Goal: Task Accomplishment & Management: Manage account settings

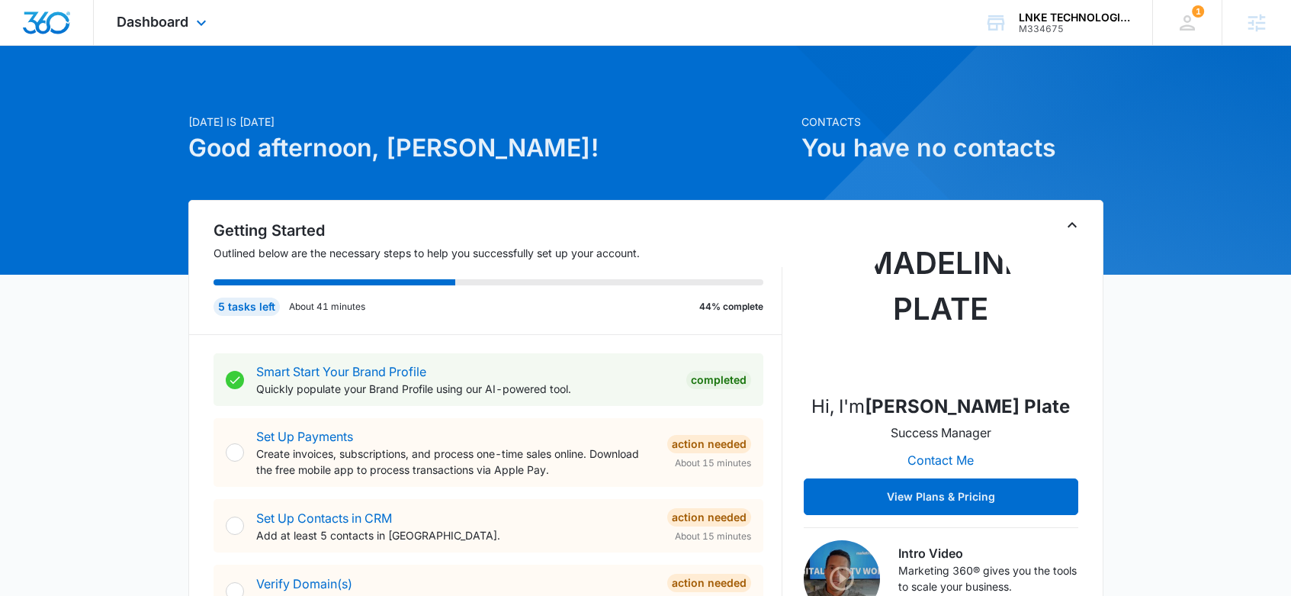
click at [169, 27] on span "Dashboard" at bounding box center [153, 22] width 72 height 16
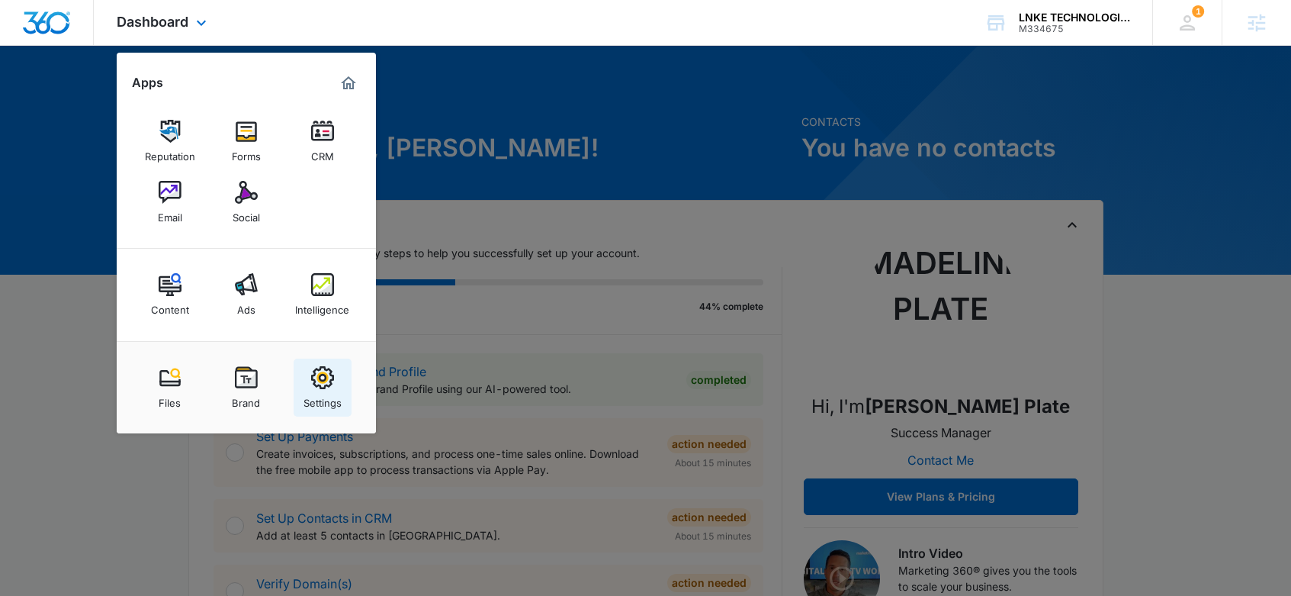
click at [319, 386] on img at bounding box center [322, 377] width 23 height 23
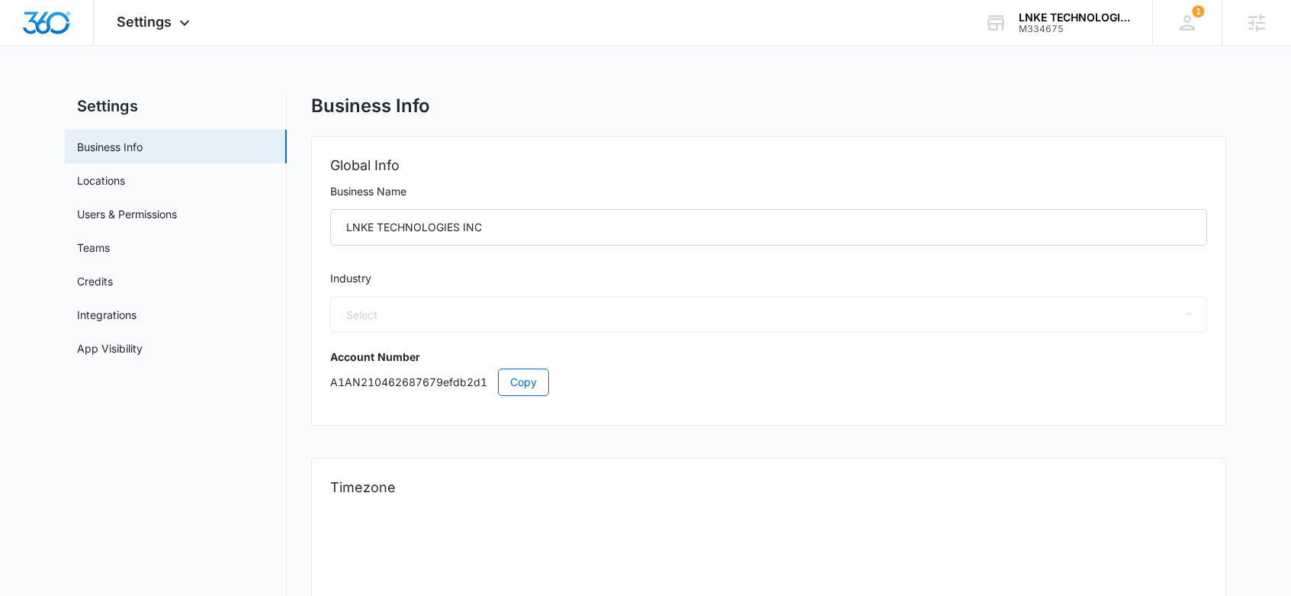
select select "4"
select select "US"
select select "America/Denver"
click at [159, 209] on link "Users & Permissions" at bounding box center [127, 214] width 100 height 16
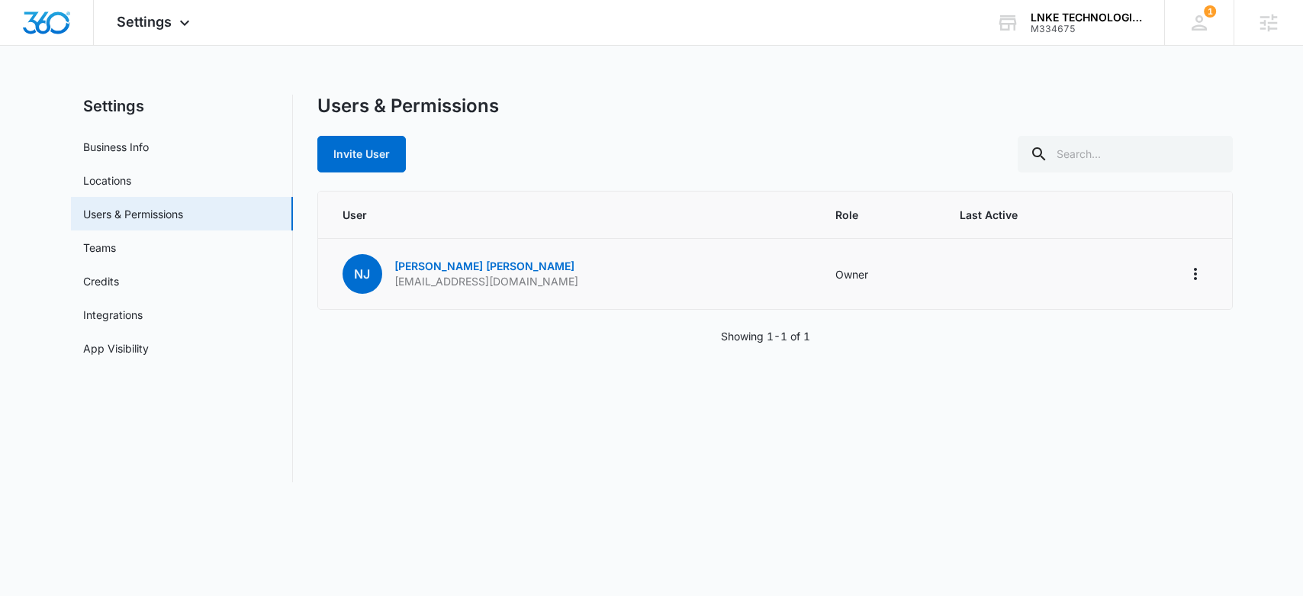
drag, startPoint x: 528, startPoint y: 288, endPoint x: 448, endPoint y: 302, distance: 80.6
click at [397, 288] on td "NJ Nate Jones naiones@inketech.com" at bounding box center [568, 274] width 500 height 71
click at [455, 304] on td "NJ Nate Jones naiones@inketech.com" at bounding box center [568, 274] width 500 height 71
click at [403, 292] on div "NJ Nate Jones naiones@inketech.com" at bounding box center [460, 274] width 236 height 40
drag, startPoint x: 524, startPoint y: 289, endPoint x: 400, endPoint y: 283, distance: 123.7
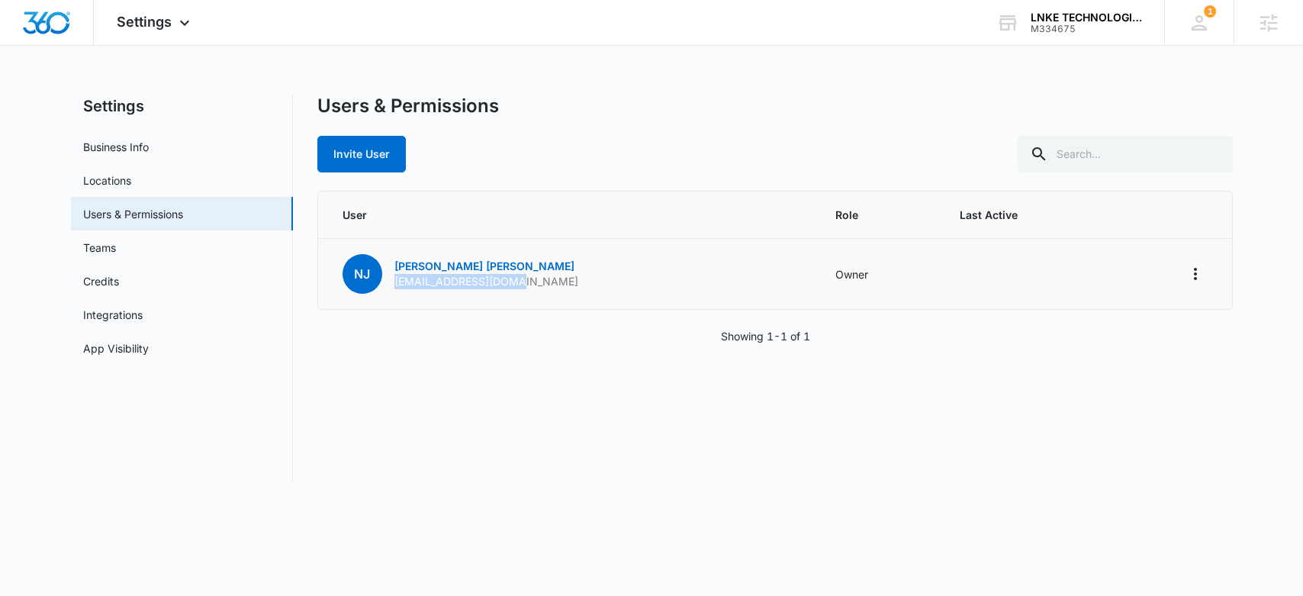
click at [395, 283] on td "NJ Nate Jones naiones@inketech.com" at bounding box center [568, 274] width 500 height 71
click at [487, 291] on div "NJ Nate Jones naiones@inketech.com" at bounding box center [460, 274] width 236 height 40
click at [48, 19] on img "Dashboard" at bounding box center [46, 22] width 49 height 23
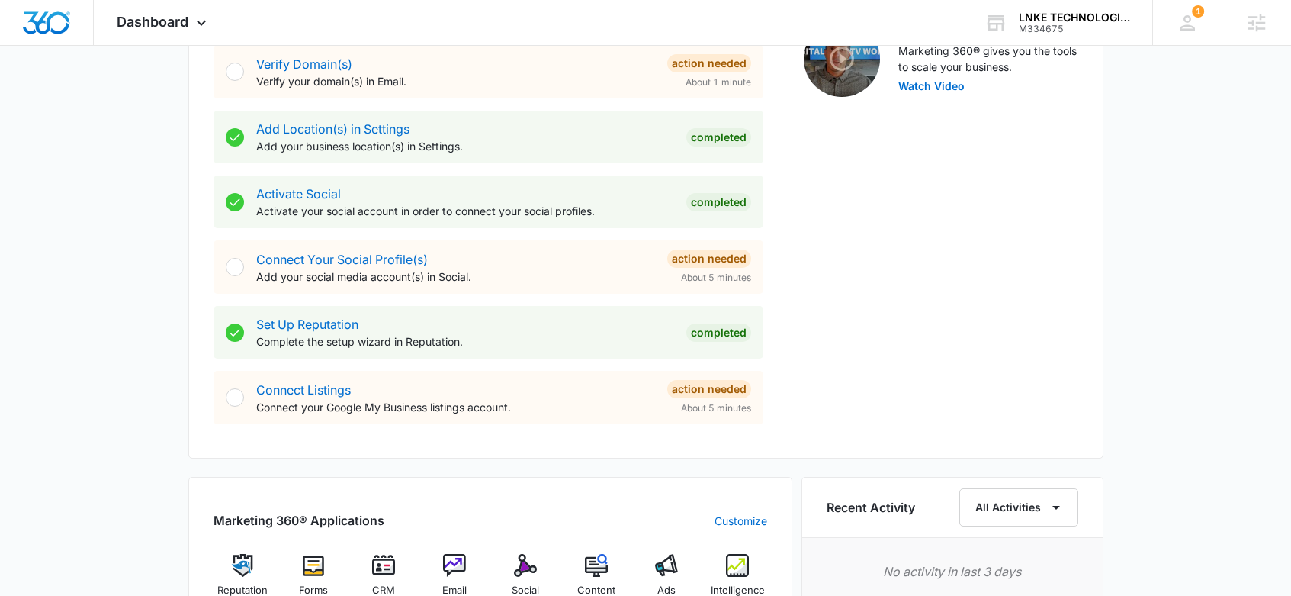
scroll to position [520, 0]
click at [379, 262] on link "Connect Your Social Profile(s)" at bounding box center [342, 258] width 172 height 15
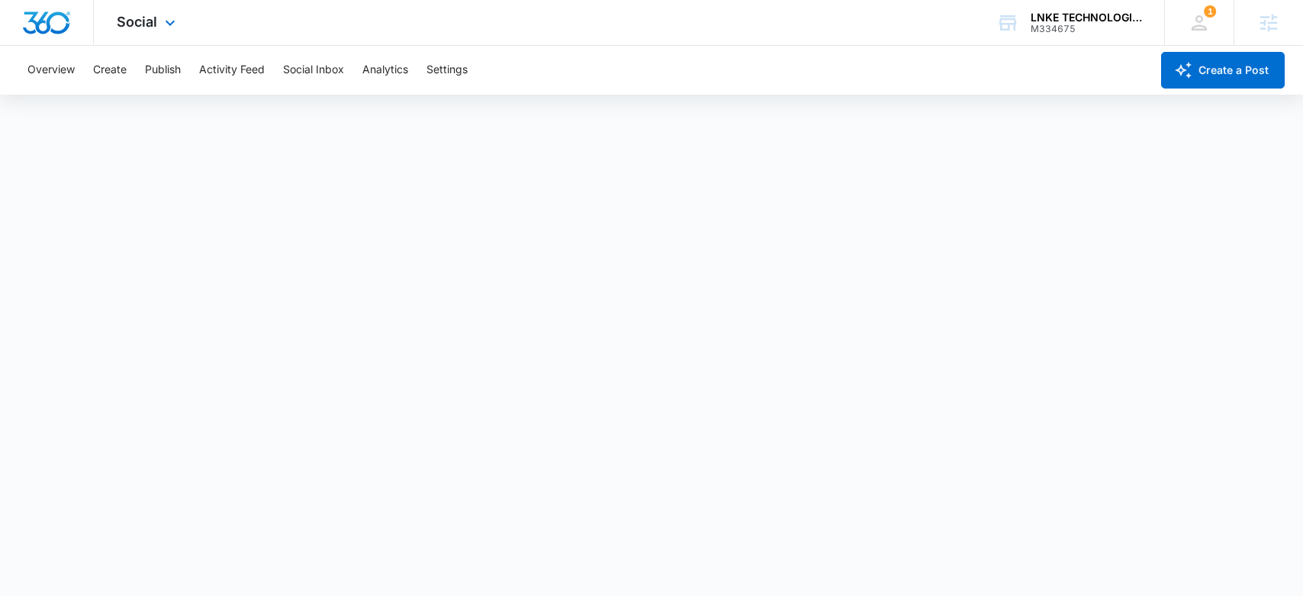
click at [41, 27] on img "Dashboard" at bounding box center [46, 22] width 49 height 23
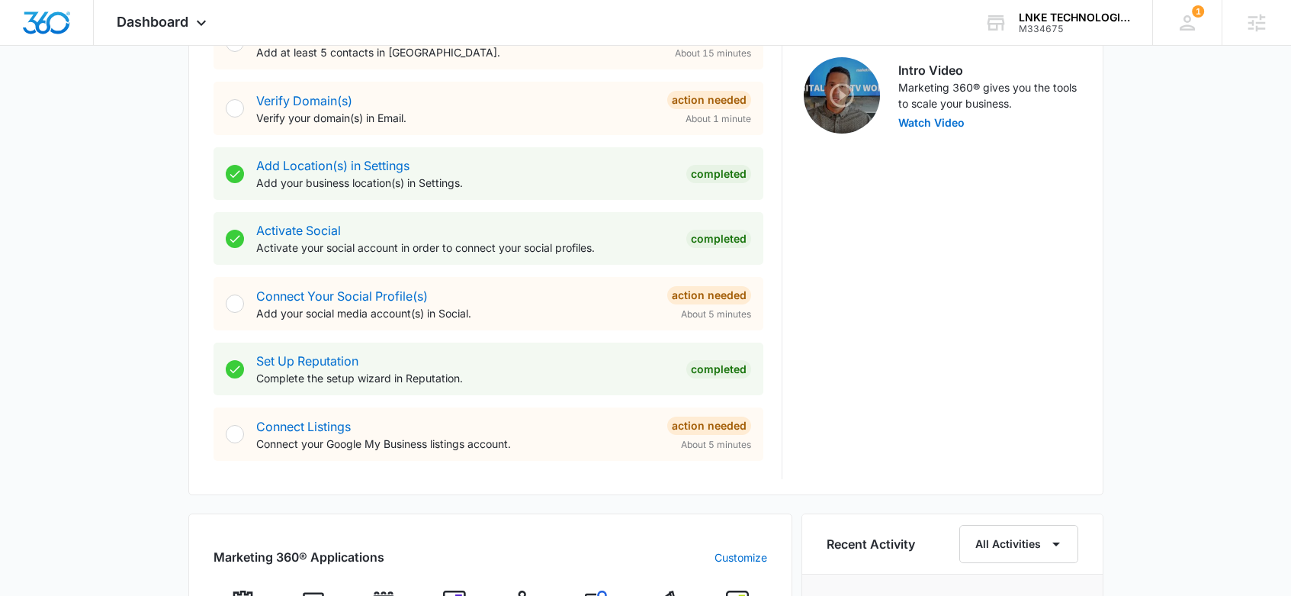
scroll to position [486, 0]
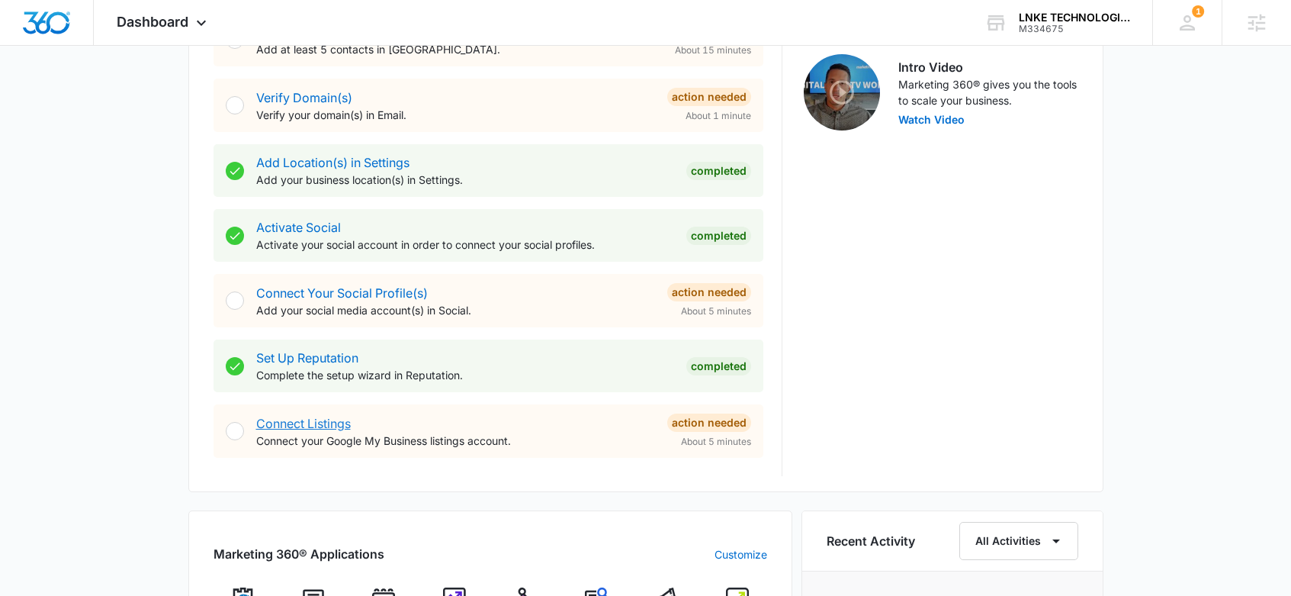
click at [335, 427] on link "Connect Listings" at bounding box center [303, 423] width 95 height 15
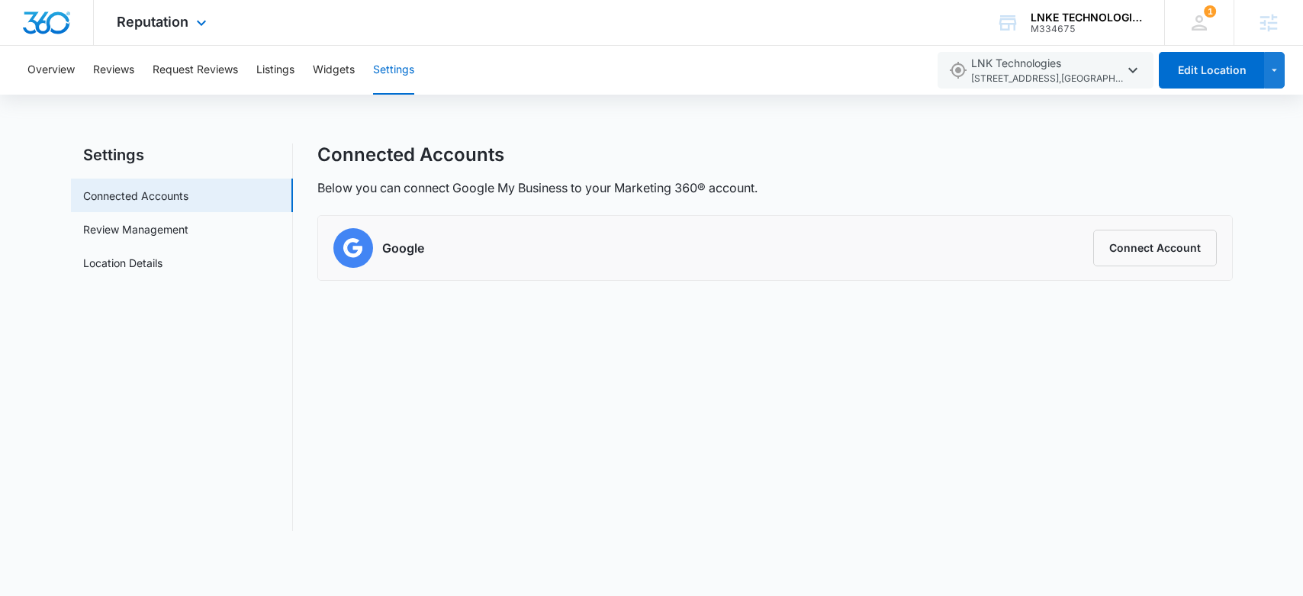
click at [43, 23] on img "Dashboard" at bounding box center [46, 22] width 49 height 23
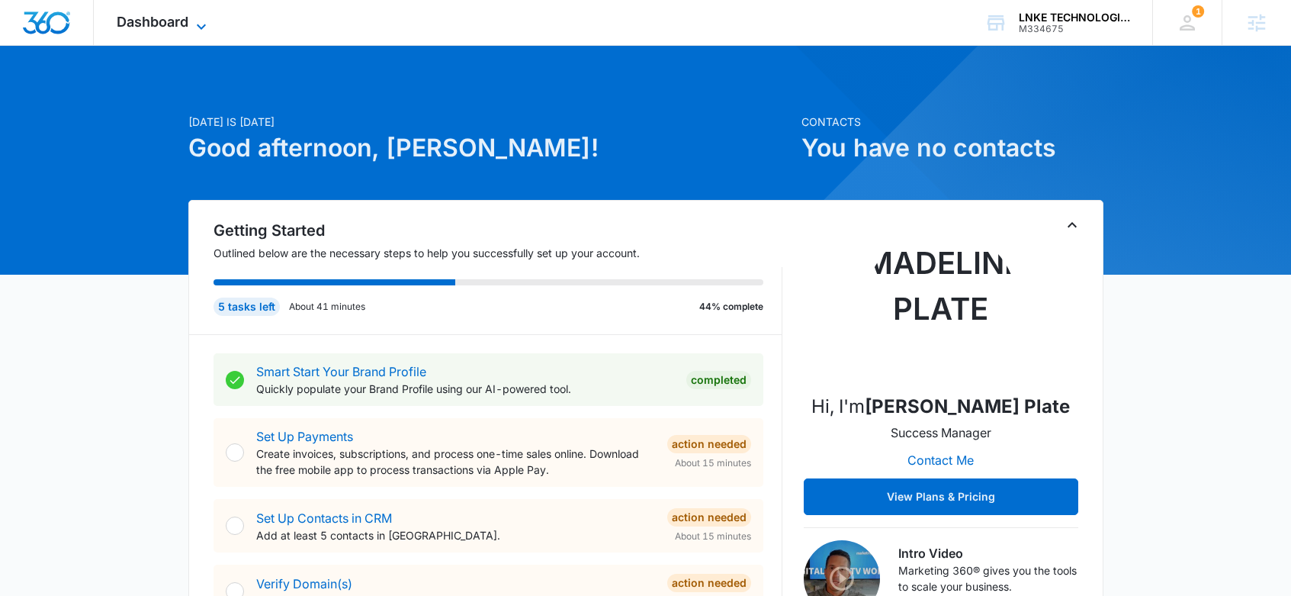
click at [166, 24] on span "Dashboard" at bounding box center [153, 22] width 72 height 16
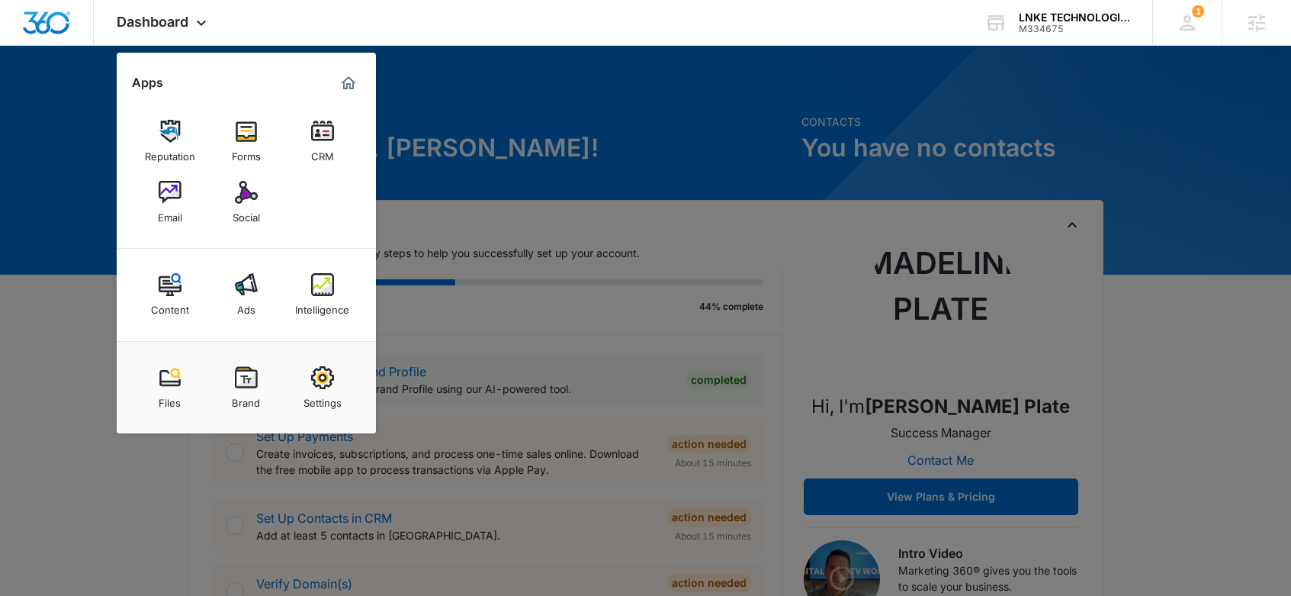
click at [500, 94] on div at bounding box center [645, 298] width 1291 height 596
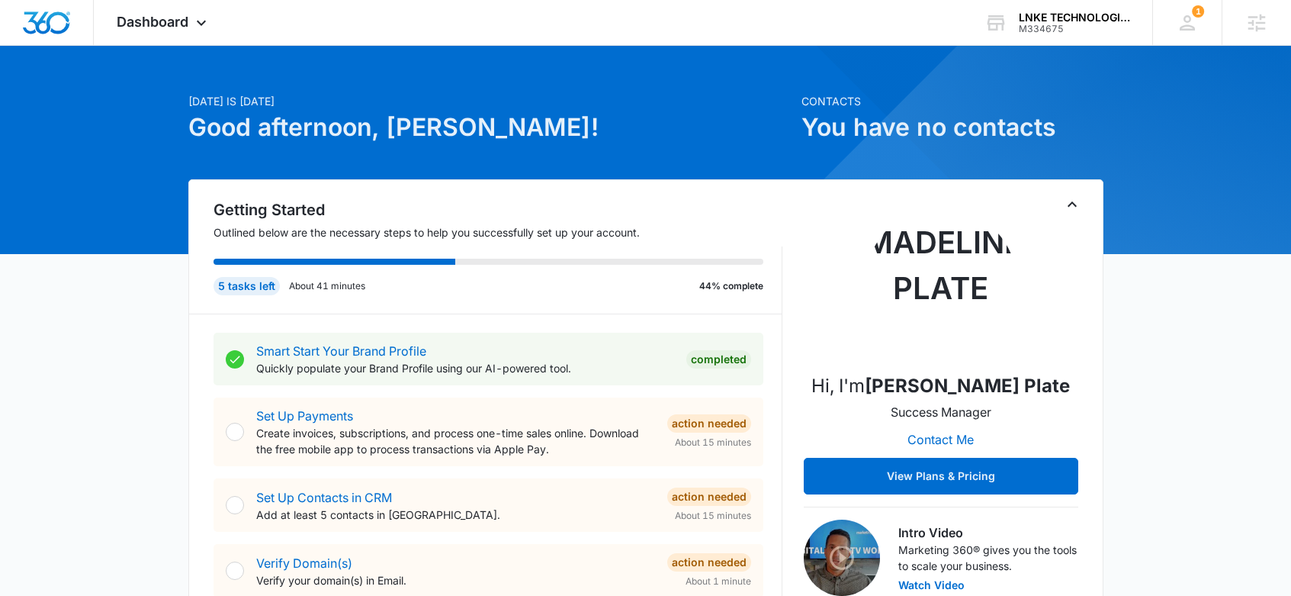
scroll to position [21, 0]
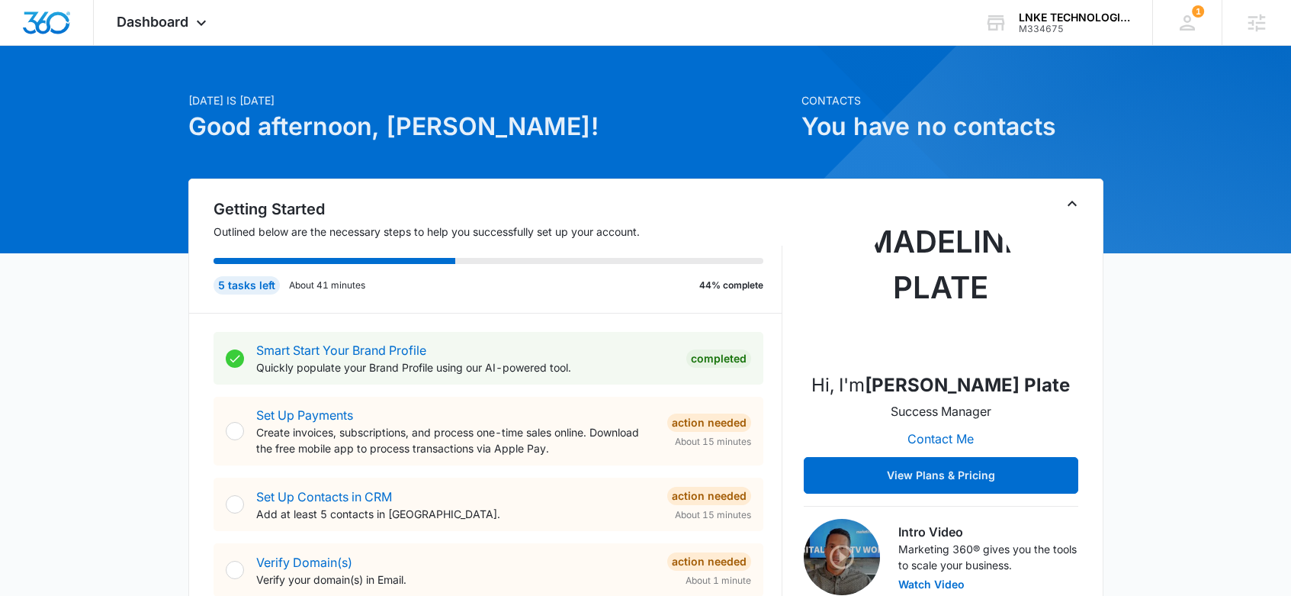
click at [1078, 194] on icon "Toggle Collapse" at bounding box center [1072, 203] width 18 height 18
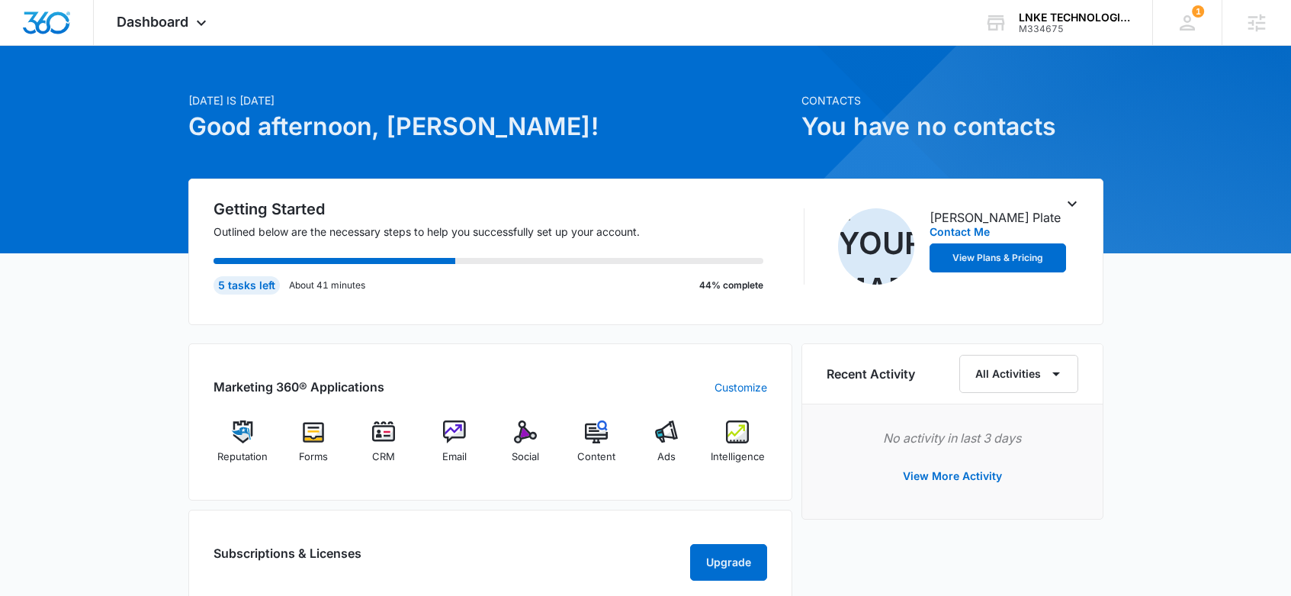
scroll to position [420, 0]
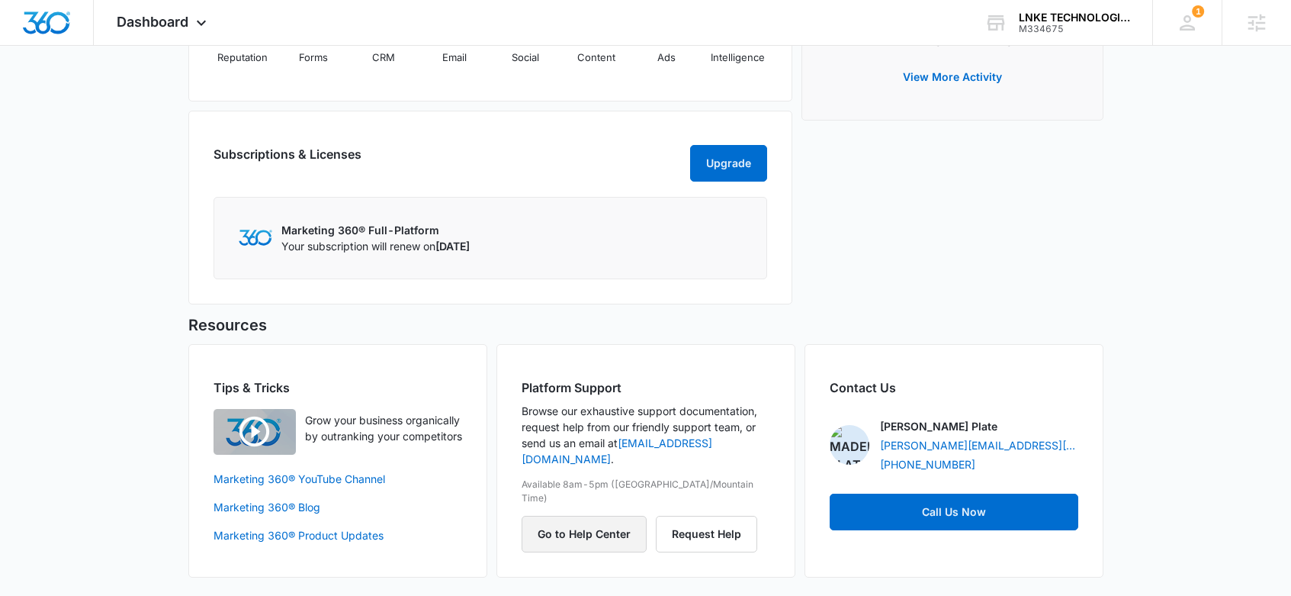
click at [590, 516] on button "Go to Help Center" at bounding box center [584, 534] width 125 height 37
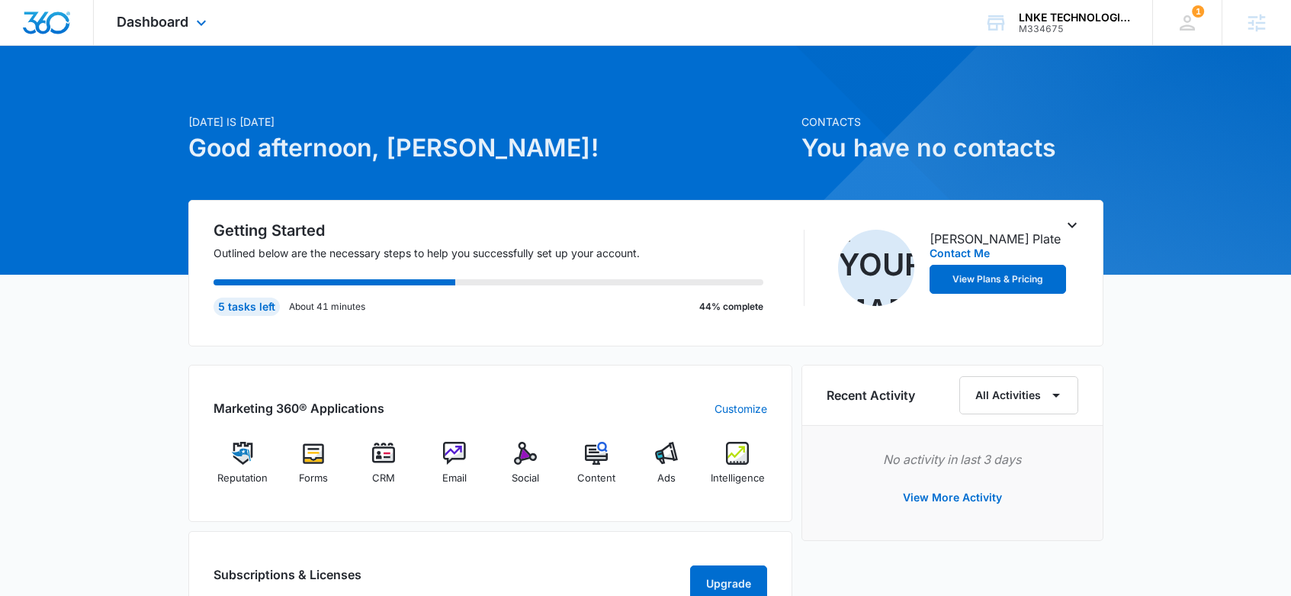
scroll to position [3, 0]
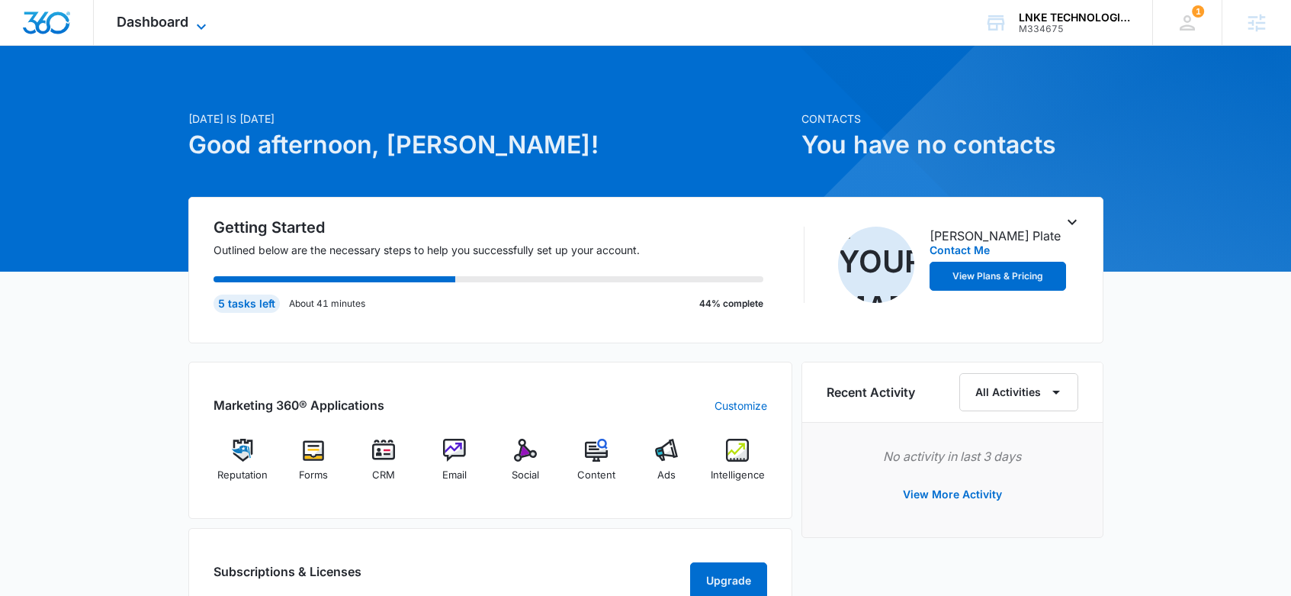
click at [205, 21] on icon at bounding box center [201, 27] width 18 height 18
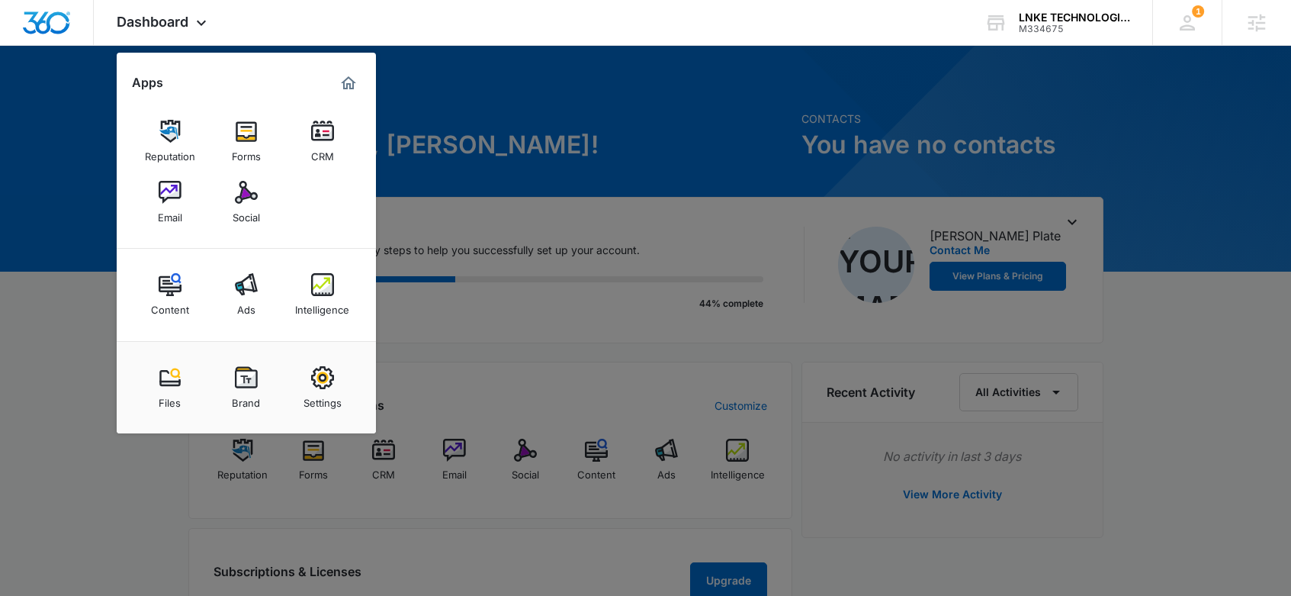
click at [321, 379] on img at bounding box center [322, 377] width 23 height 23
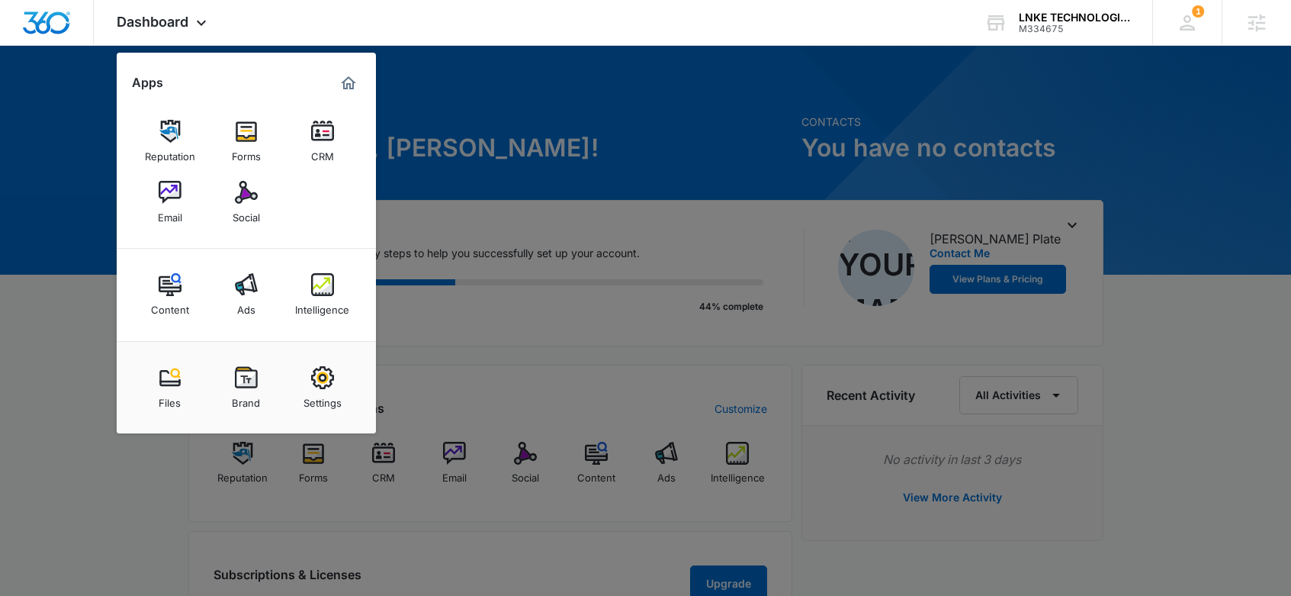
select select "4"
select select "US"
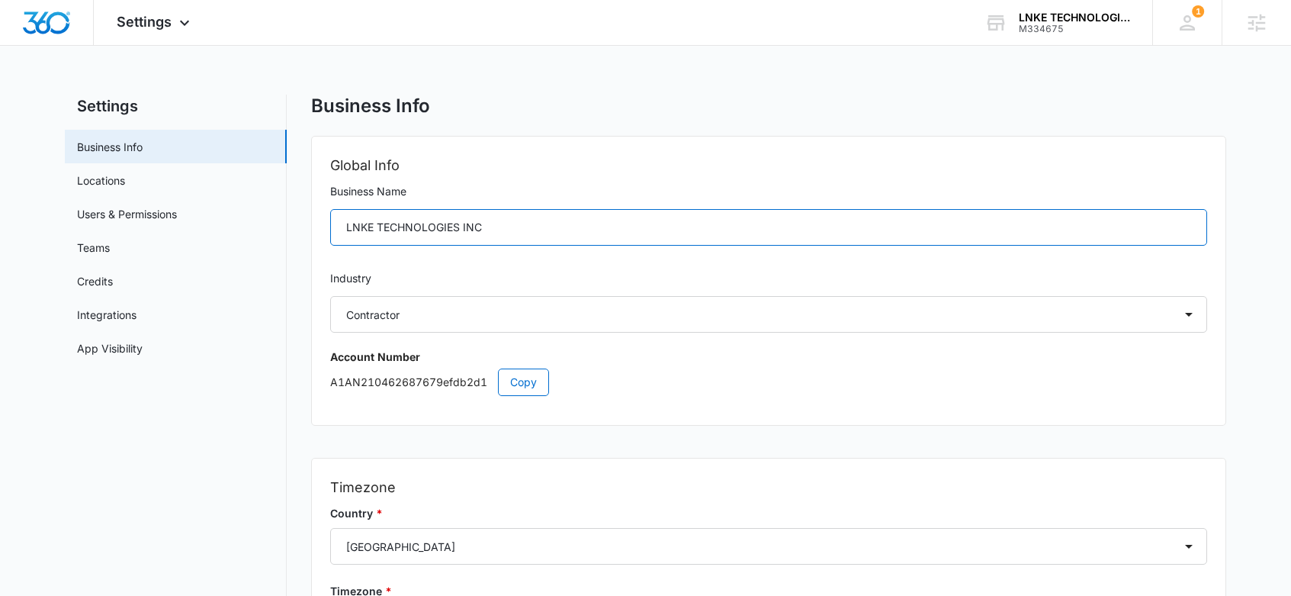
click at [461, 227] on input "LNKE TECHNOLOGIES INC" at bounding box center [768, 227] width 877 height 37
drag, startPoint x: 462, startPoint y: 227, endPoint x: 410, endPoint y: 229, distance: 51.9
click at [410, 229] on input "LNKE TECHNOLOGIES INC" at bounding box center [768, 227] width 877 height 37
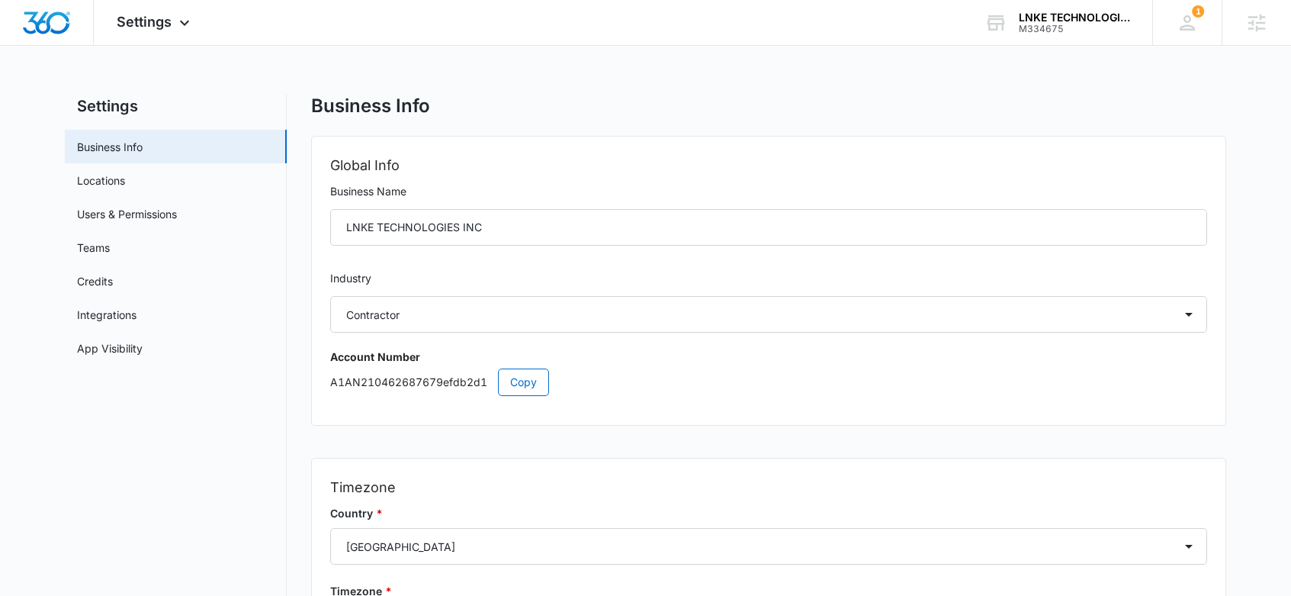
click at [545, 202] on form "Business Name LNKE TECHNOLOGIES INC" at bounding box center [768, 217] width 877 height 69
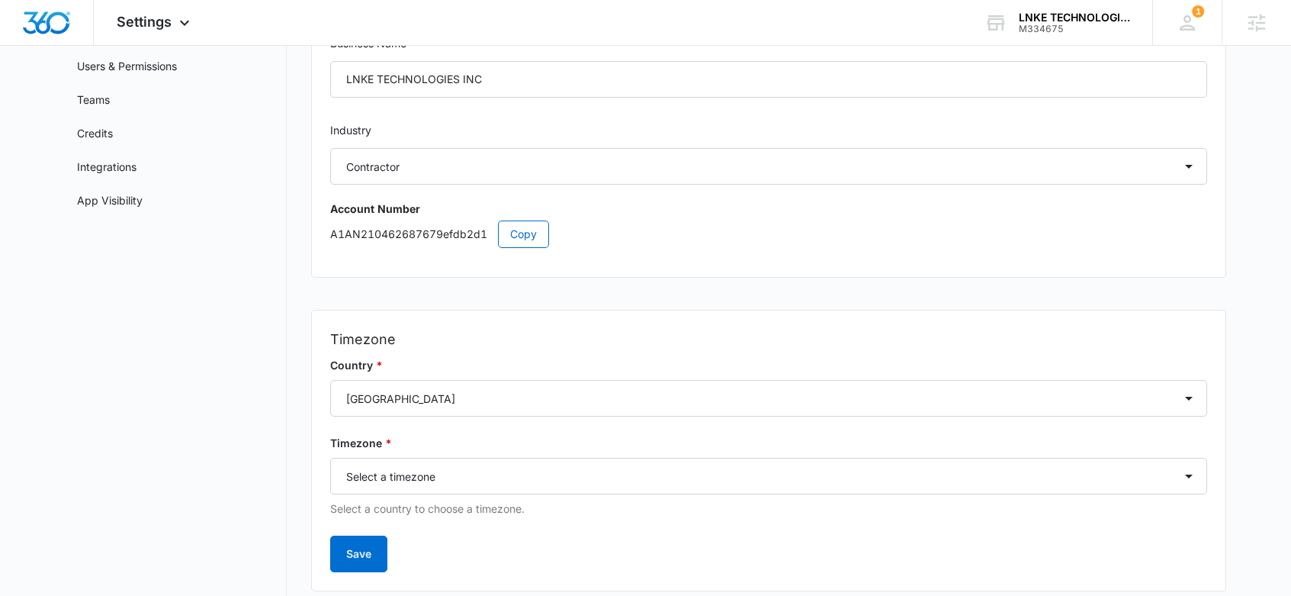
scroll to position [164, 0]
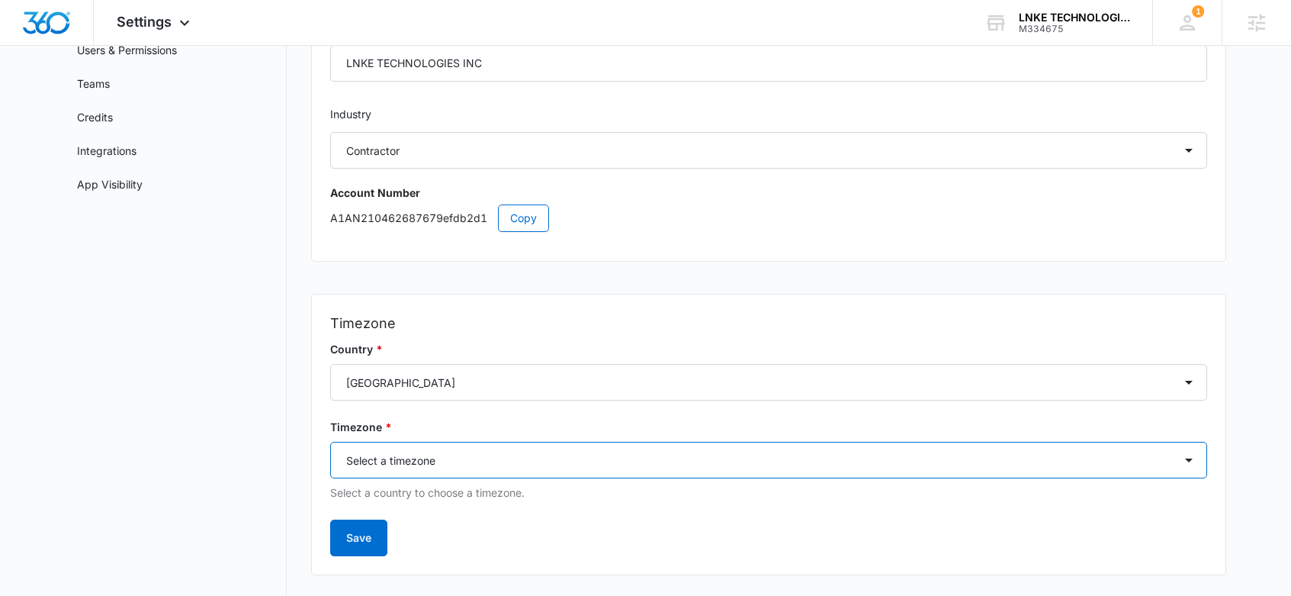
click at [465, 470] on select "Select a timezone Select a timezone America/Adak America/Anchorage America/Bois…" at bounding box center [768, 460] width 877 height 37
select select "America/New_York"
click at [330, 442] on select "Select a timezone Select a timezone America/Adak America/Anchorage America/Bois…" at bounding box center [768, 460] width 877 height 37
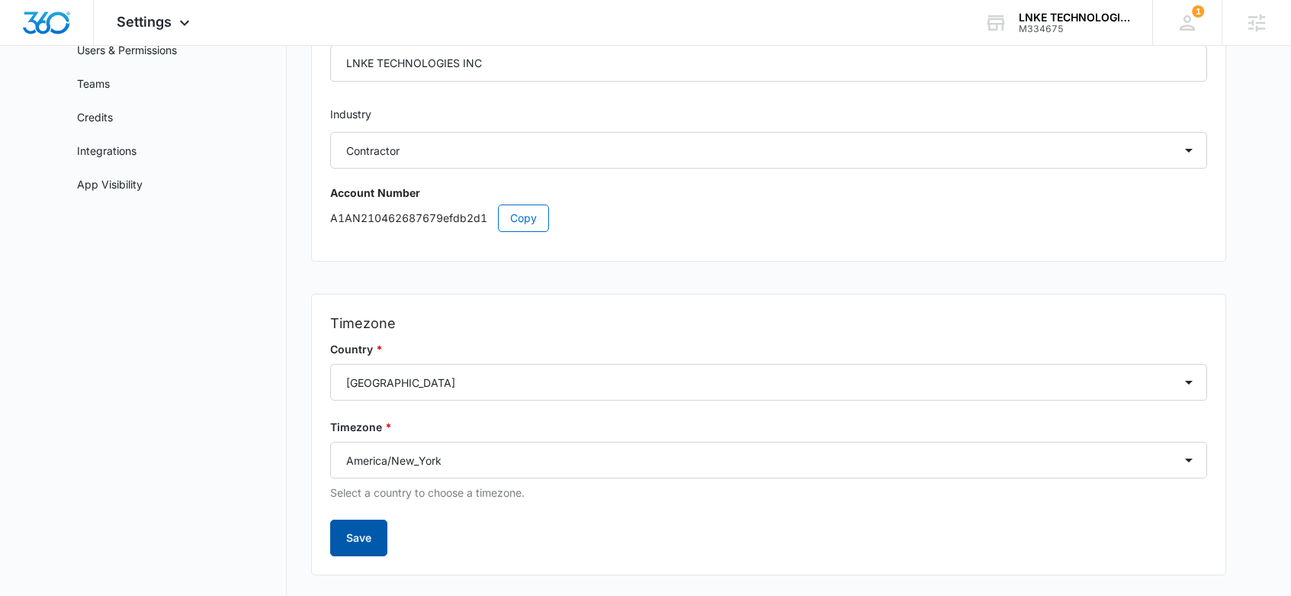
click at [368, 540] on button "Save" at bounding box center [358, 537] width 57 height 37
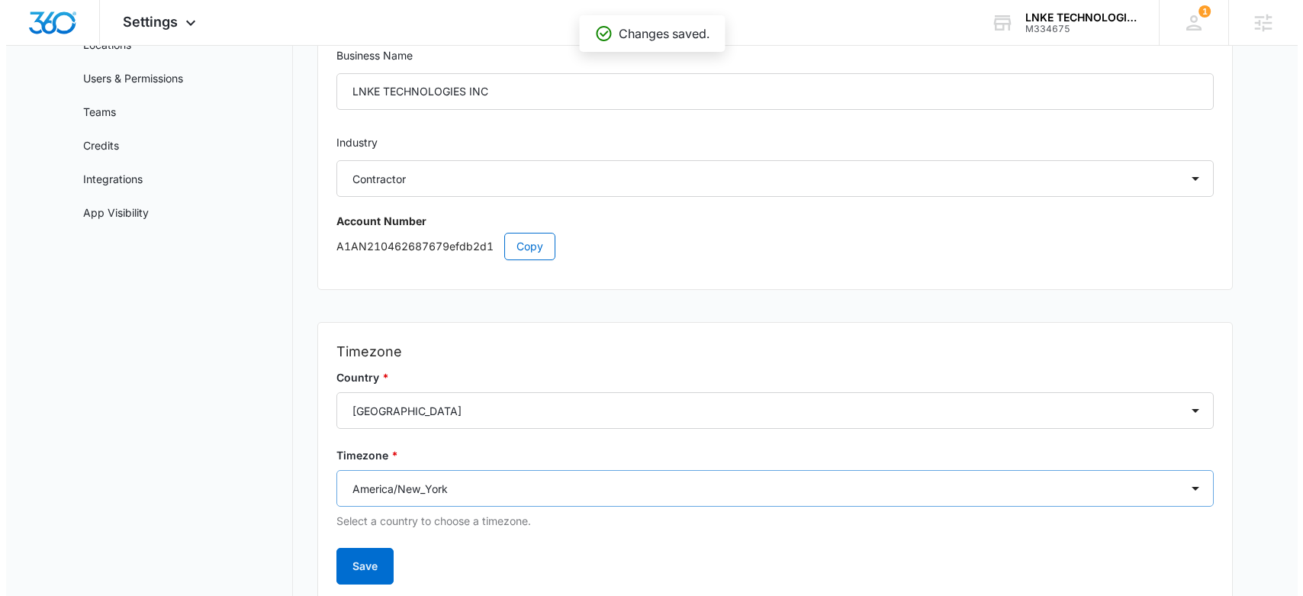
scroll to position [0, 0]
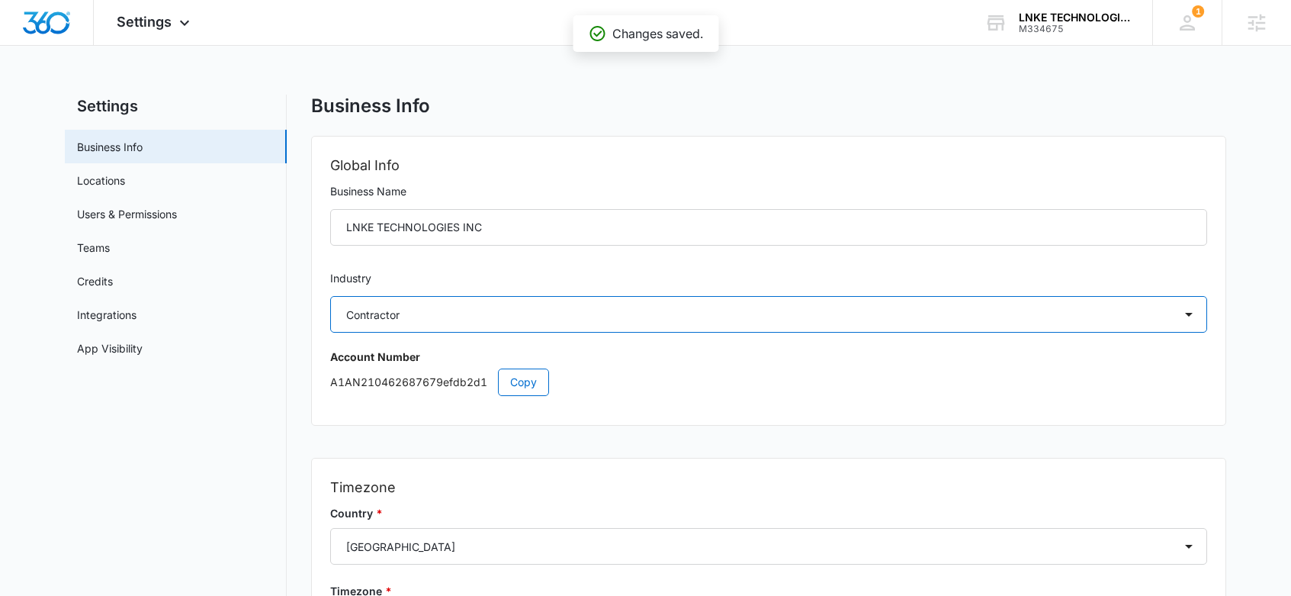
click at [605, 320] on select "Select Accounting / CPA Assisted Living Attorney / Law Firm Auto Repair Carpet …" at bounding box center [768, 314] width 877 height 37
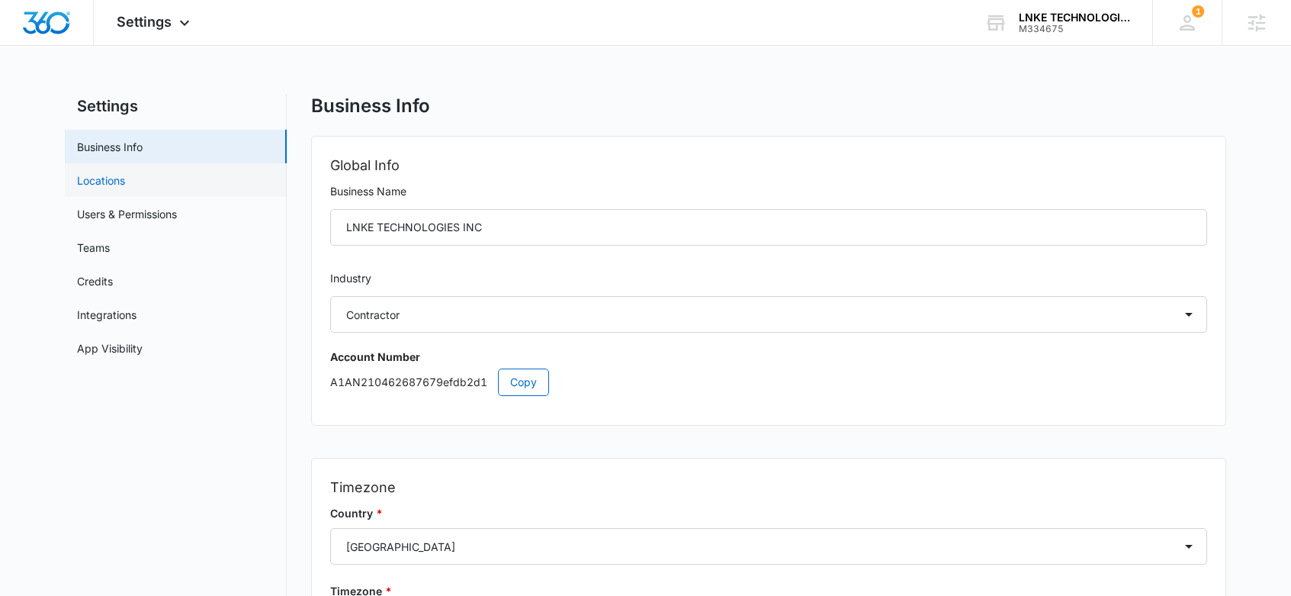
click at [125, 187] on link "Locations" at bounding box center [101, 180] width 48 height 16
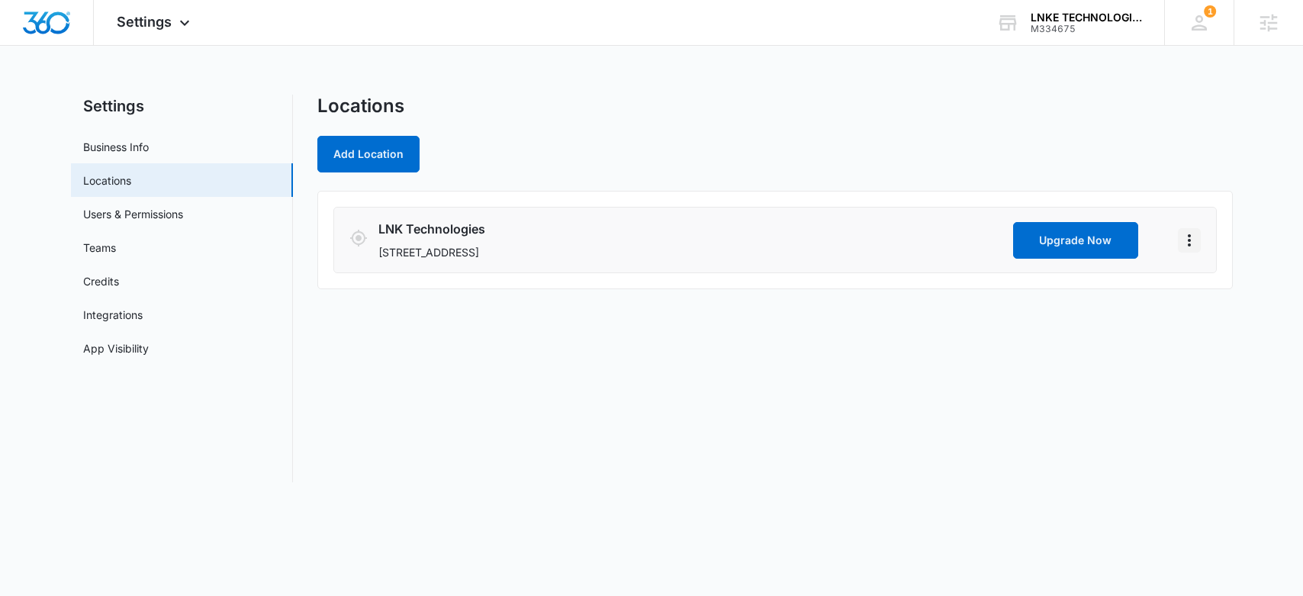
click at [1184, 243] on icon "Actions" at bounding box center [1189, 240] width 18 height 18
click at [1208, 284] on link "Edit" at bounding box center [1206, 282] width 19 height 13
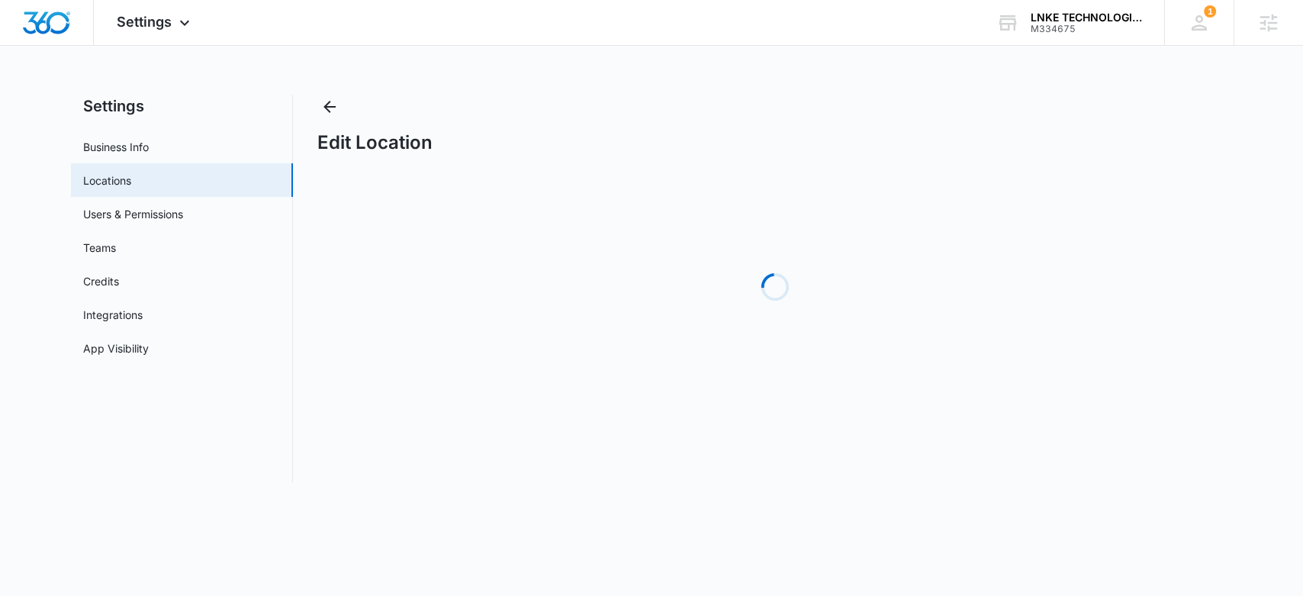
select select "Georgia"
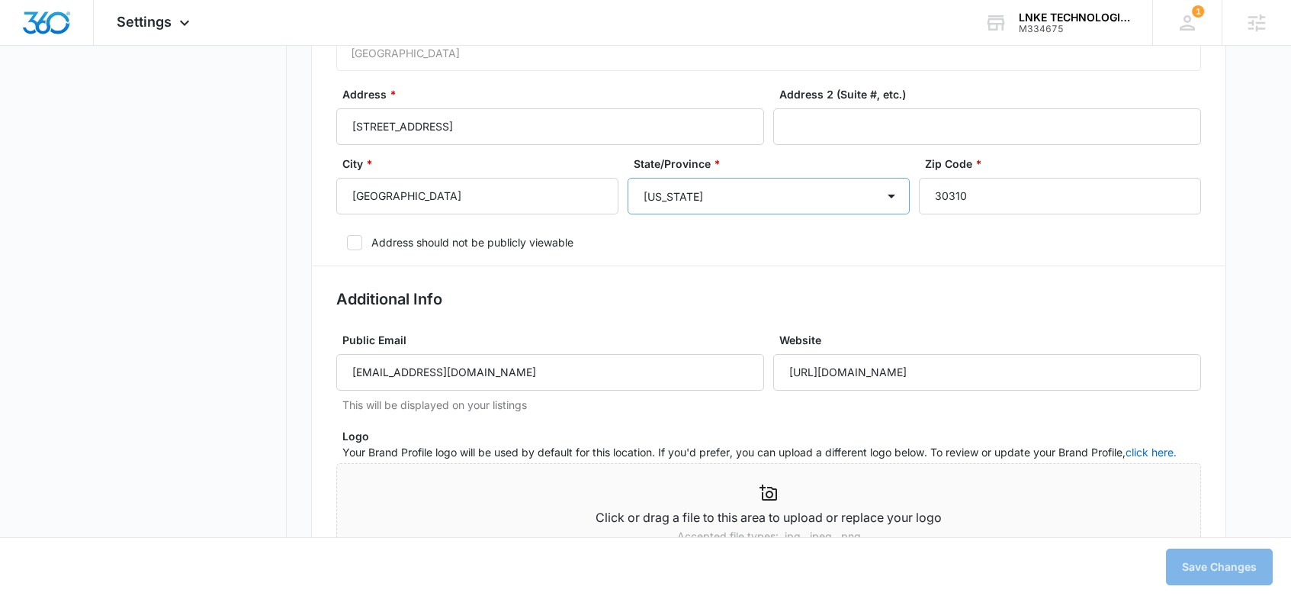
scroll to position [649, 0]
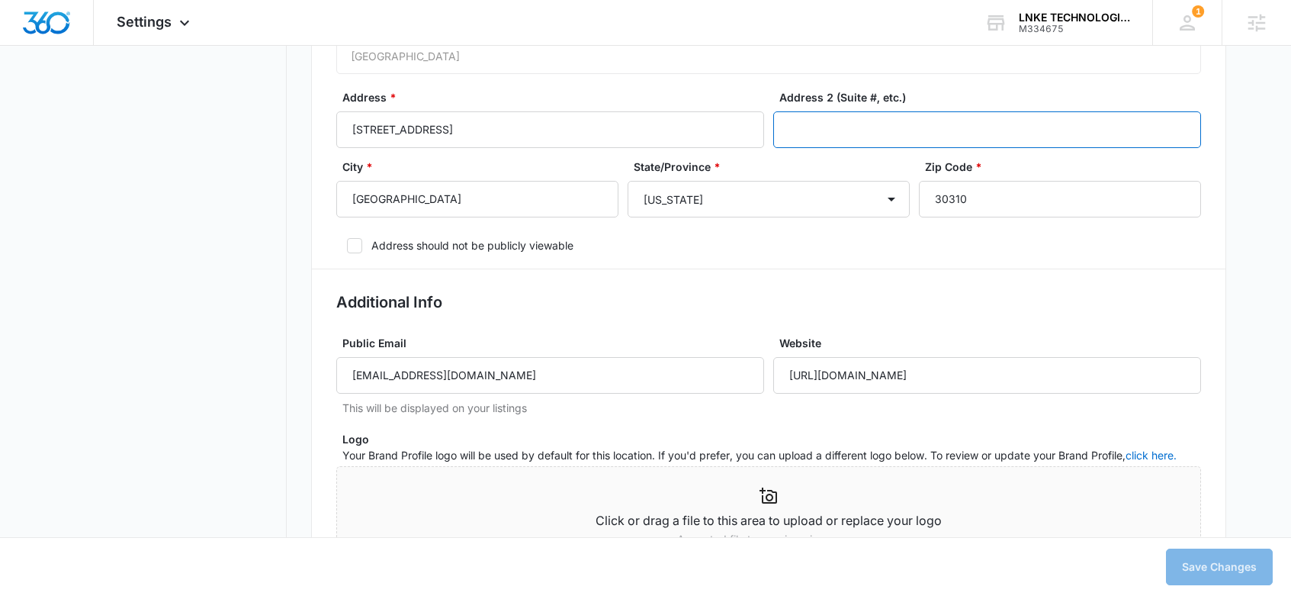
click at [840, 133] on input "Address 2 (Suite #, etc.)" at bounding box center [987, 129] width 428 height 37
type input "s"
type input "Ste W-111"
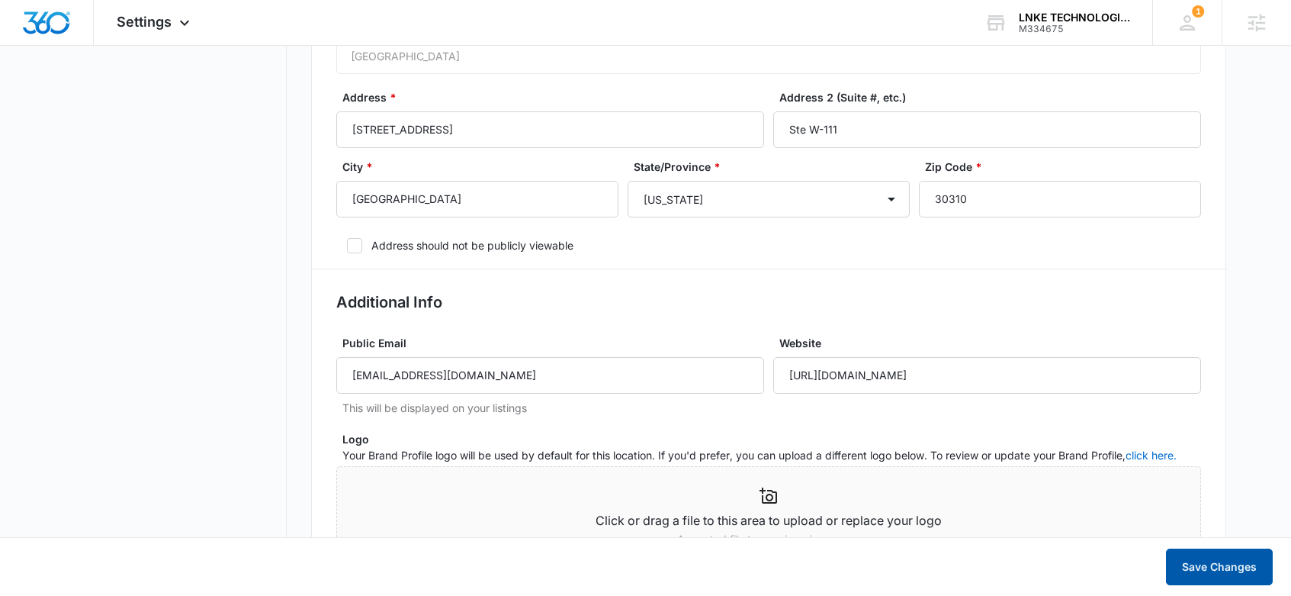
click at [1190, 554] on button "Save Changes" at bounding box center [1219, 566] width 107 height 37
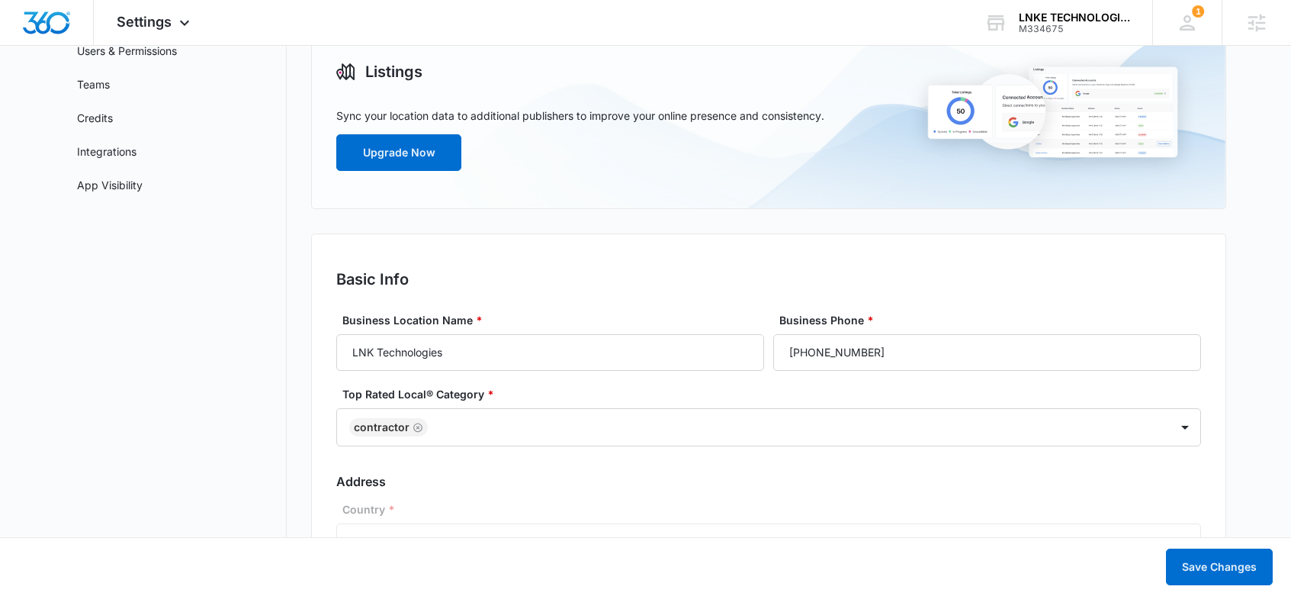
scroll to position [166, 0]
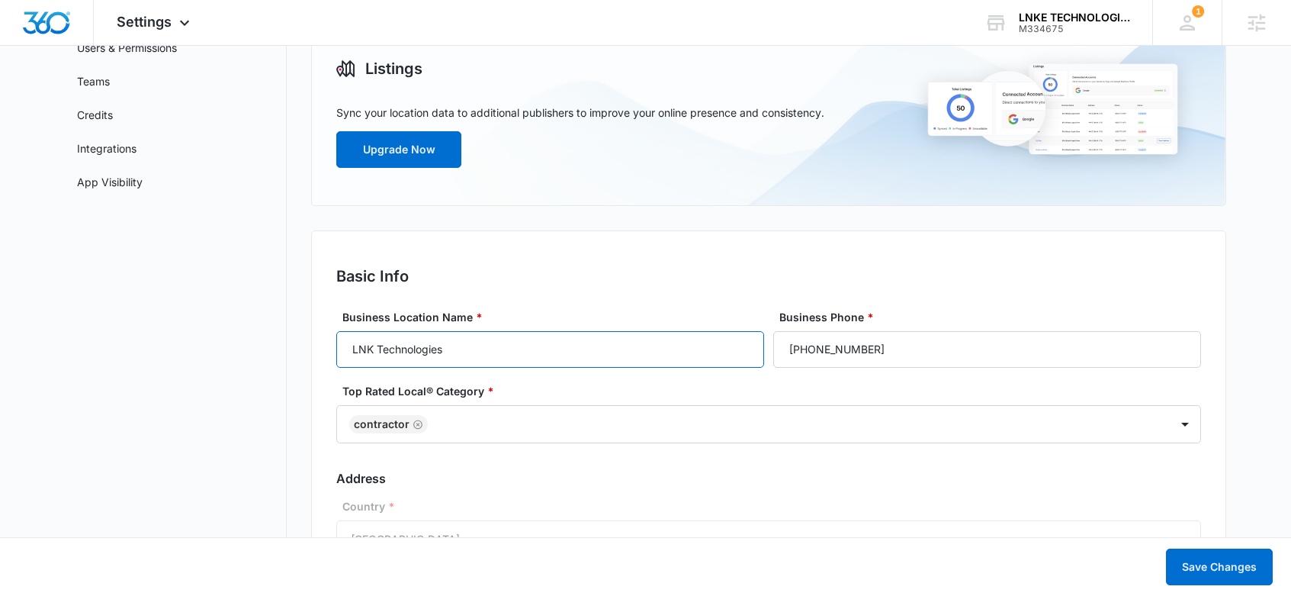
click at [440, 362] on input "LNK Technologies" at bounding box center [550, 349] width 428 height 37
click at [370, 352] on input "LNK Technologies" at bounding box center [550, 349] width 428 height 37
click at [375, 349] on input "LNK Technologies" at bounding box center [550, 349] width 428 height 37
click at [371, 350] on input "LNK Technologies" at bounding box center [550, 349] width 428 height 37
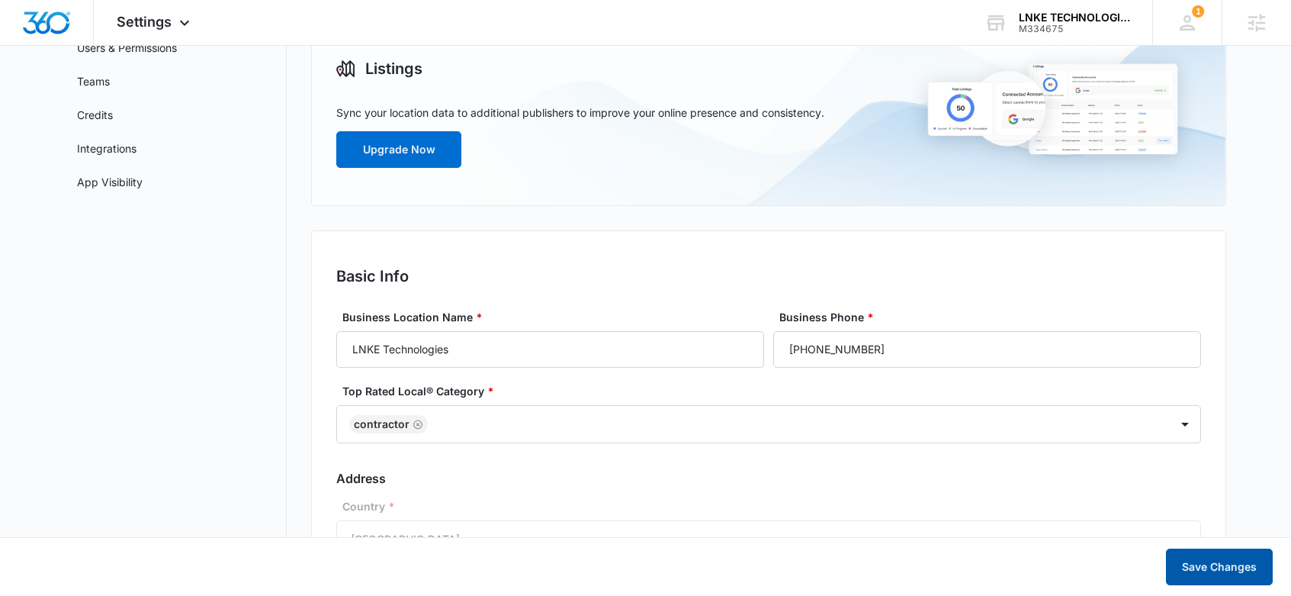
drag, startPoint x: 1239, startPoint y: 567, endPoint x: 1187, endPoint y: 564, distance: 51.1
click at [1239, 567] on button "Save Changes" at bounding box center [1219, 566] width 107 height 37
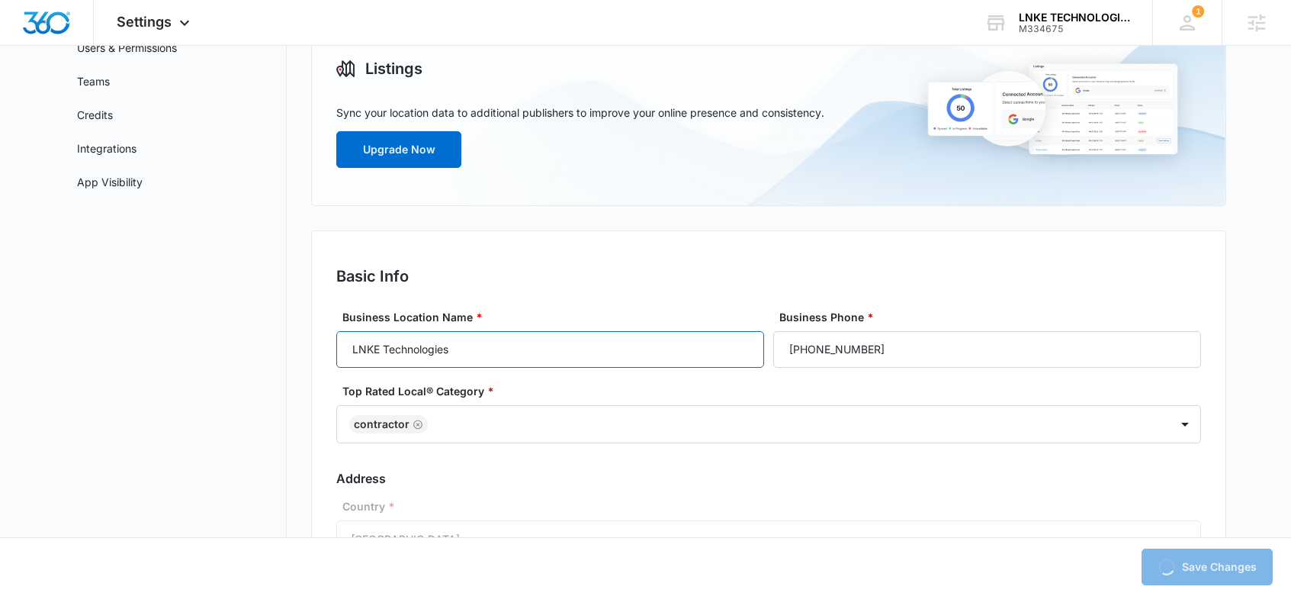
click at [484, 351] on input "LNKE Technologies" at bounding box center [550, 349] width 428 height 37
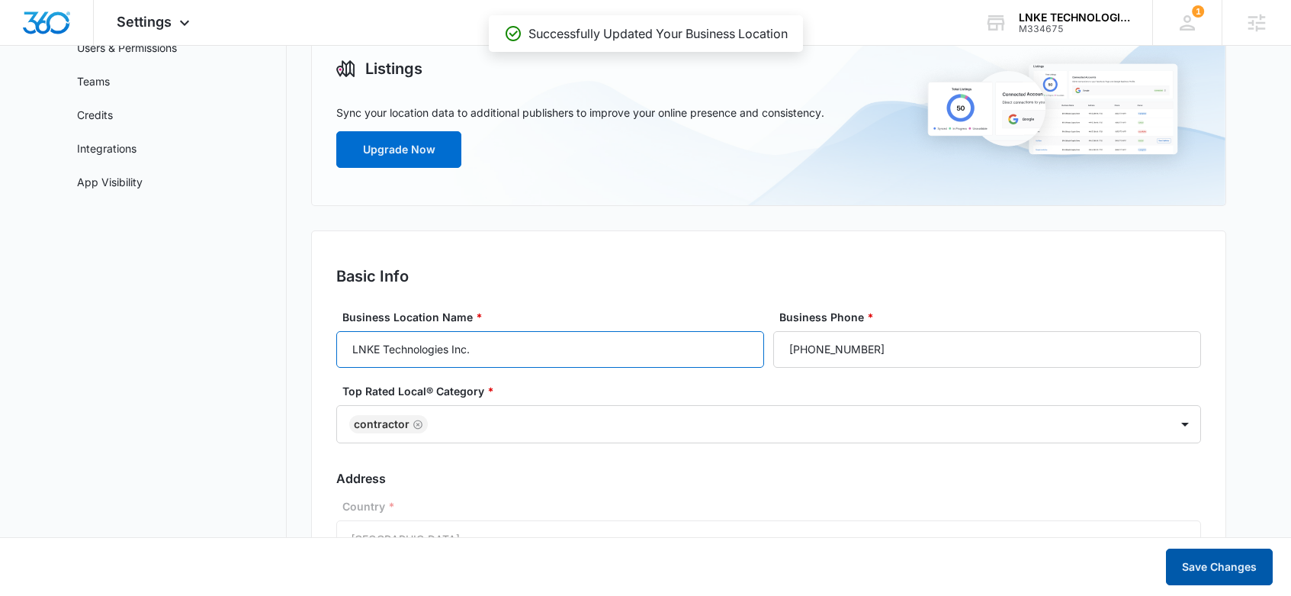
type input "LNKE Technologies Inc."
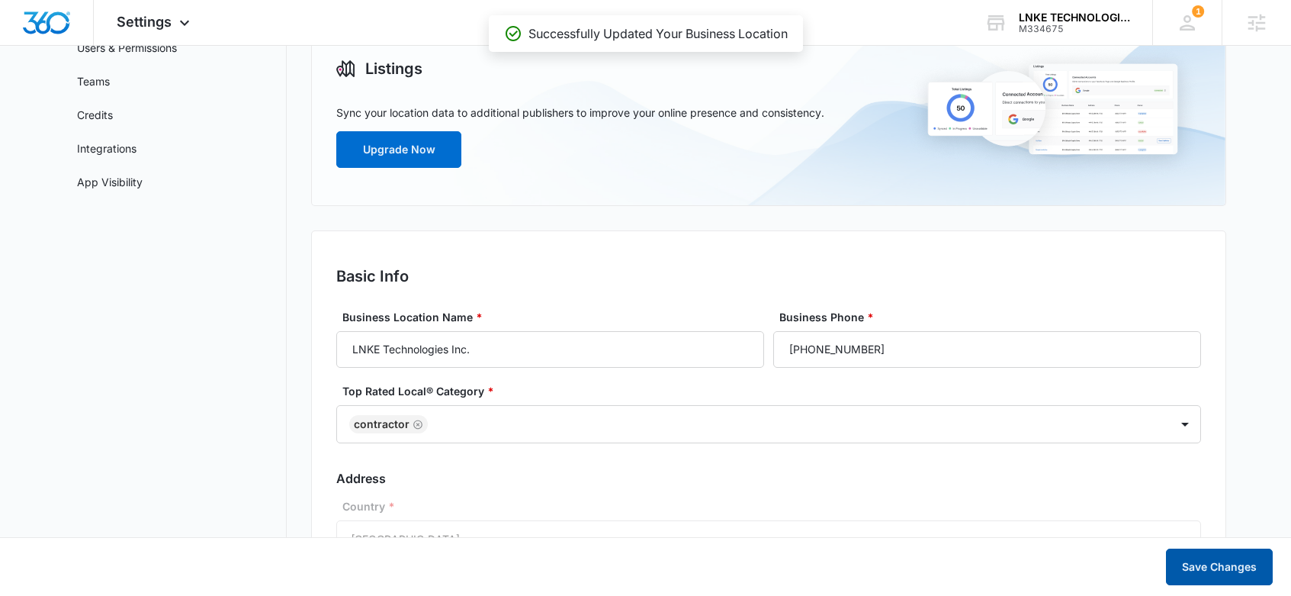
click at [1219, 560] on button "Save Changes" at bounding box center [1219, 566] width 107 height 37
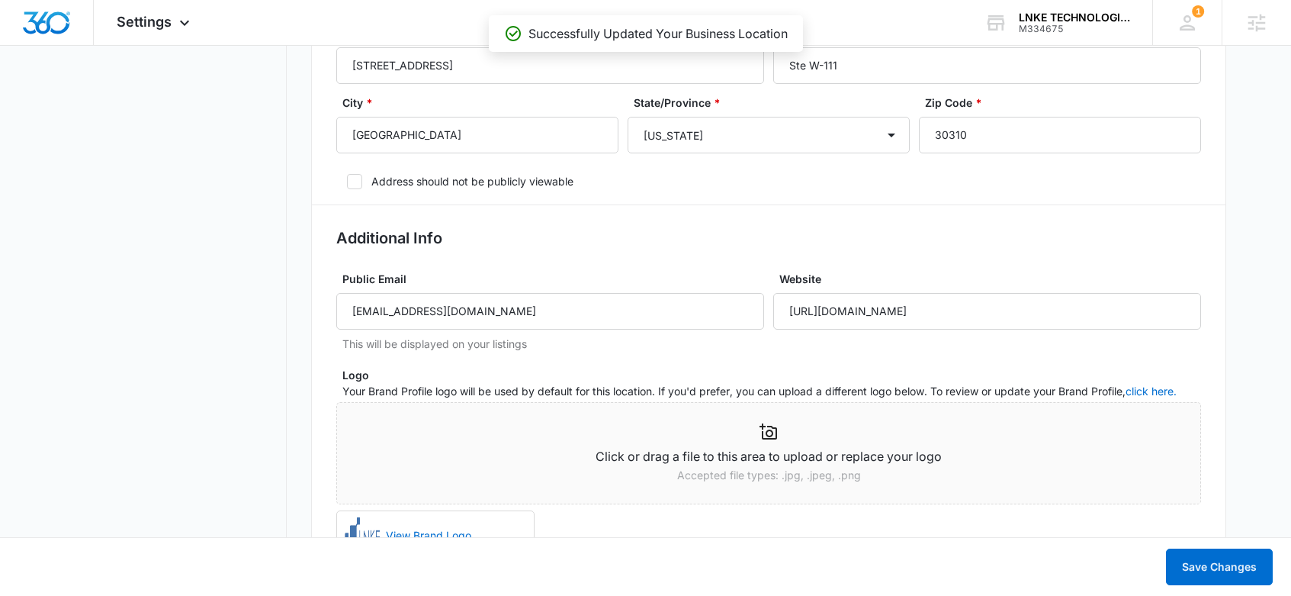
scroll to position [728, 0]
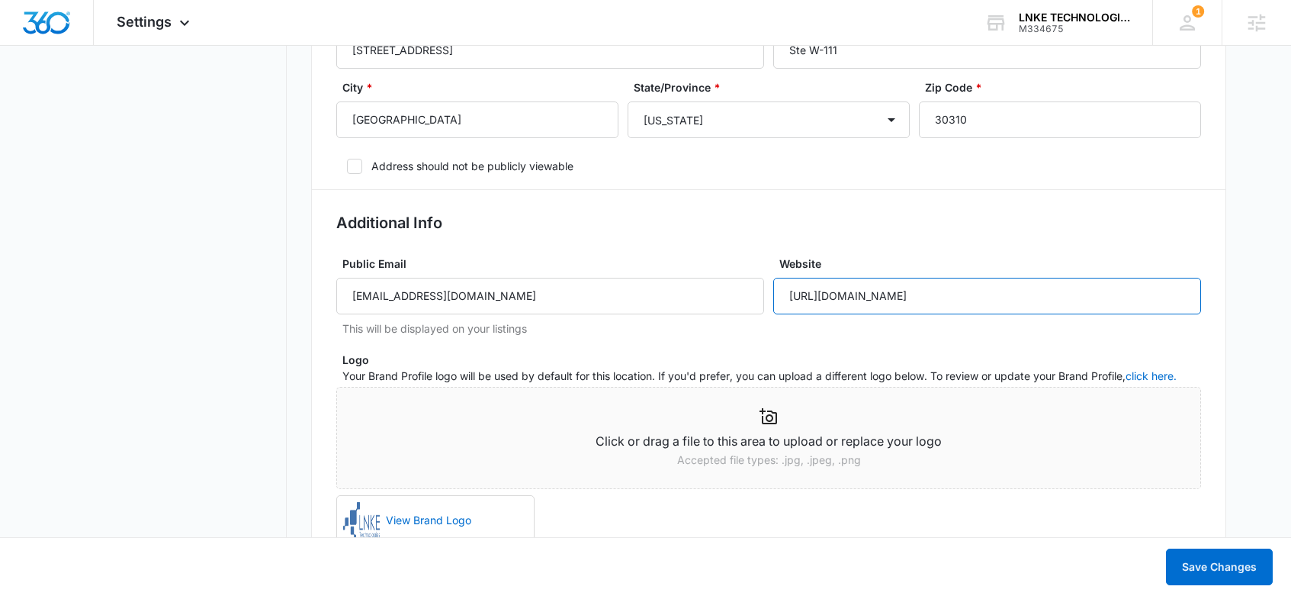
click at [887, 294] on input "https://lnketech.com/" at bounding box center [987, 296] width 428 height 37
drag, startPoint x: 933, startPoint y: 294, endPoint x: 808, endPoint y: 297, distance: 124.3
click at [803, 297] on input "https://lnketech.com/" at bounding box center [987, 296] width 428 height 37
click at [856, 301] on input "https://lnketech.com/" at bounding box center [987, 296] width 428 height 37
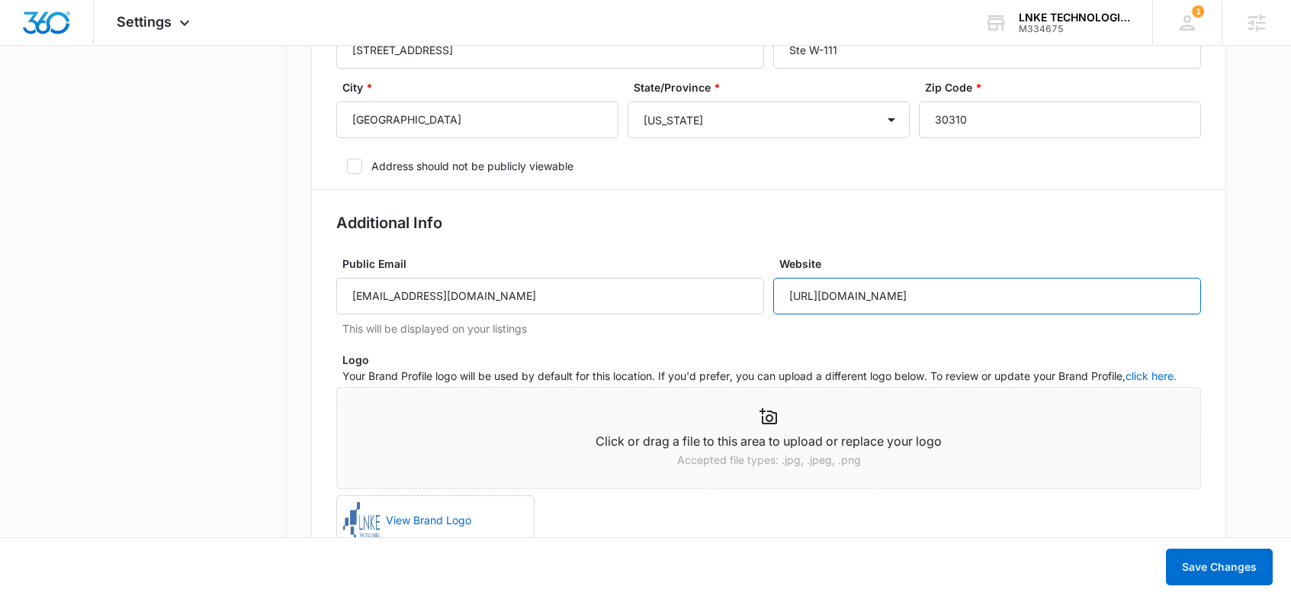
click at [872, 297] on input "https://lnketech.com/" at bounding box center [987, 296] width 428 height 37
click at [868, 297] on input "https://lnketech.com/" at bounding box center [987, 296] width 428 height 37
click at [880, 307] on input "https://lnketech.com/" at bounding box center [987, 296] width 428 height 37
drag, startPoint x: 847, startPoint y: 299, endPoint x: 826, endPoint y: 299, distance: 21.4
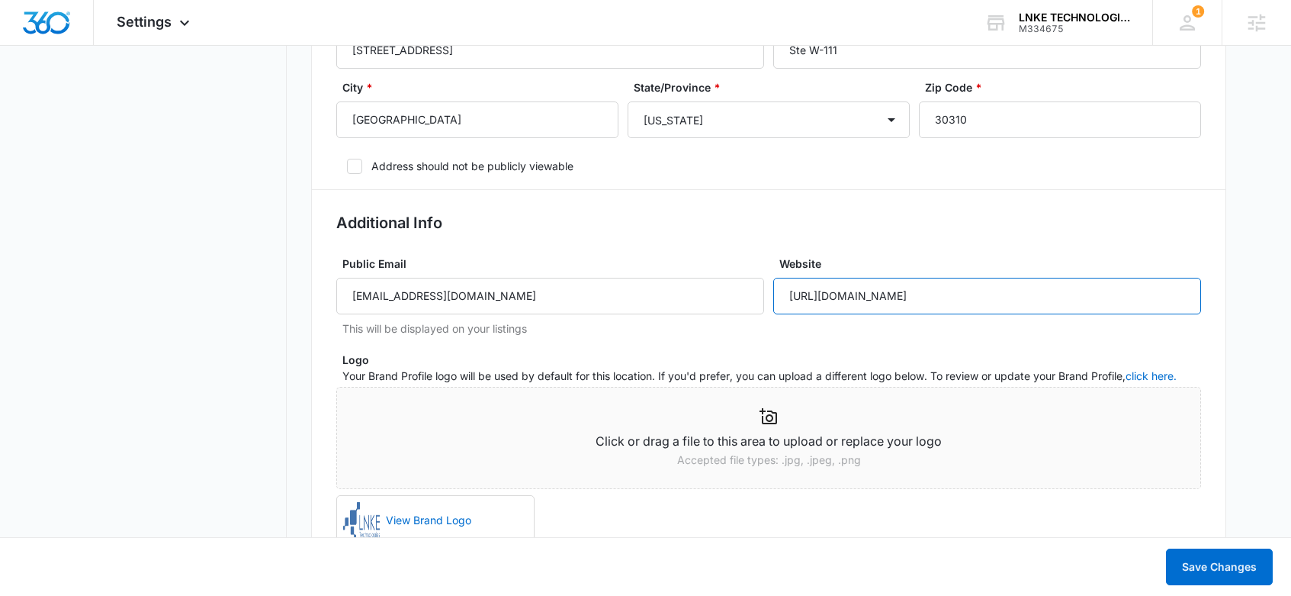
click at [826, 299] on input "https://lnketech.com/" at bounding box center [987, 296] width 428 height 37
click at [872, 295] on input "https://LNKEtech.com/" at bounding box center [987, 296] width 428 height 37
click at [877, 296] on input "https://LNKEtech.com/" at bounding box center [987, 296] width 428 height 37
click at [875, 296] on input "https://LNKEtech.com/" at bounding box center [987, 296] width 428 height 37
type input "https://LNKETECH.com/"
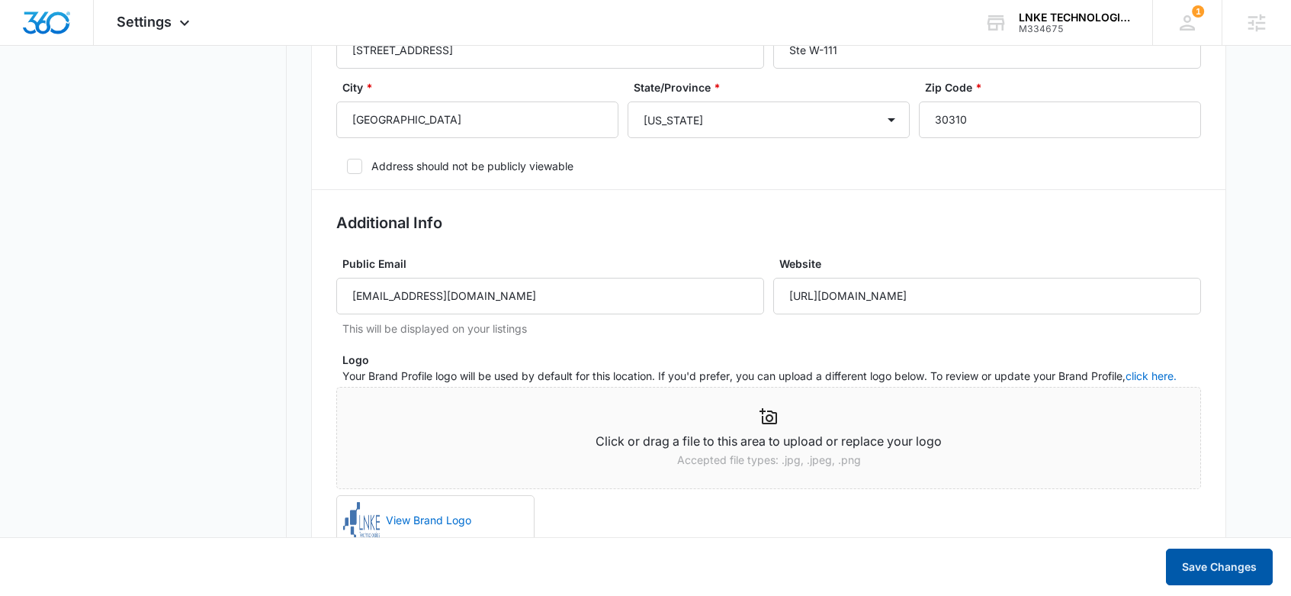
click at [1242, 559] on button "Save Changes" at bounding box center [1219, 566] width 107 height 37
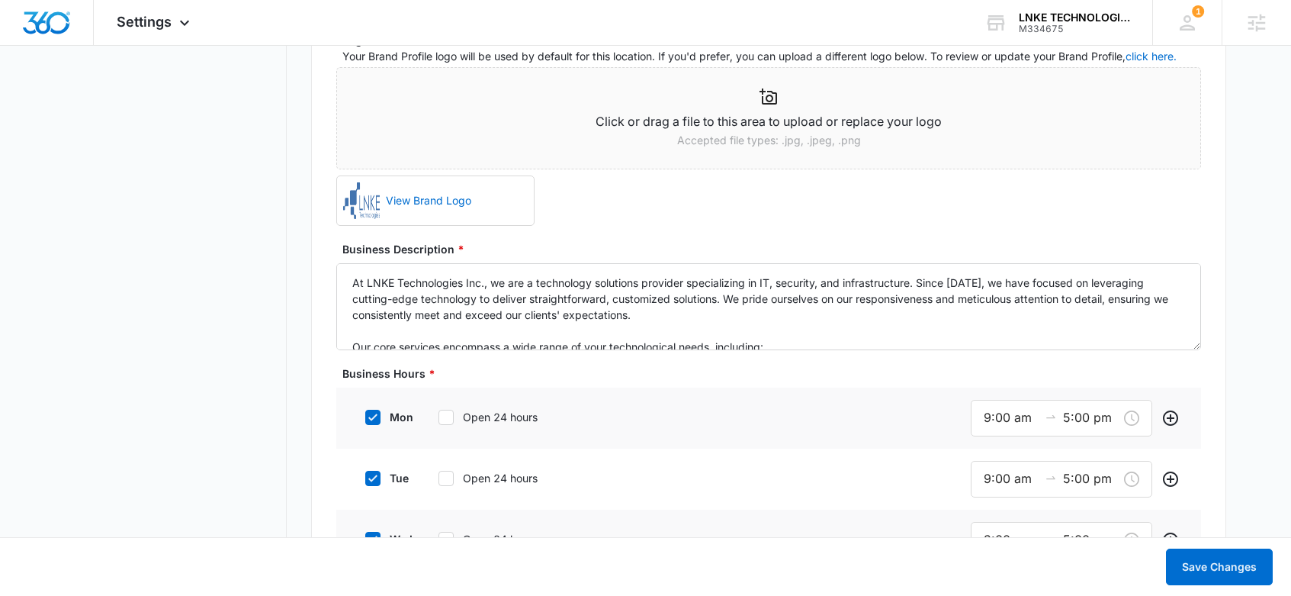
scroll to position [1047, 0]
click at [608, 218] on span "Click or drag a file to this area to upload or replace your logo Accepted file …" at bounding box center [768, 147] width 865 height 159
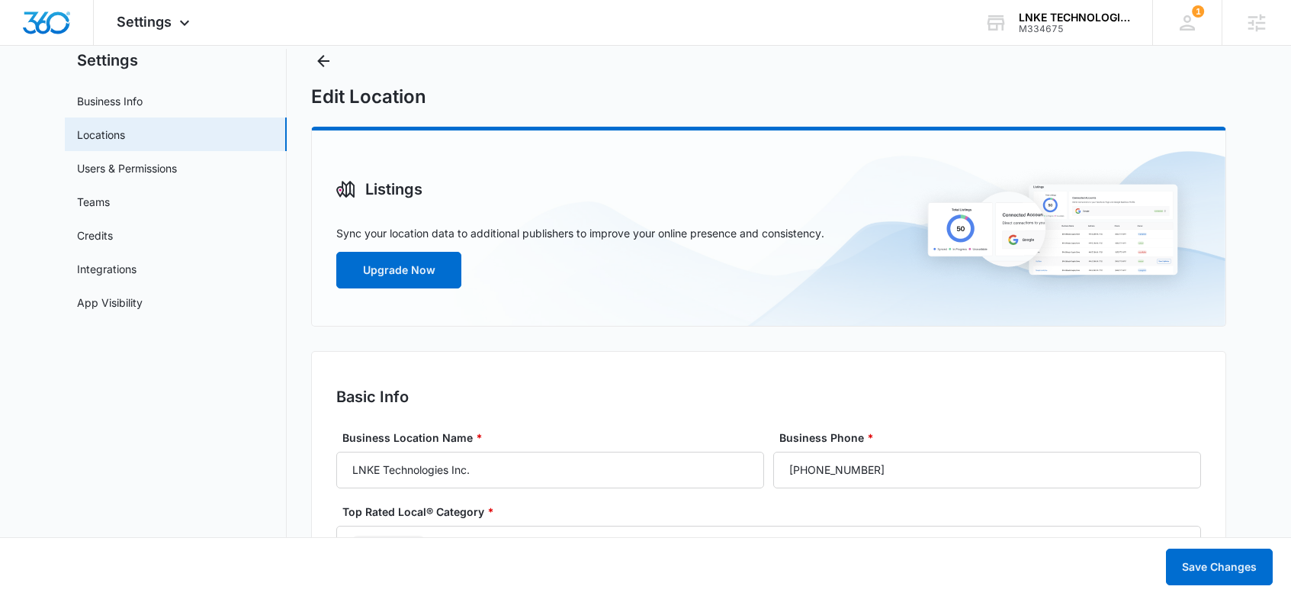
scroll to position [0, 0]
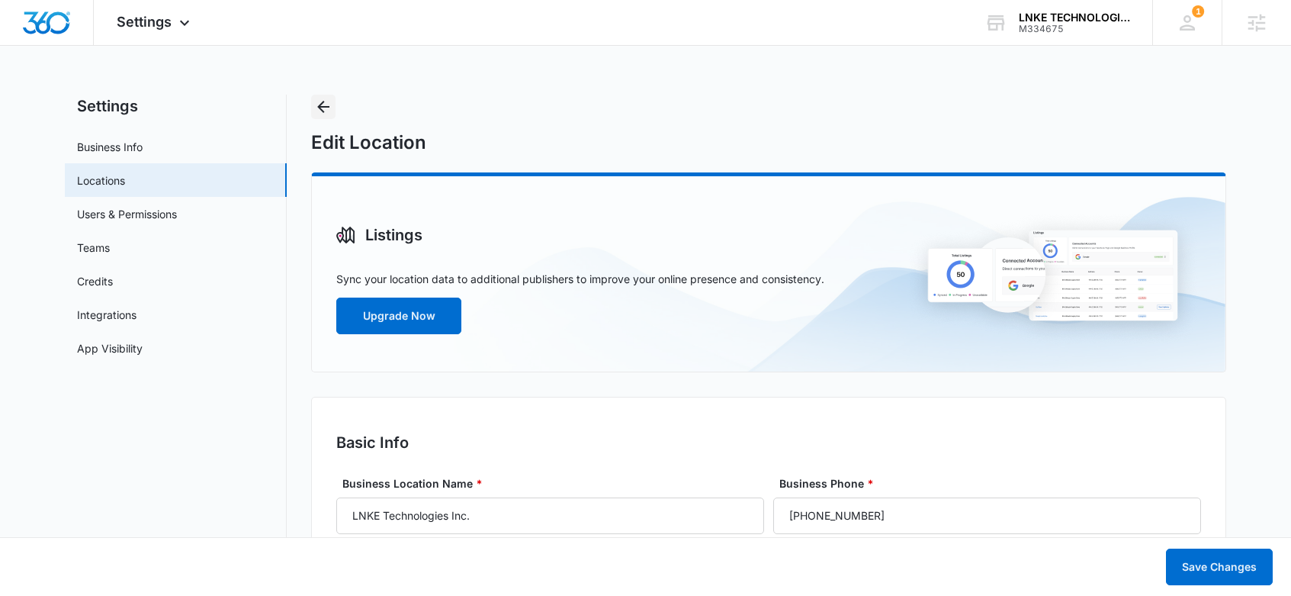
click at [333, 101] on button "Back" at bounding box center [323, 107] width 24 height 24
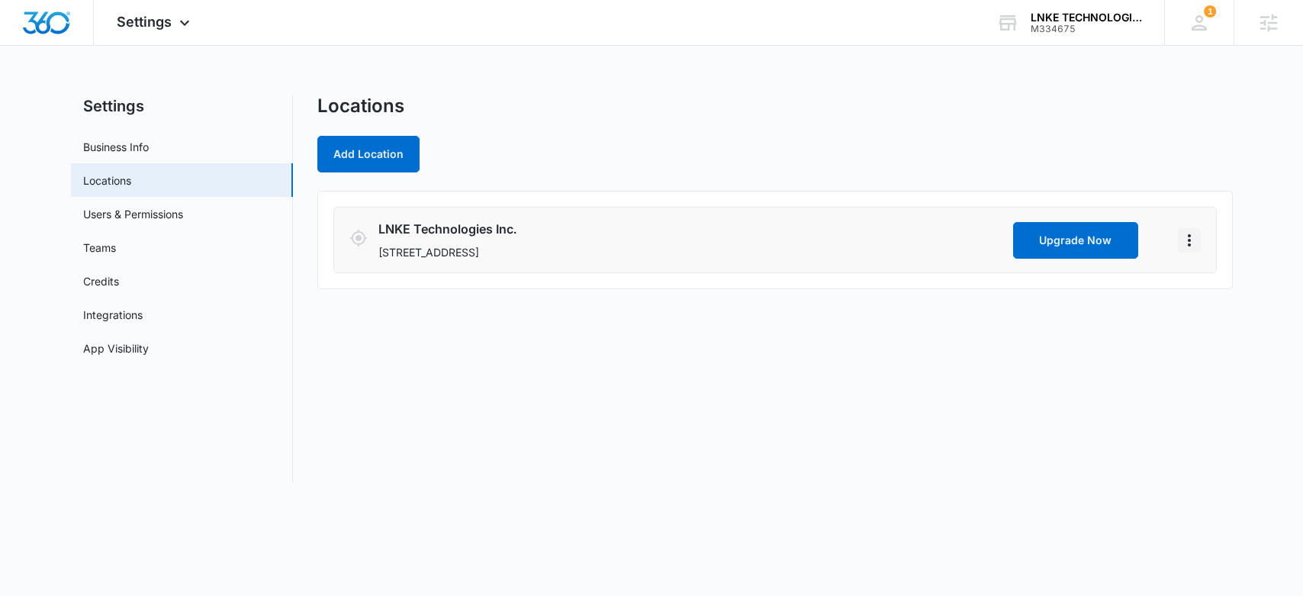
click at [1180, 234] on icon "Actions" at bounding box center [1189, 240] width 18 height 18
click at [1272, 223] on main "Settings Business Info Locations Users & Permissions Teams Credits Integrations…" at bounding box center [651, 298] width 1303 height 406
click at [183, 220] on link "Users & Permissions" at bounding box center [133, 214] width 100 height 16
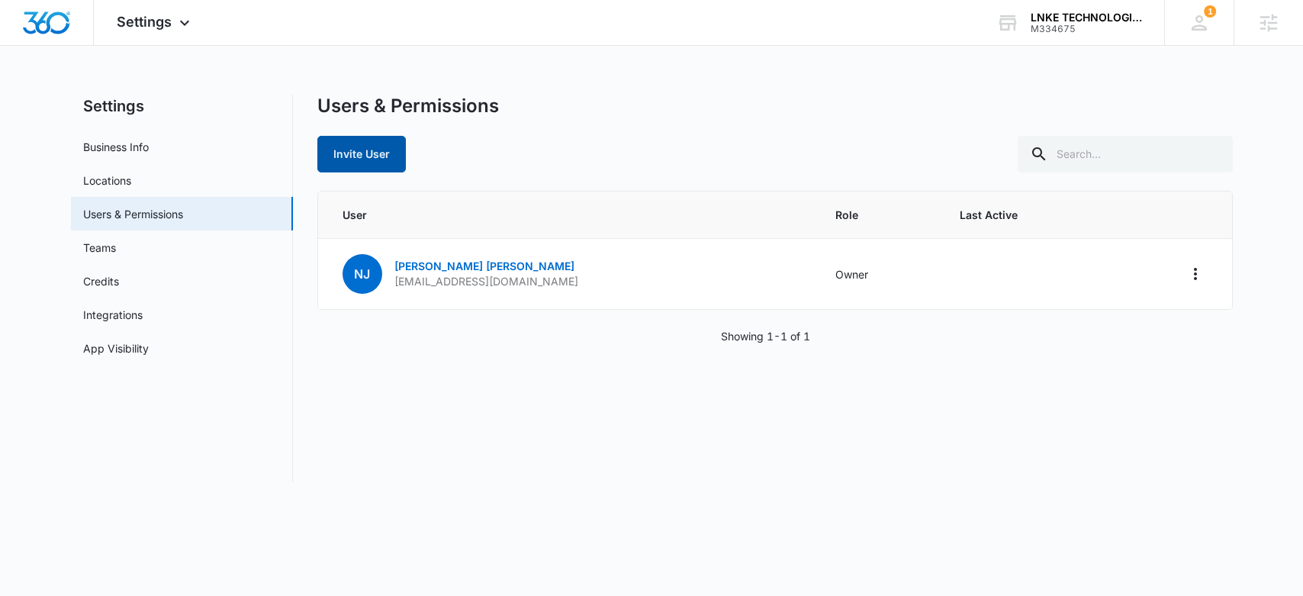
click at [391, 162] on button "Invite User" at bounding box center [361, 154] width 88 height 37
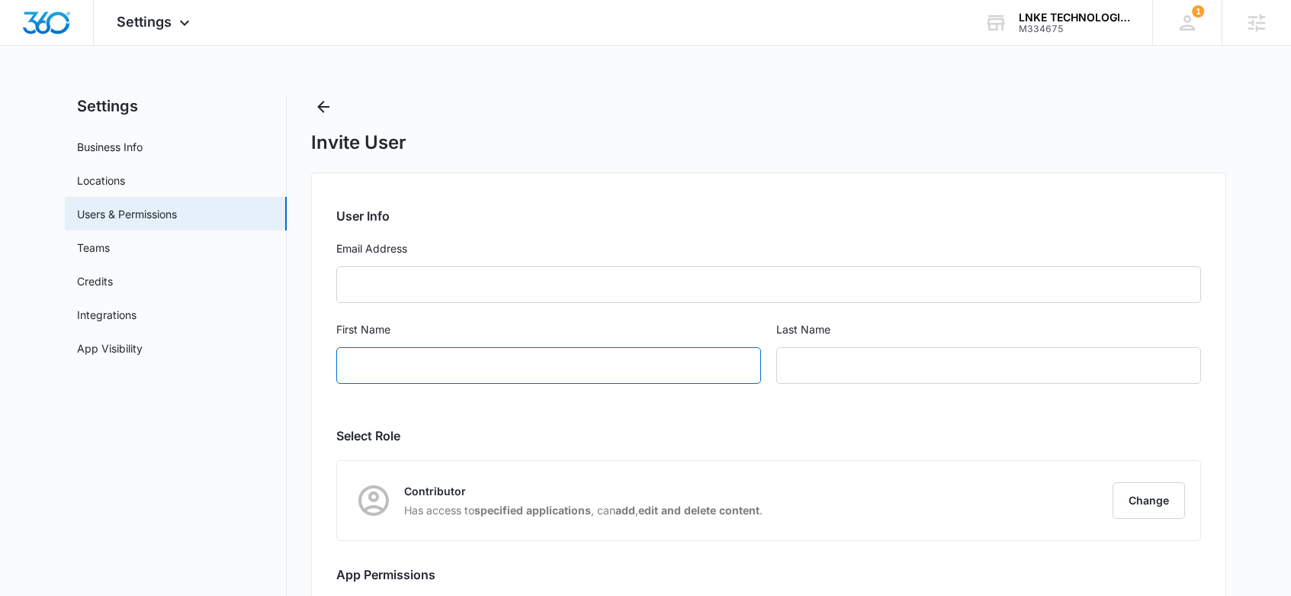
click at [670, 368] on input "First Name" at bounding box center [548, 365] width 425 height 37
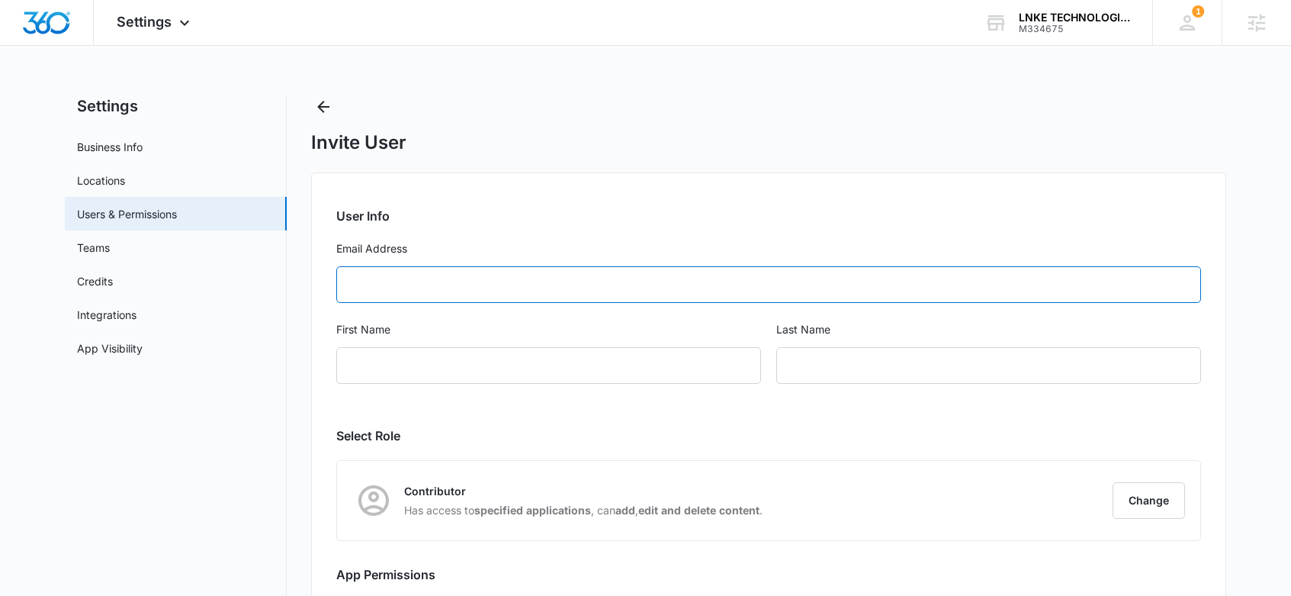
click at [663, 295] on input "Email Address" at bounding box center [768, 284] width 865 height 37
paste input "[EMAIL_ADDRESS][DOMAIN_NAME]"
type input "[EMAIL_ADDRESS][DOMAIN_NAME]"
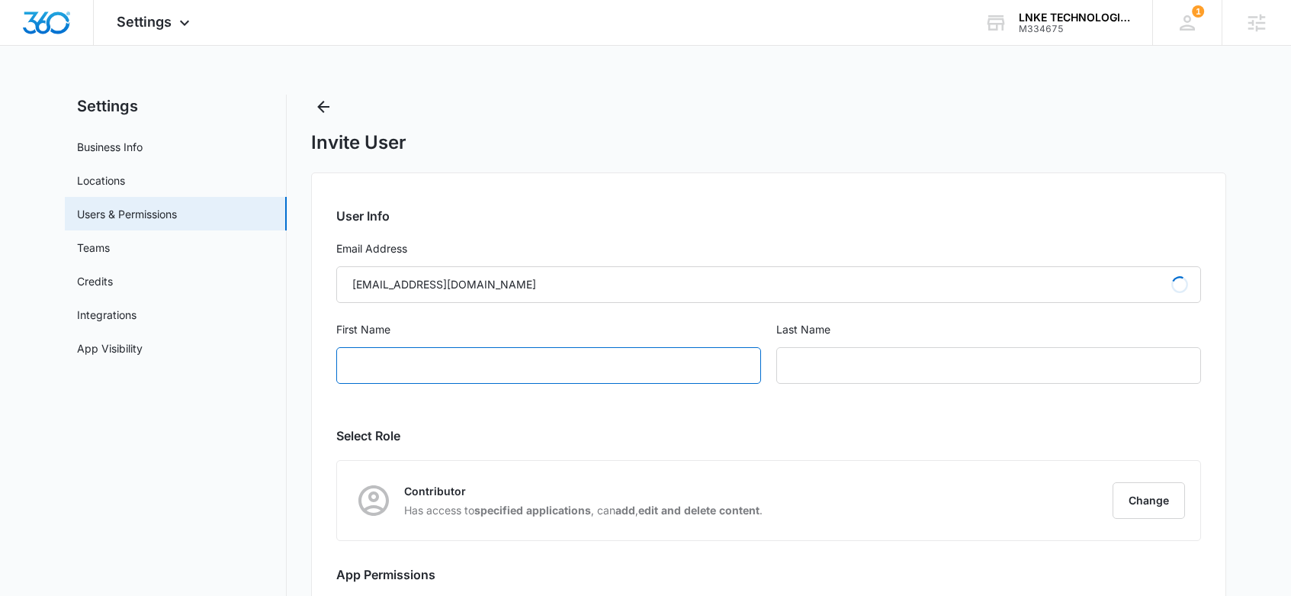
click at [617, 370] on input "First Name" at bounding box center [548, 365] width 425 height 37
type input "[PERSON_NAME]"
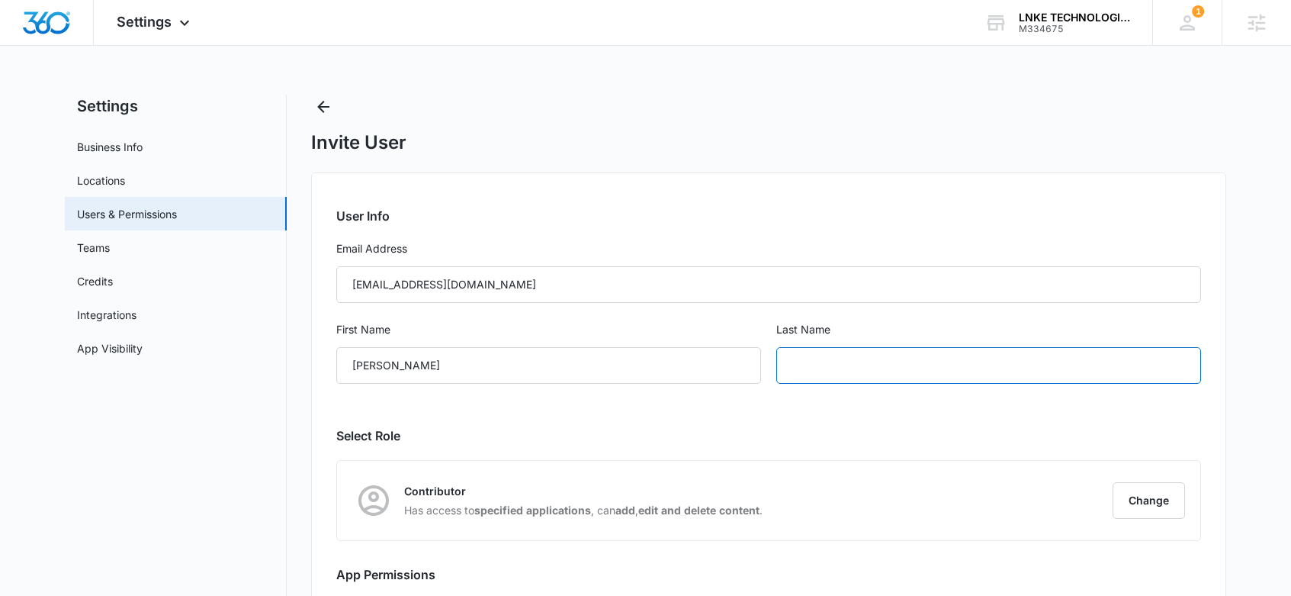
click at [872, 369] on input "text" at bounding box center [988, 365] width 425 height 37
type input "[PERSON_NAME]"
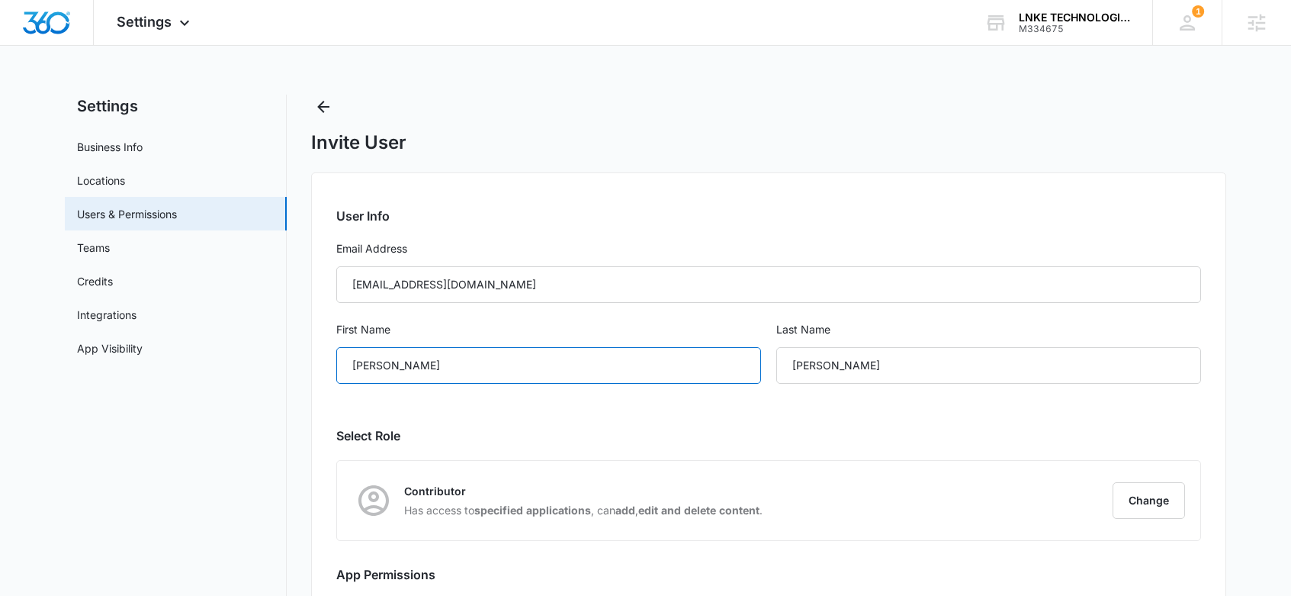
click at [370, 364] on input "[PERSON_NAME]" at bounding box center [548, 365] width 425 height 37
type input "[PERSON_NAME]"
click at [582, 402] on div "User Info Email Address [EMAIL_ADDRESS][DOMAIN_NAME] First Name [PERSON_NAME] L…" at bounding box center [768, 434] width 915 height 525
click at [685, 403] on div "User Info Email Address [EMAIL_ADDRESS][DOMAIN_NAME] First Name [PERSON_NAME] L…" at bounding box center [768, 434] width 915 height 525
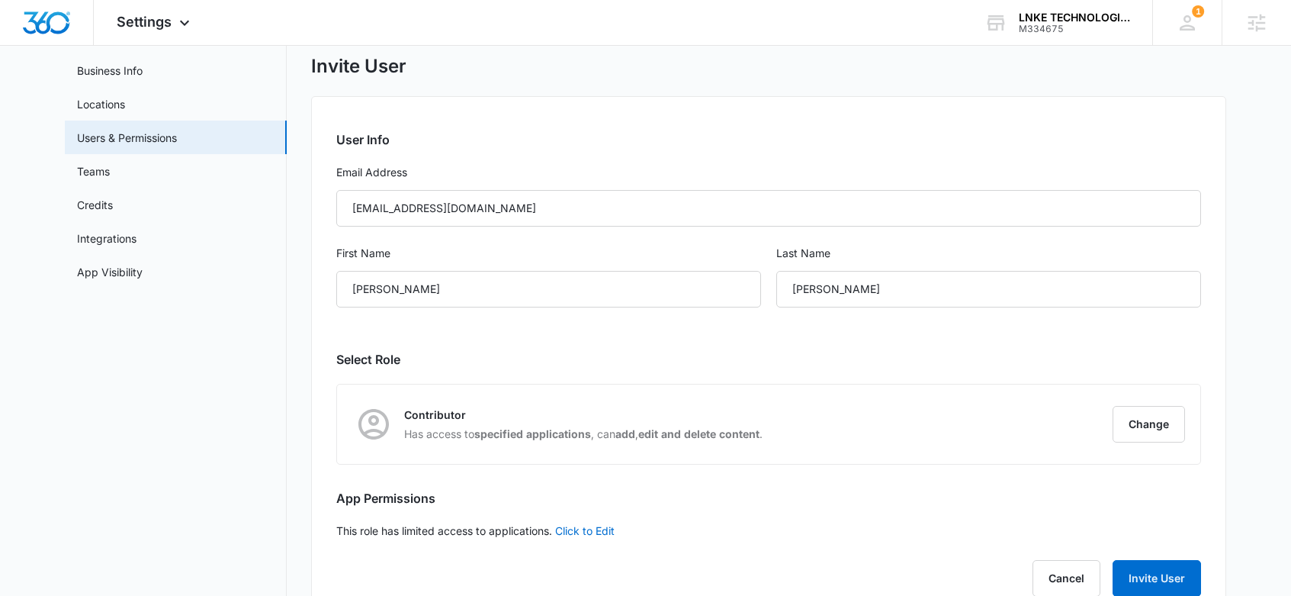
scroll to position [94, 0]
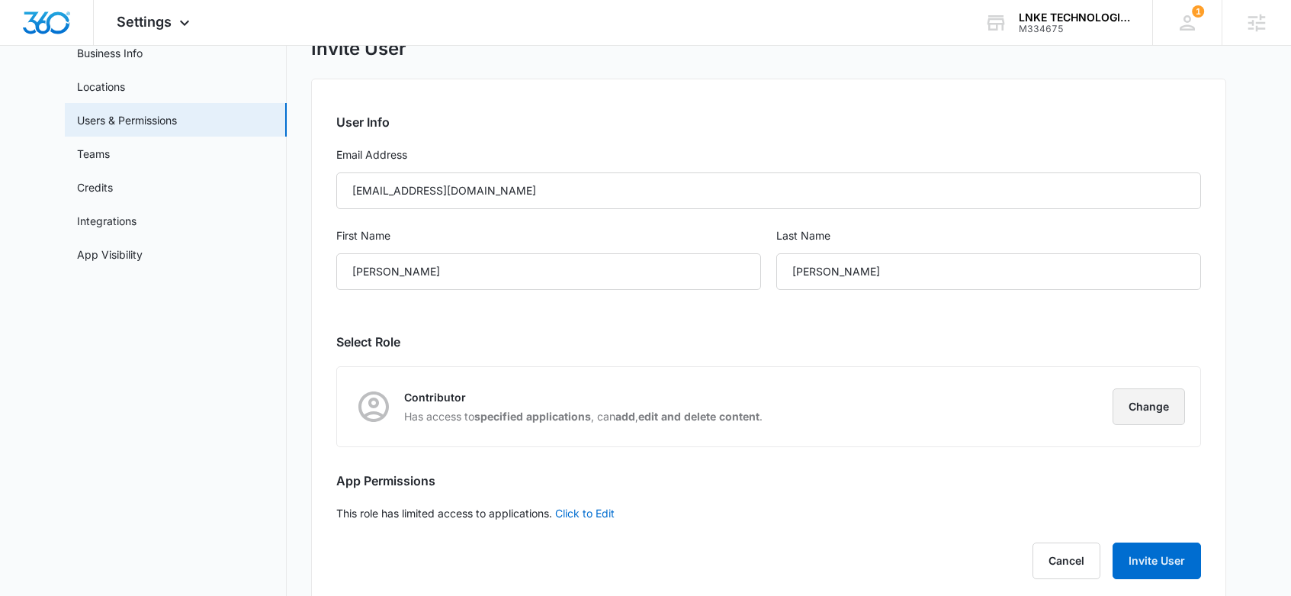
click at [1151, 400] on button "Change" at bounding box center [1149, 406] width 72 height 37
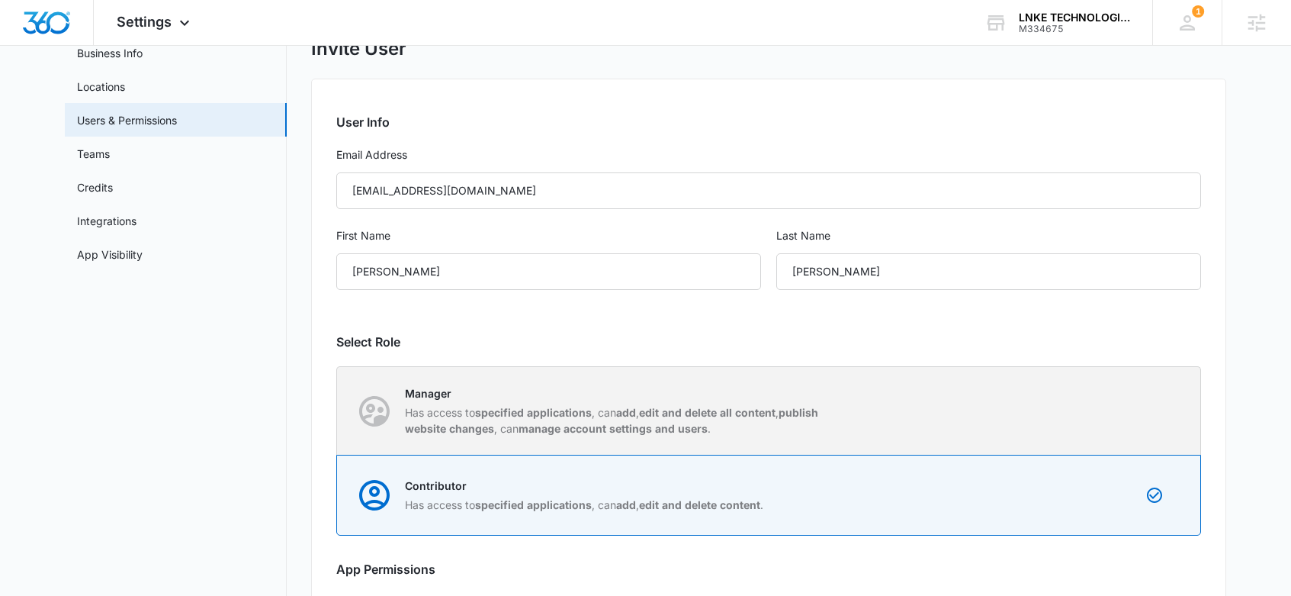
click at [471, 422] on strong "publish website changes" at bounding box center [611, 420] width 413 height 29
click at [338, 411] on input "Manager Has access to specified applications , can add , edit and delete all co…" at bounding box center [337, 410] width 1 height 1
radio input "true"
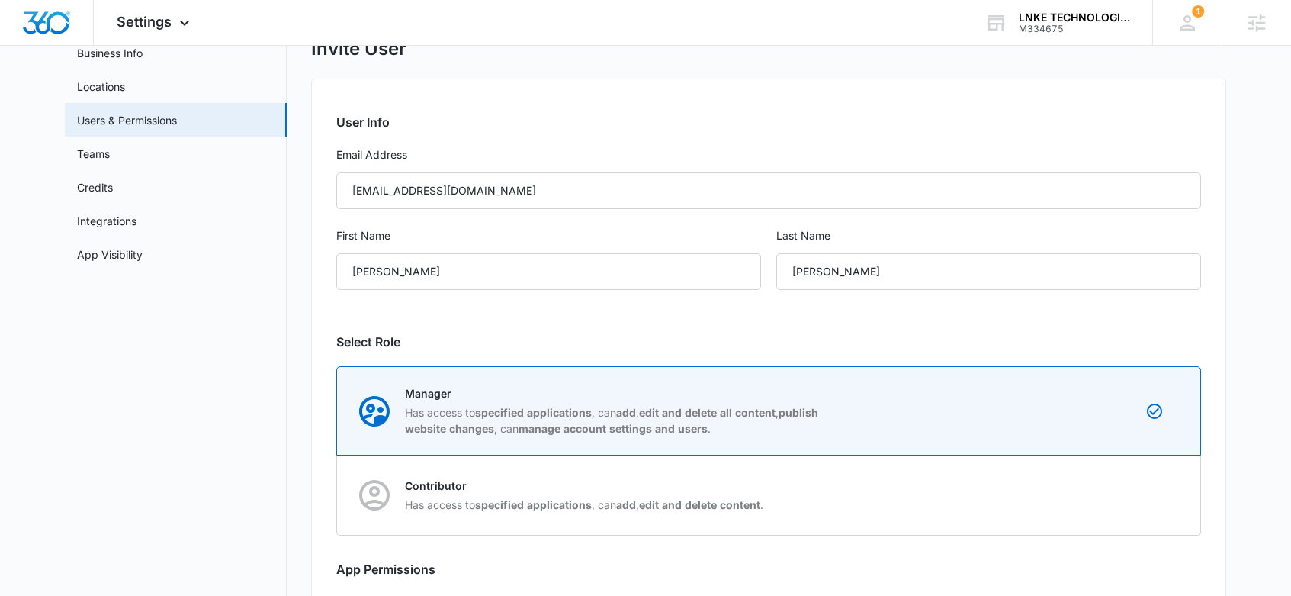
click at [853, 340] on h2 "Select Role" at bounding box center [768, 342] width 865 height 18
click at [1218, 364] on div "User Info Email Address [EMAIL_ADDRESS][DOMAIN_NAME] First Name [PERSON_NAME] L…" at bounding box center [768, 386] width 915 height 614
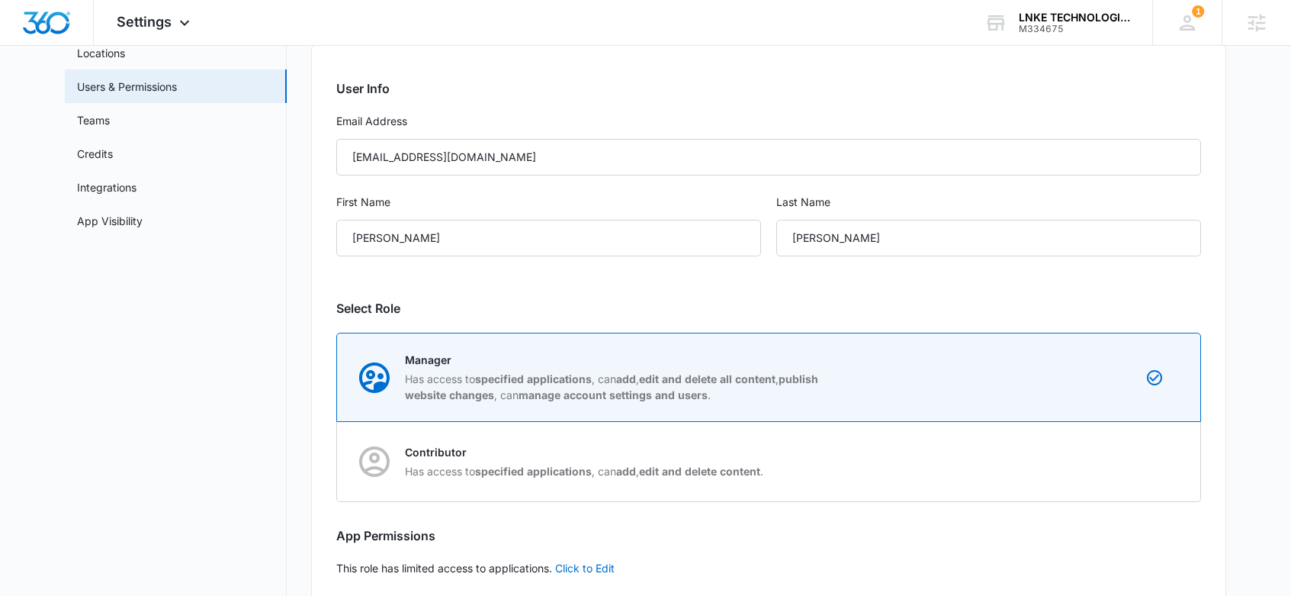
scroll to position [209, 0]
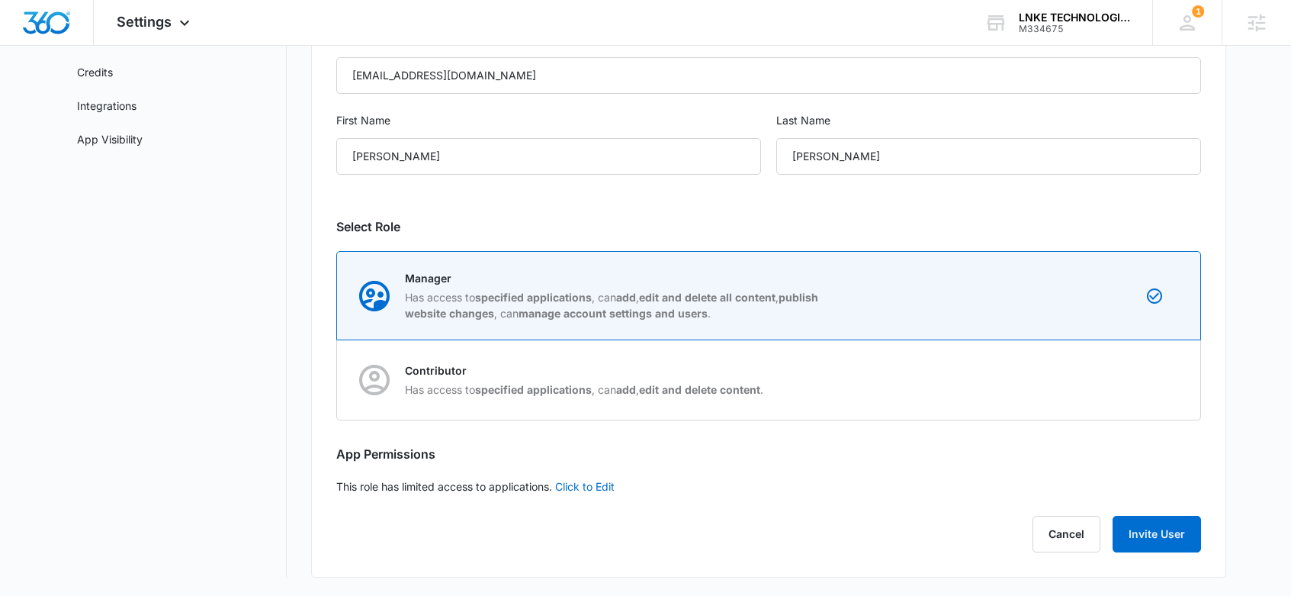
click at [597, 486] on link "Click to Edit" at bounding box center [584, 486] width 59 height 13
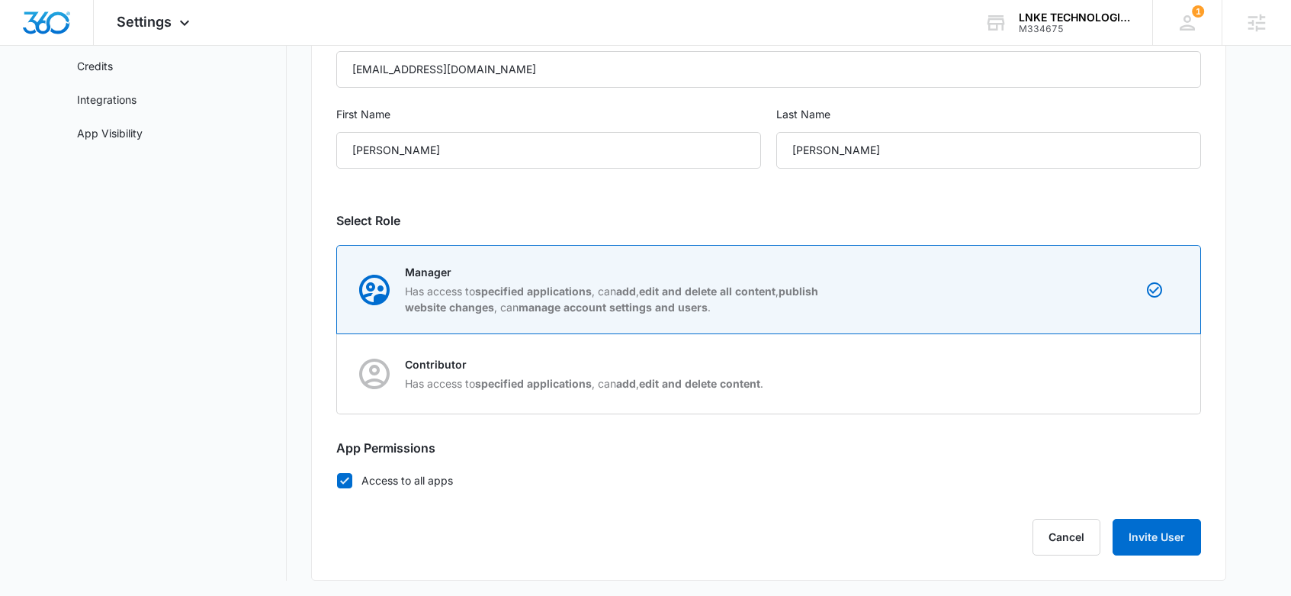
scroll to position [218, 0]
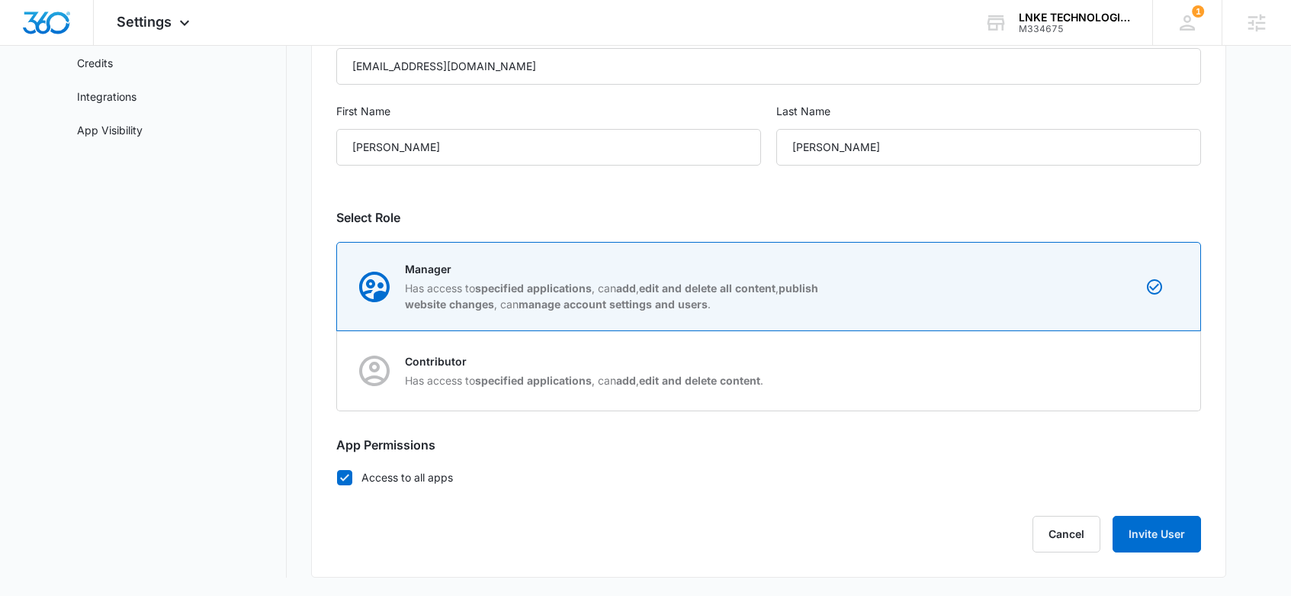
click at [344, 478] on icon at bounding box center [344, 477] width 9 height 7
click at [337, 477] on input "Access to all apps" at bounding box center [336, 477] width 1 height 1
checkbox input "false"
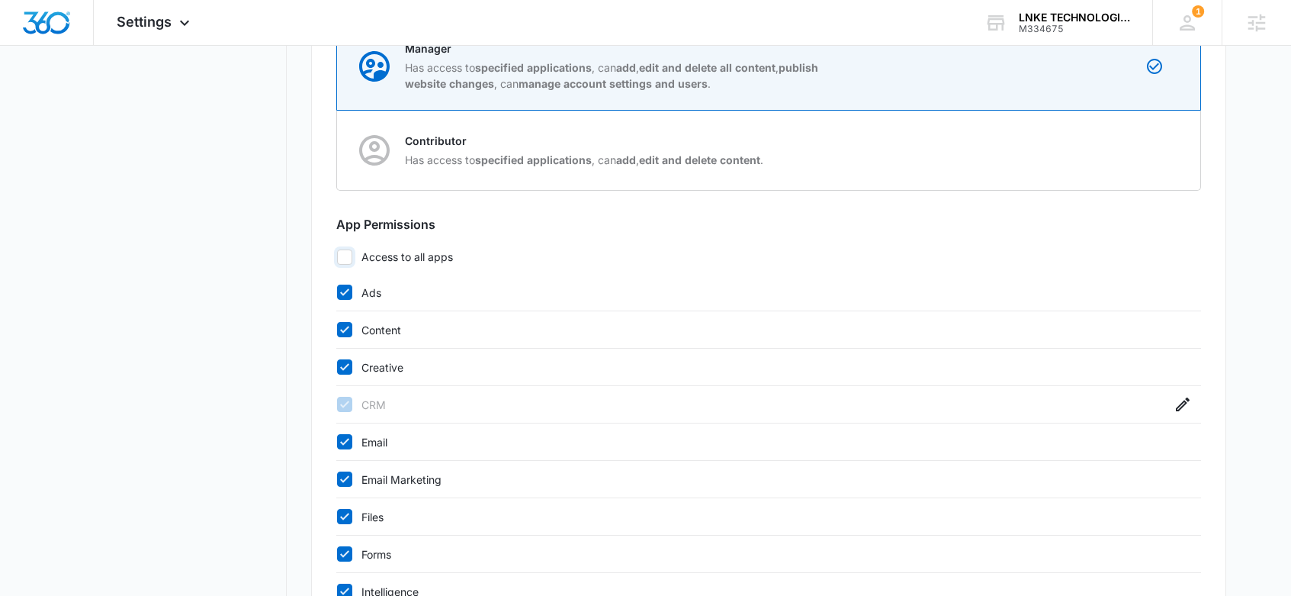
scroll to position [458, 0]
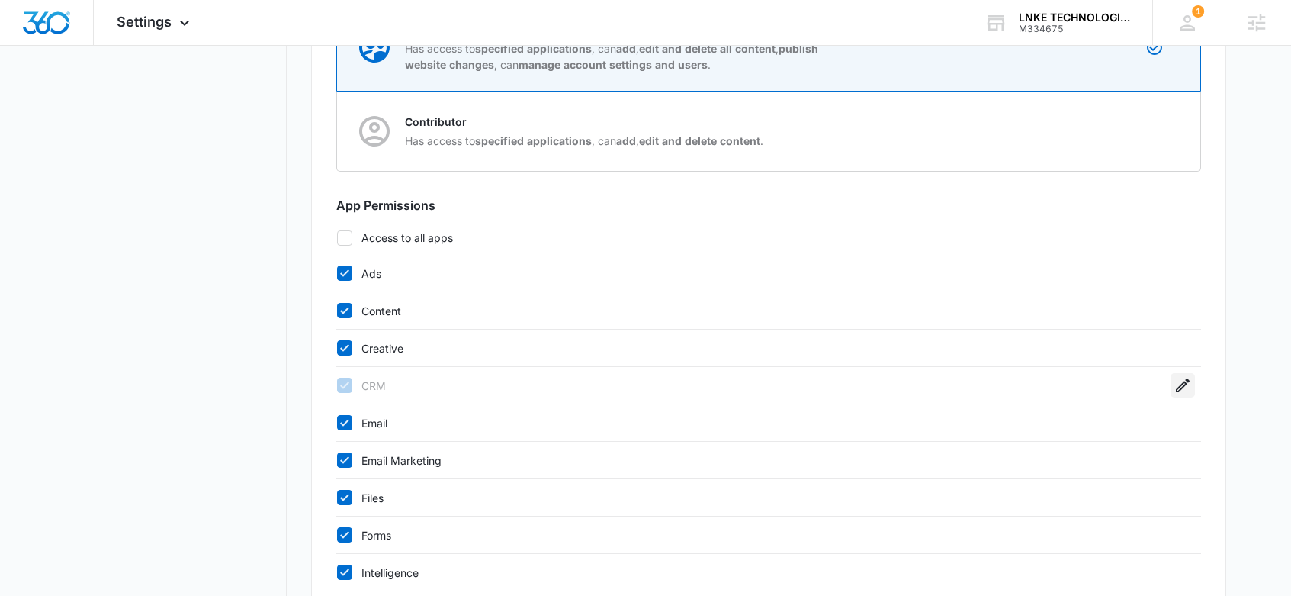
click at [1179, 388] on icon "button" at bounding box center [1183, 385] width 18 height 18
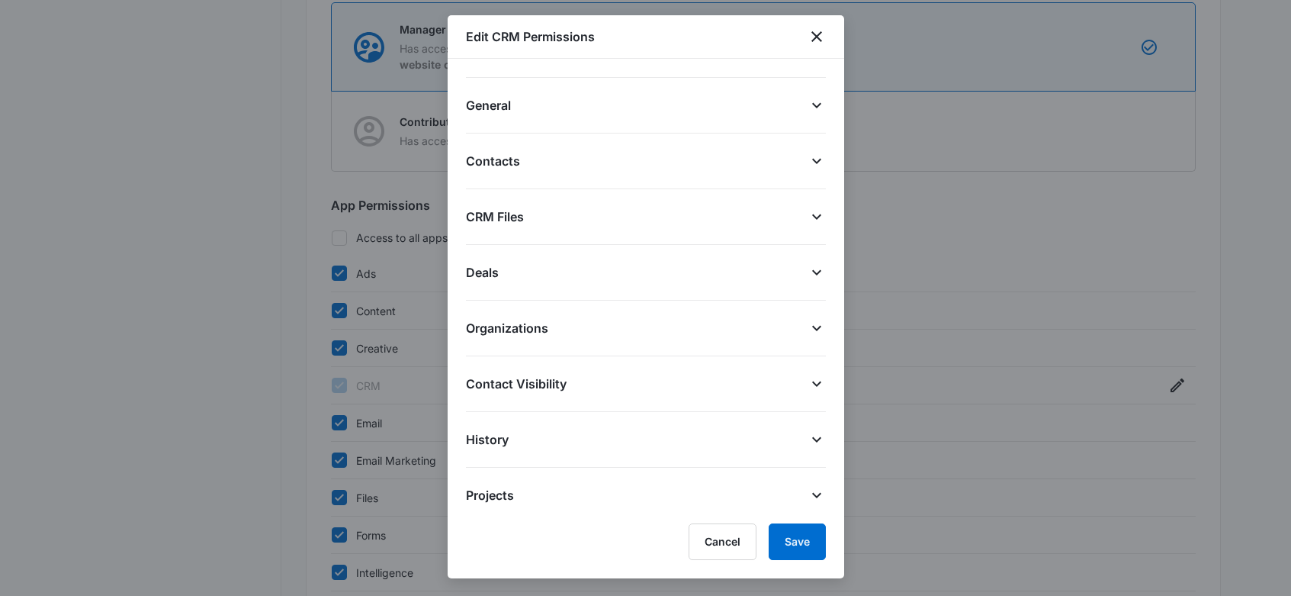
click at [504, 214] on span "CRM Files" at bounding box center [495, 216] width 58 height 18
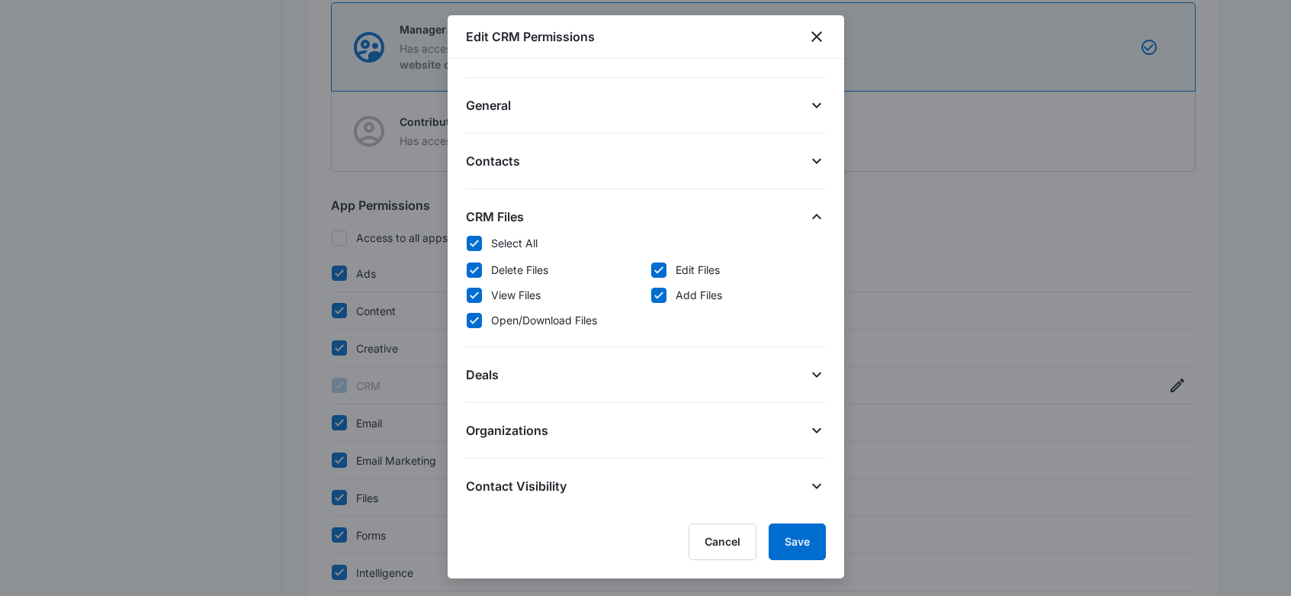
click at [484, 272] on label "Delete Files" at bounding box center [553, 270] width 175 height 16
click at [467, 270] on input "Delete Files" at bounding box center [466, 269] width 1 height 1
checkbox input "false"
click at [479, 268] on icon at bounding box center [475, 270] width 14 height 14
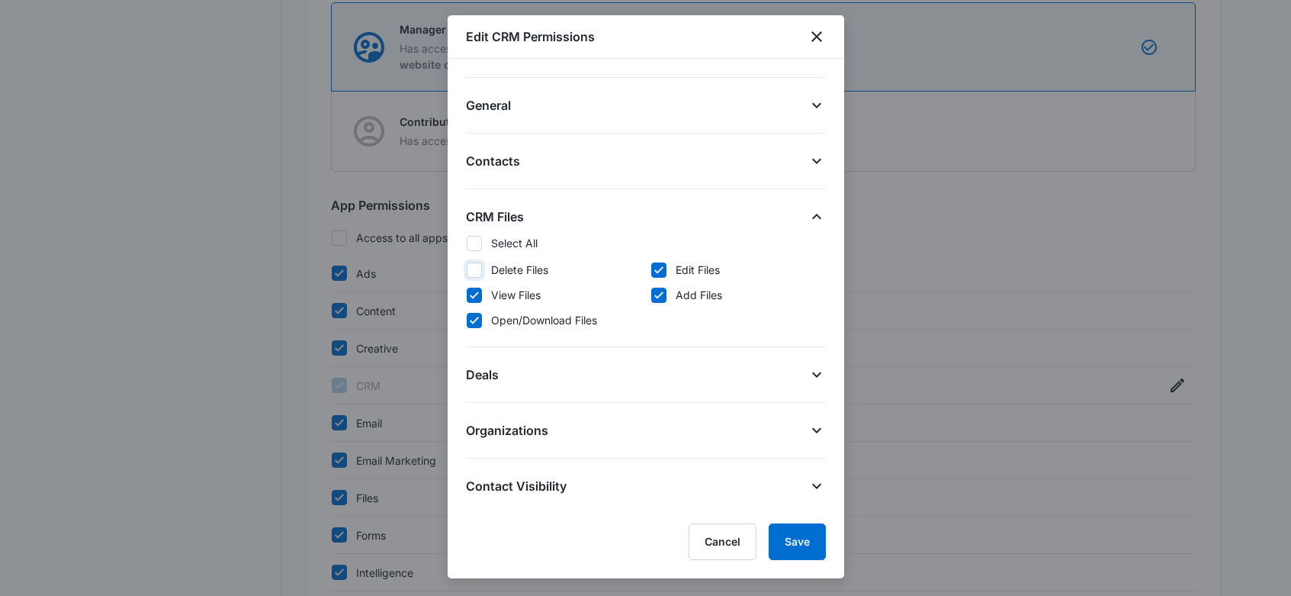
click at [467, 269] on input "Delete Files" at bounding box center [466, 269] width 1 height 1
checkbox input "true"
click at [827, 33] on div "Edit CRM Permissions" at bounding box center [646, 36] width 397 height 43
click at [821, 27] on icon "close" at bounding box center [817, 36] width 18 height 18
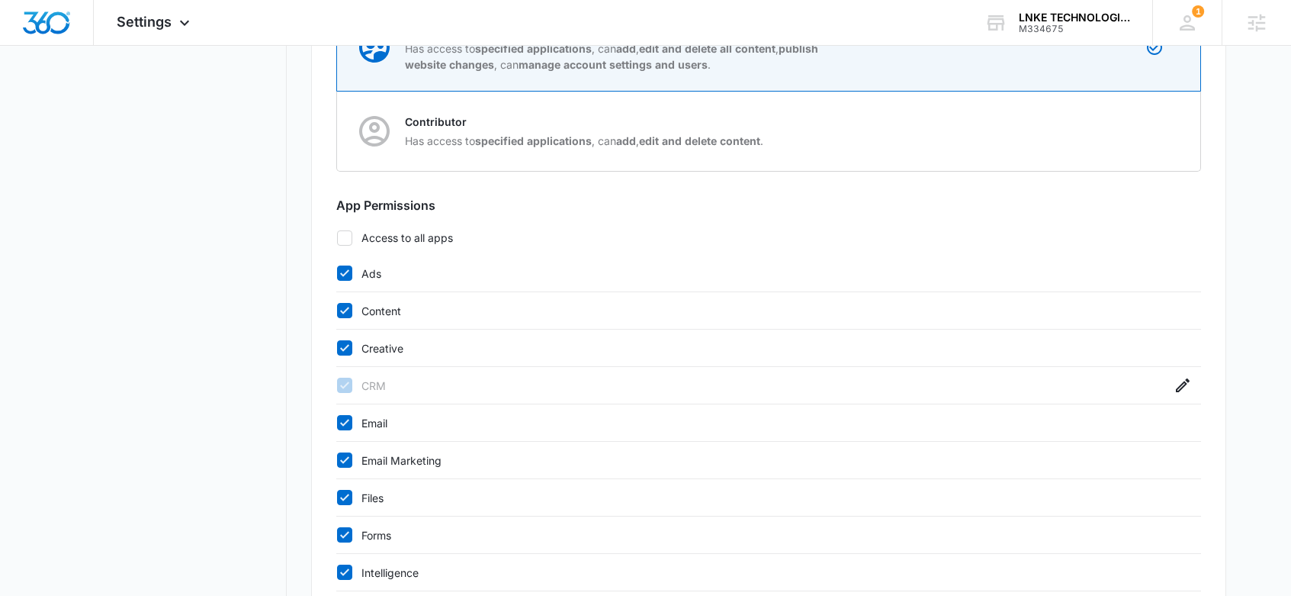
click at [336, 234] on label "Access to all apps" at bounding box center [768, 238] width 865 height 16
click at [336, 237] on input "Access to all apps" at bounding box center [336, 237] width 1 height 1
checkbox input "true"
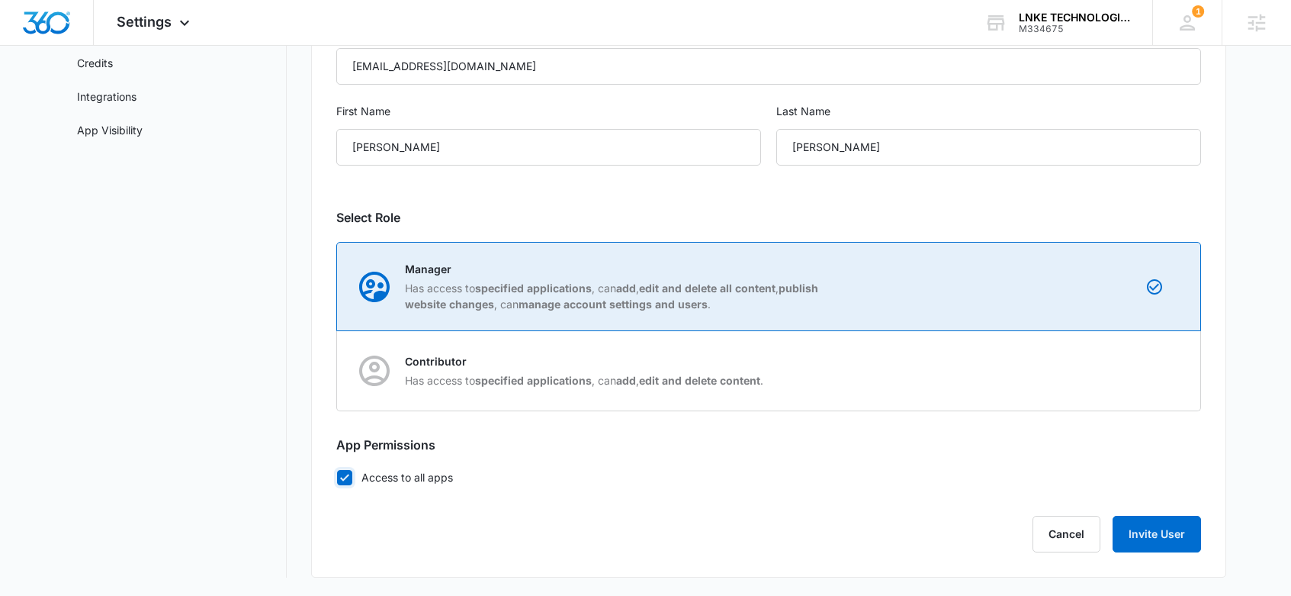
scroll to position [218, 0]
drag, startPoint x: 1165, startPoint y: 532, endPoint x: 754, endPoint y: 253, distance: 496.5
click at [1162, 529] on button "Invite User" at bounding box center [1157, 534] width 88 height 37
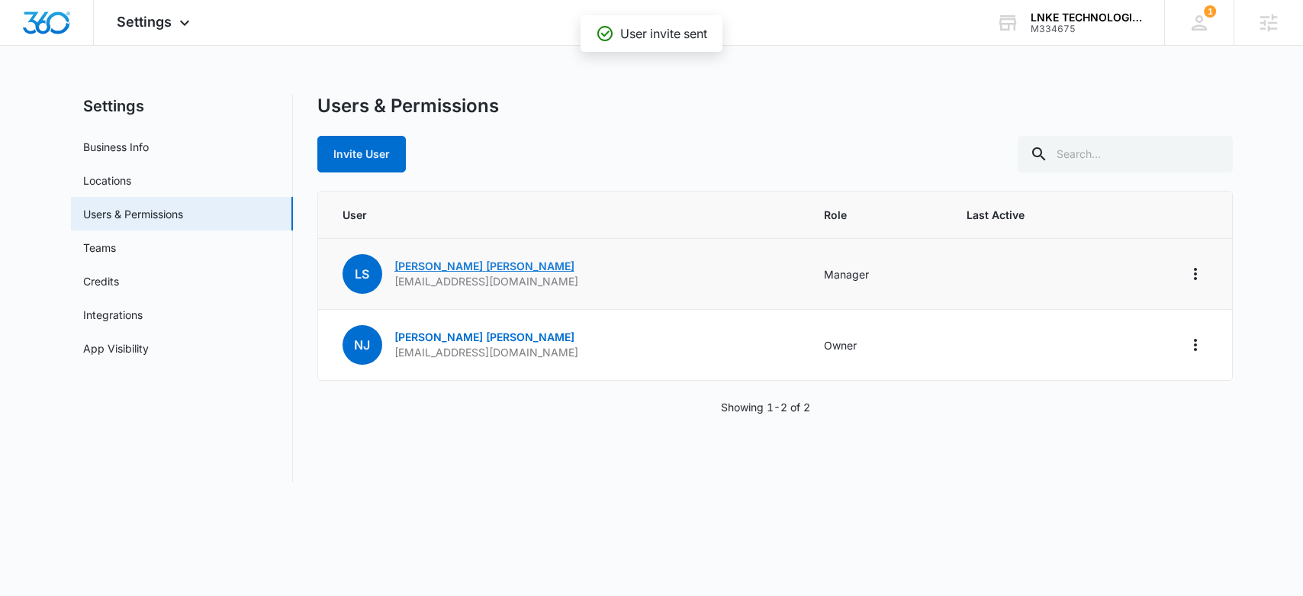
click at [439, 265] on link "[PERSON_NAME]" at bounding box center [484, 265] width 180 height 13
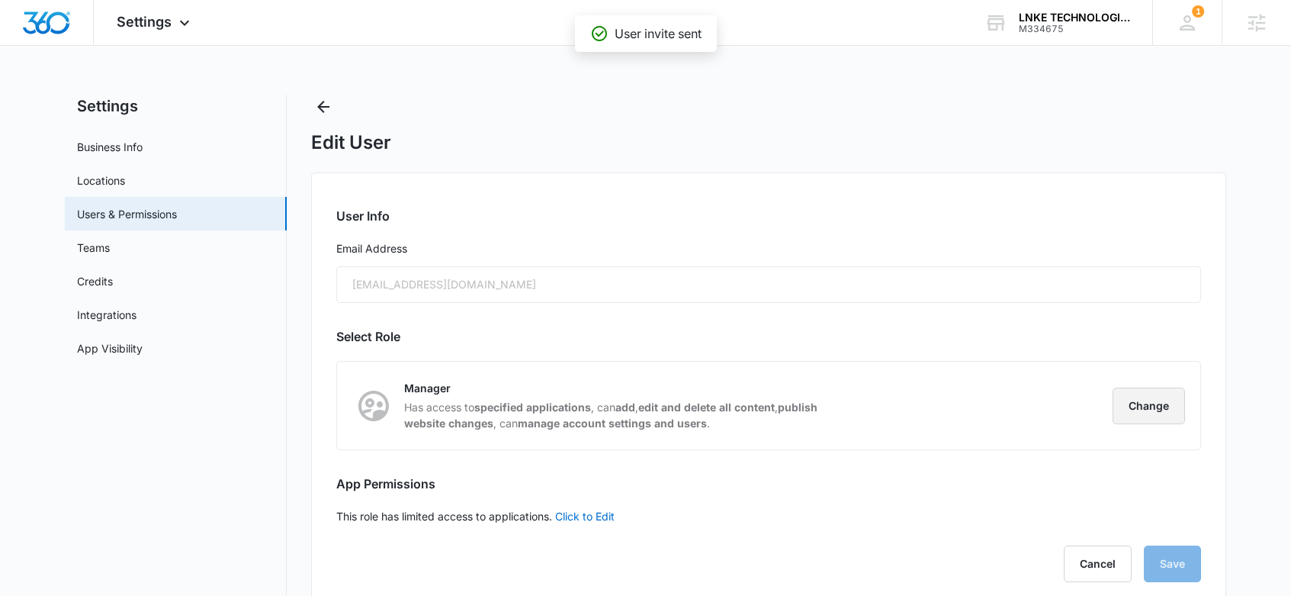
click at [1136, 403] on button "Change" at bounding box center [1149, 405] width 72 height 37
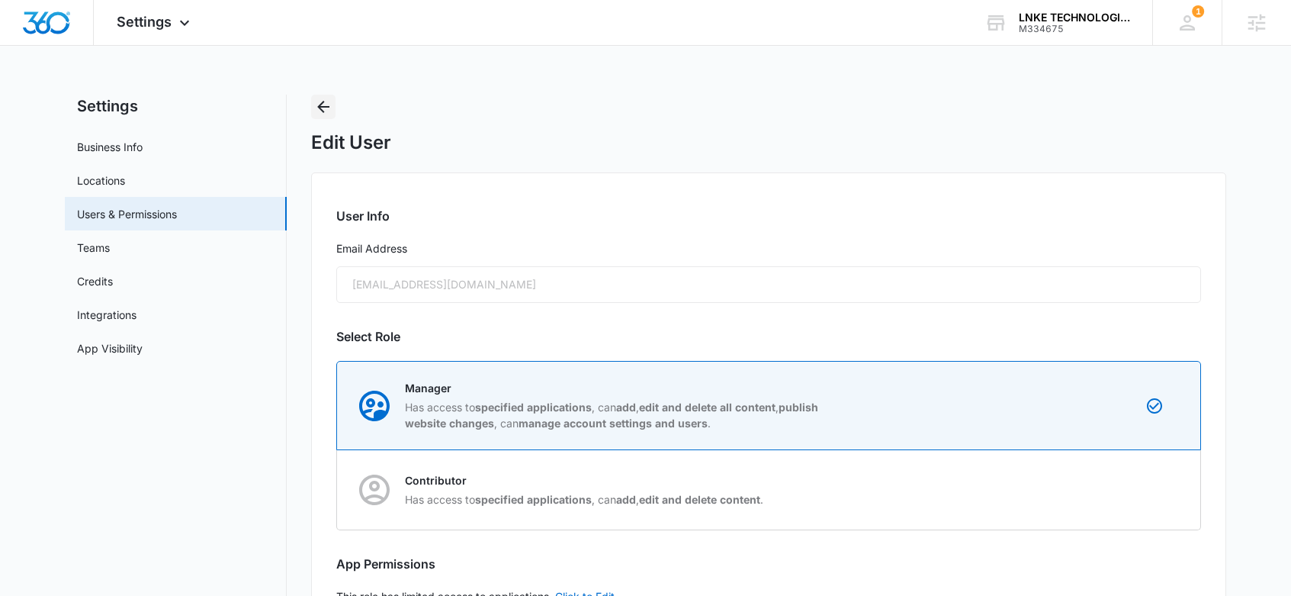
click at [323, 108] on icon "Back" at bounding box center [323, 107] width 18 height 18
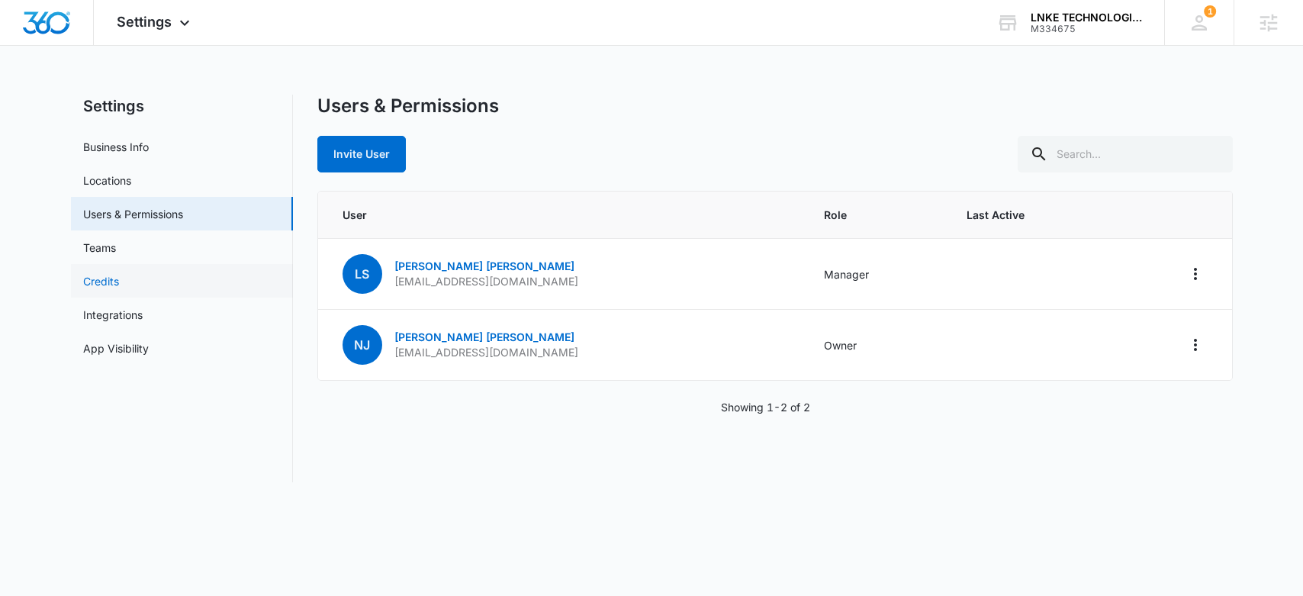
click at [119, 280] on link "Credits" at bounding box center [101, 281] width 36 height 16
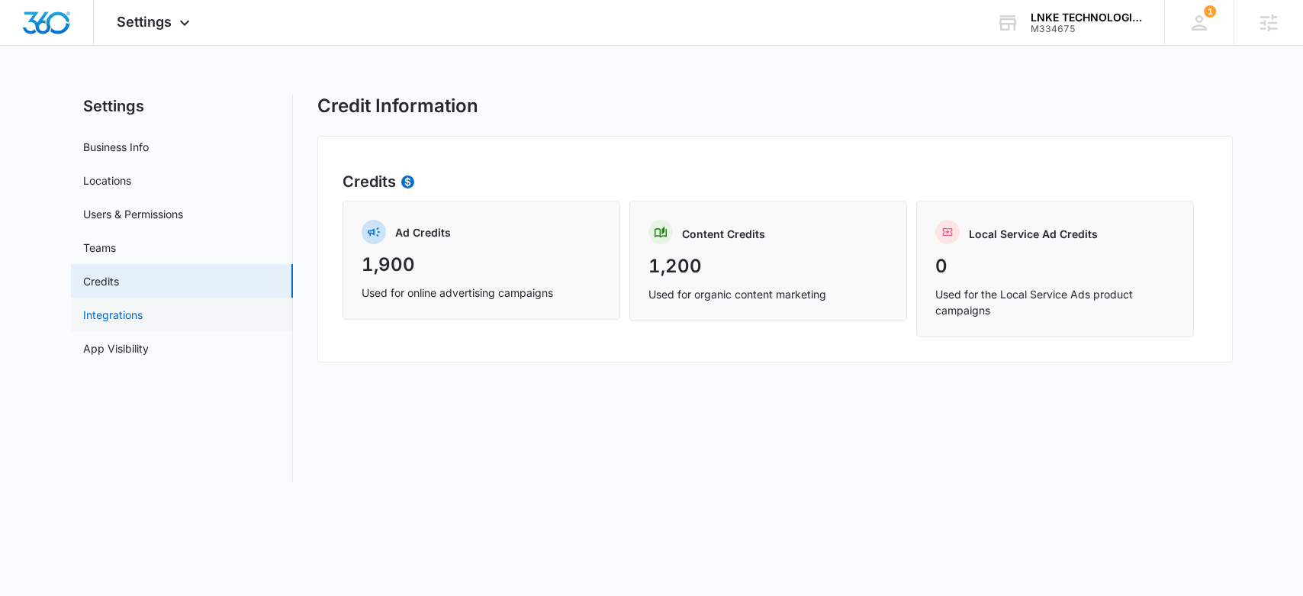
click at [143, 320] on link "Integrations" at bounding box center [112, 315] width 59 height 16
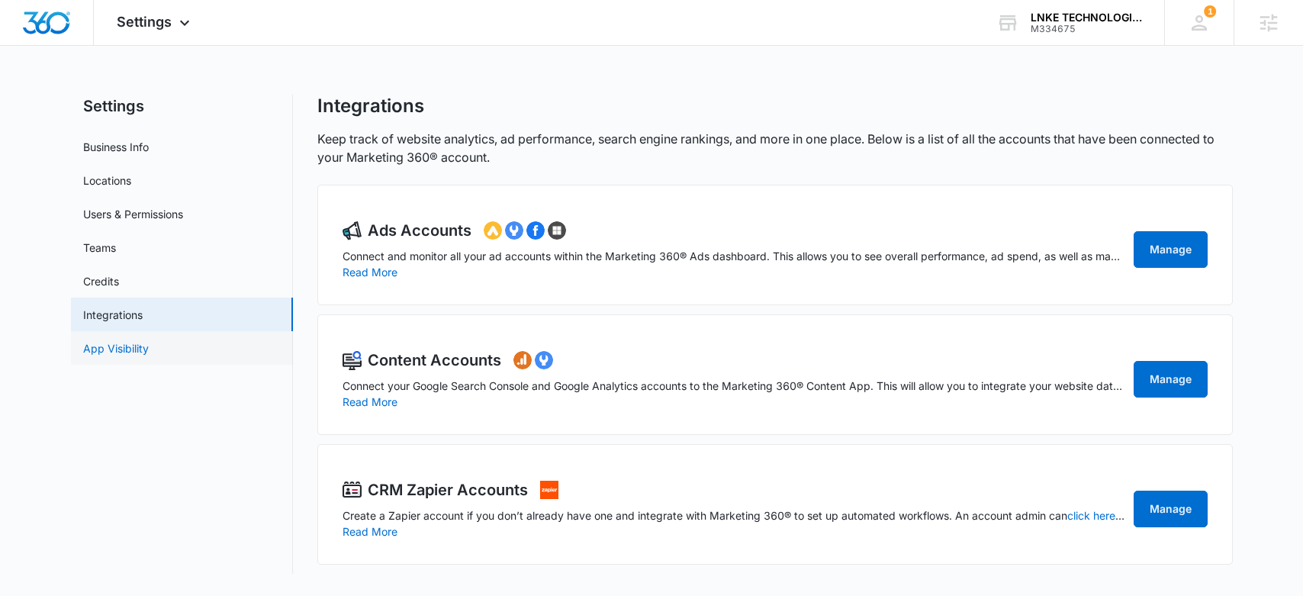
click at [149, 352] on link "App Visibility" at bounding box center [116, 348] width 66 height 16
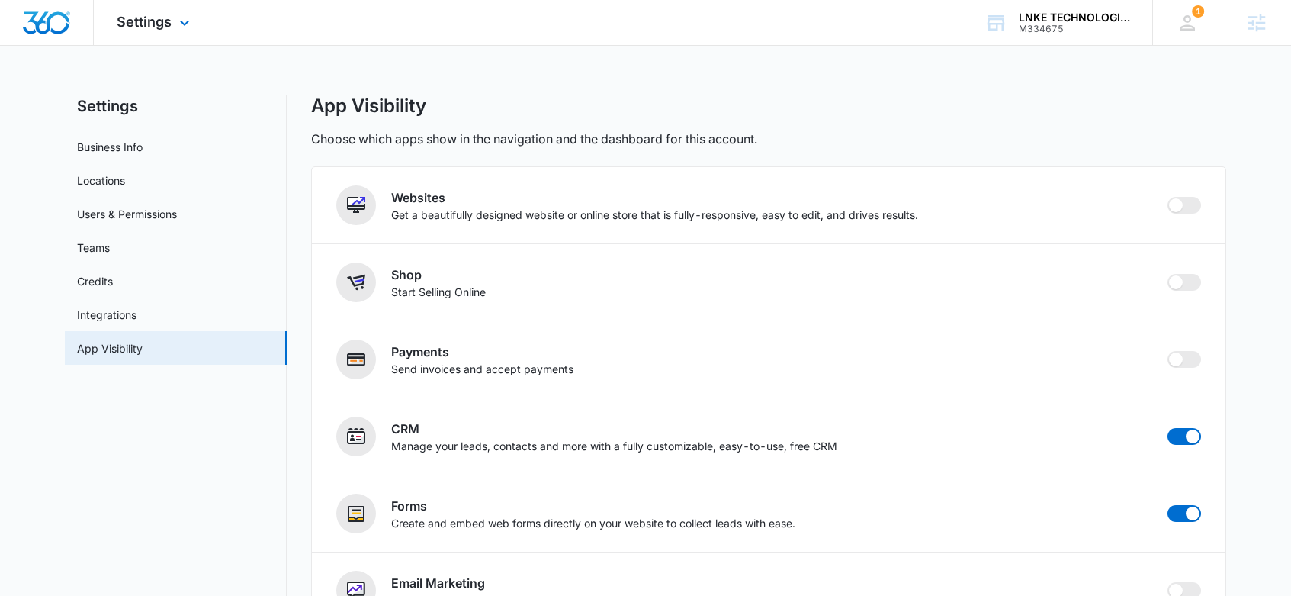
click at [46, 25] on img "Dashboard" at bounding box center [46, 22] width 49 height 23
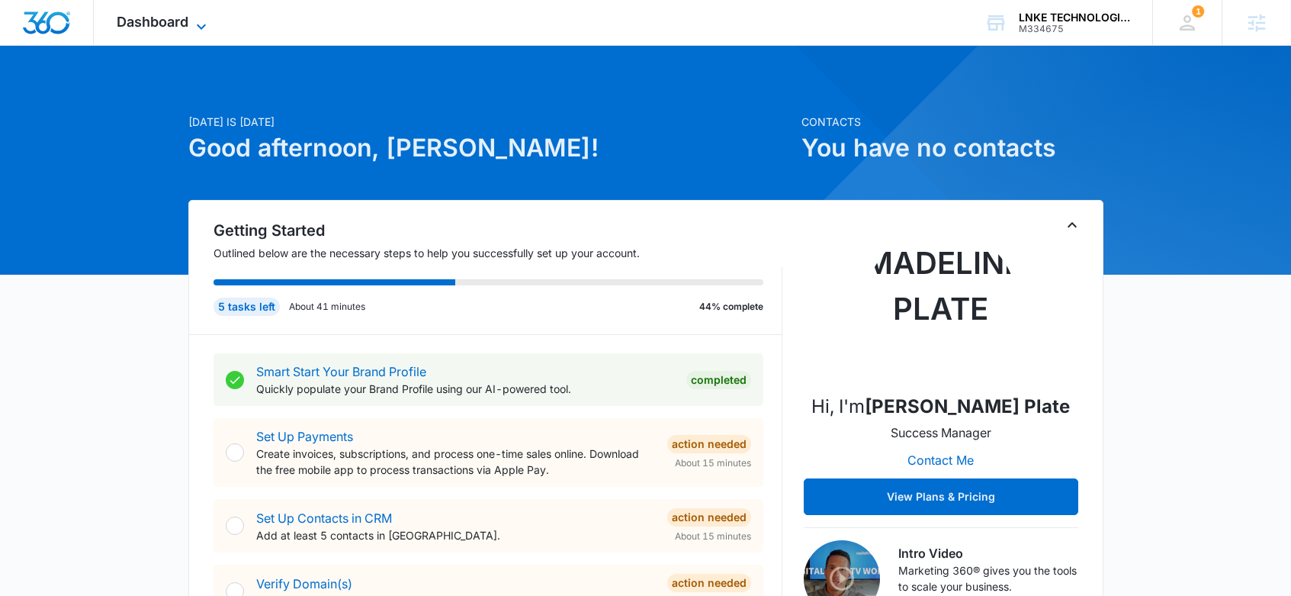
click at [131, 28] on span "Dashboard" at bounding box center [153, 22] width 72 height 16
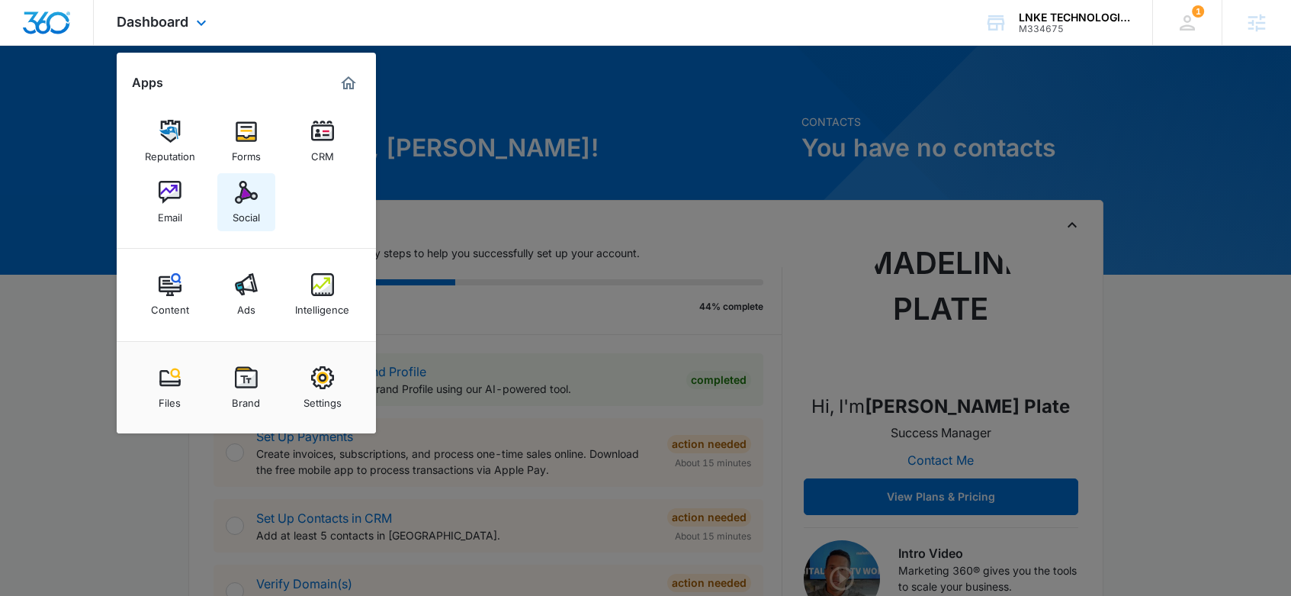
click at [263, 194] on link "Social" at bounding box center [246, 202] width 58 height 58
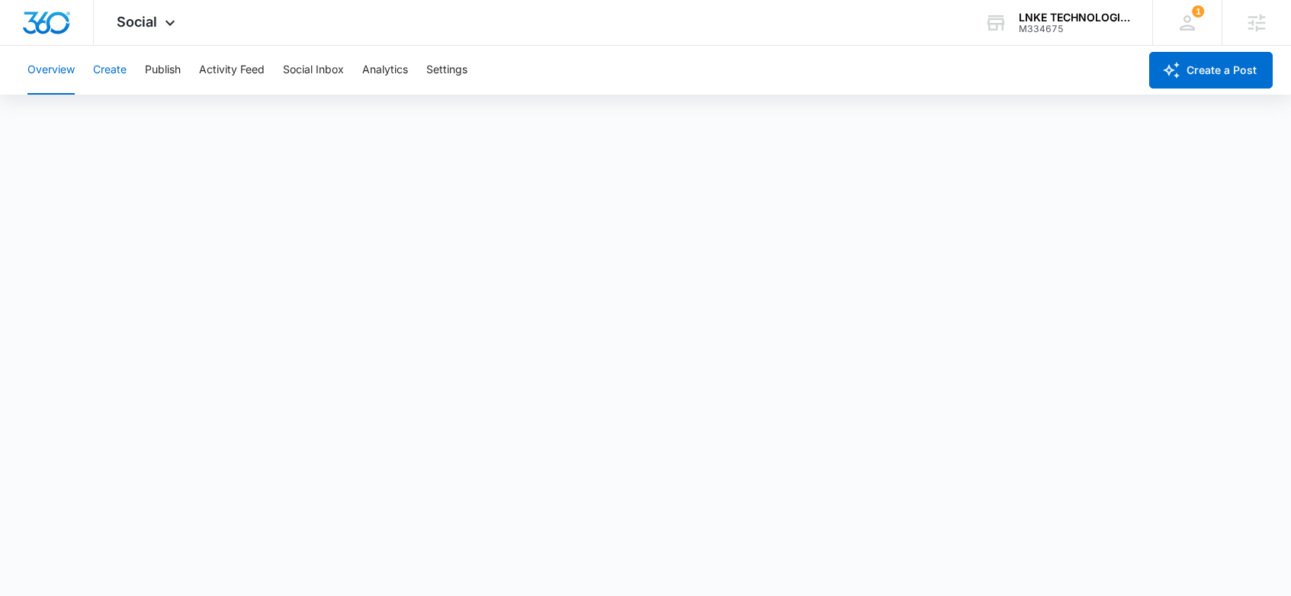
click at [115, 70] on button "Create" at bounding box center [110, 70] width 34 height 49
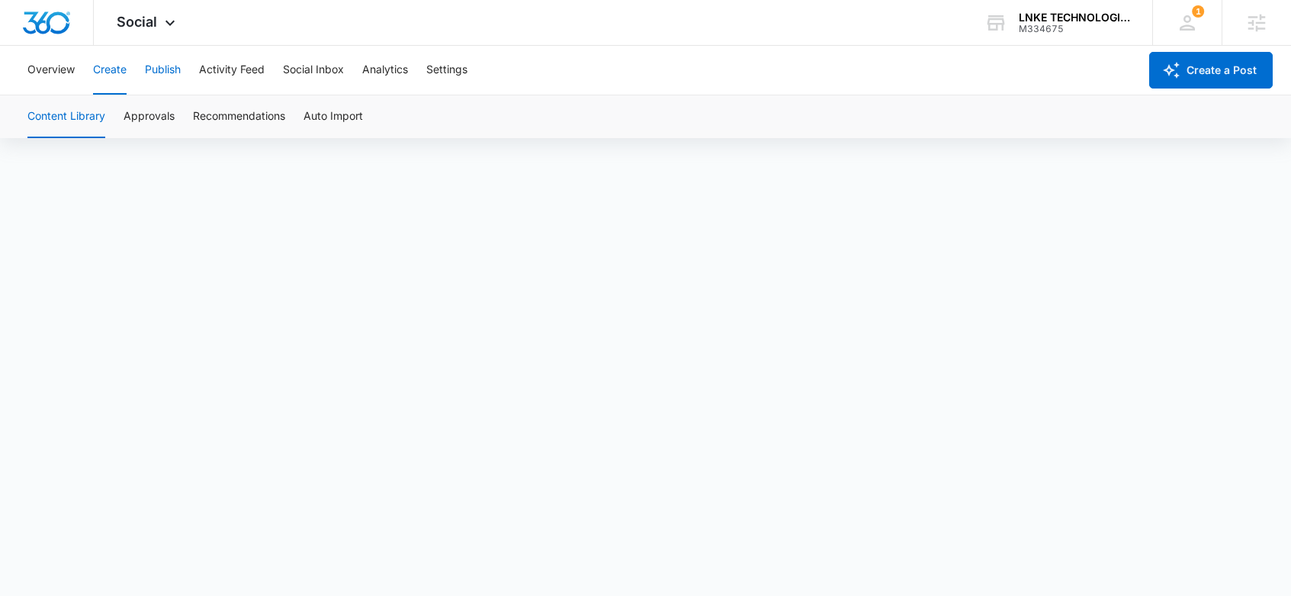
click at [169, 67] on button "Publish" at bounding box center [163, 70] width 36 height 49
click at [117, 118] on button "Schedules" at bounding box center [117, 116] width 52 height 43
click at [236, 75] on button "Activity Feed" at bounding box center [232, 70] width 66 height 49
click at [159, 120] on button "Direct Messages" at bounding box center [153, 116] width 84 height 43
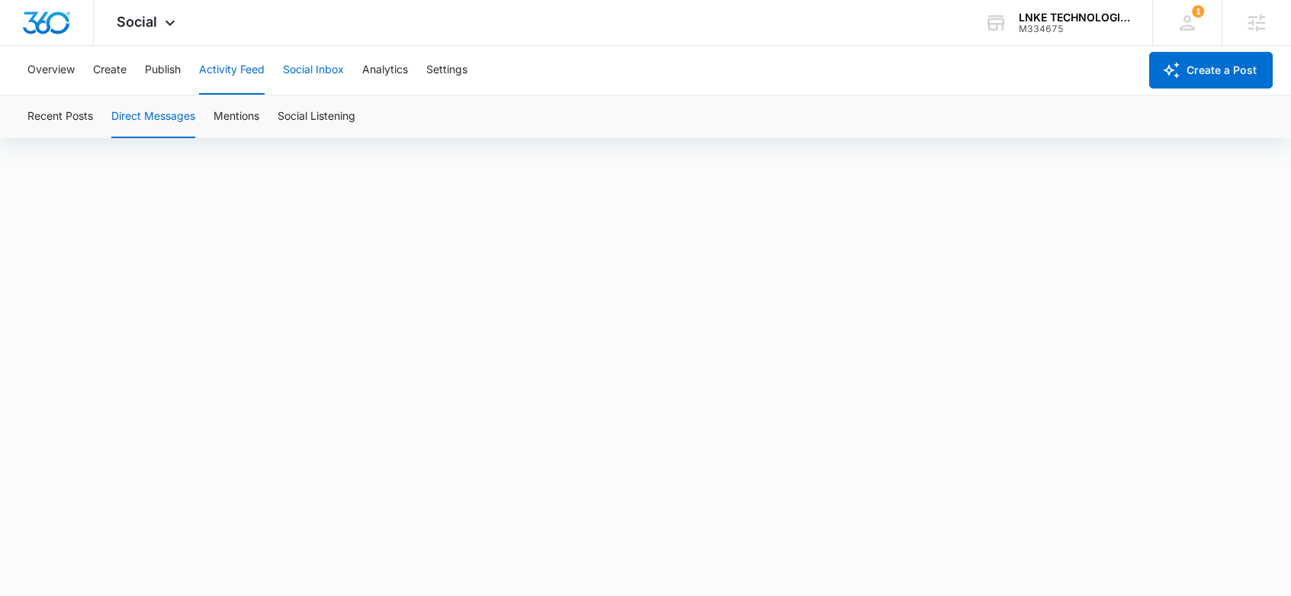
click at [320, 66] on button "Social Inbox" at bounding box center [313, 70] width 61 height 49
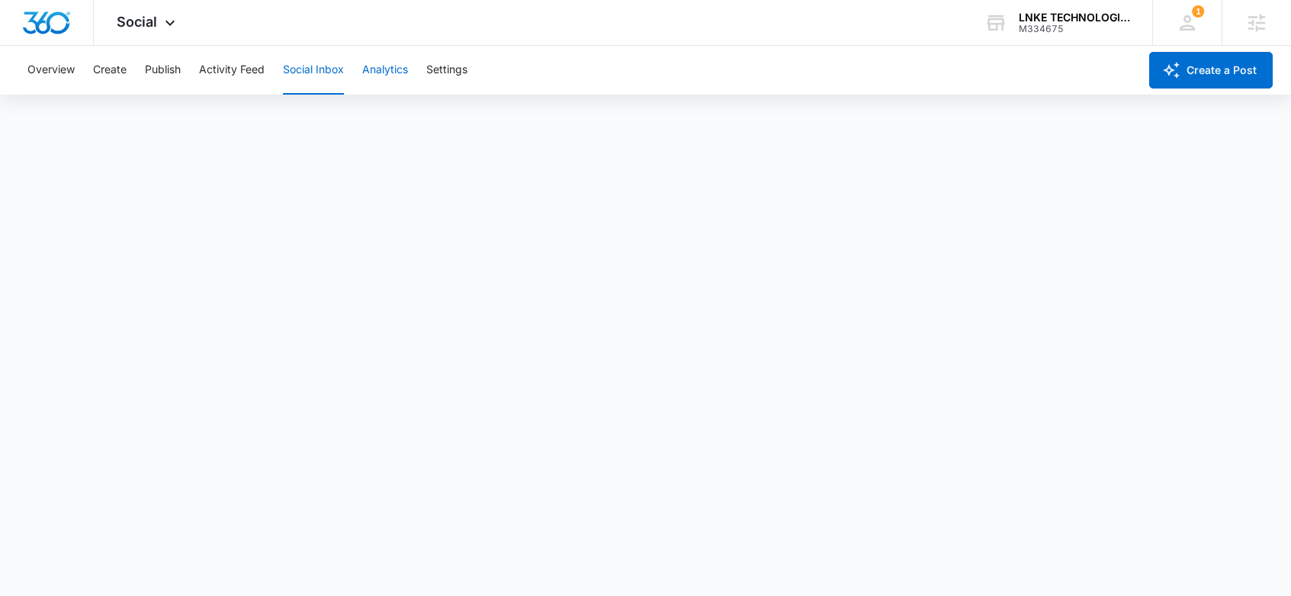
click at [382, 72] on button "Analytics" at bounding box center [385, 70] width 46 height 49
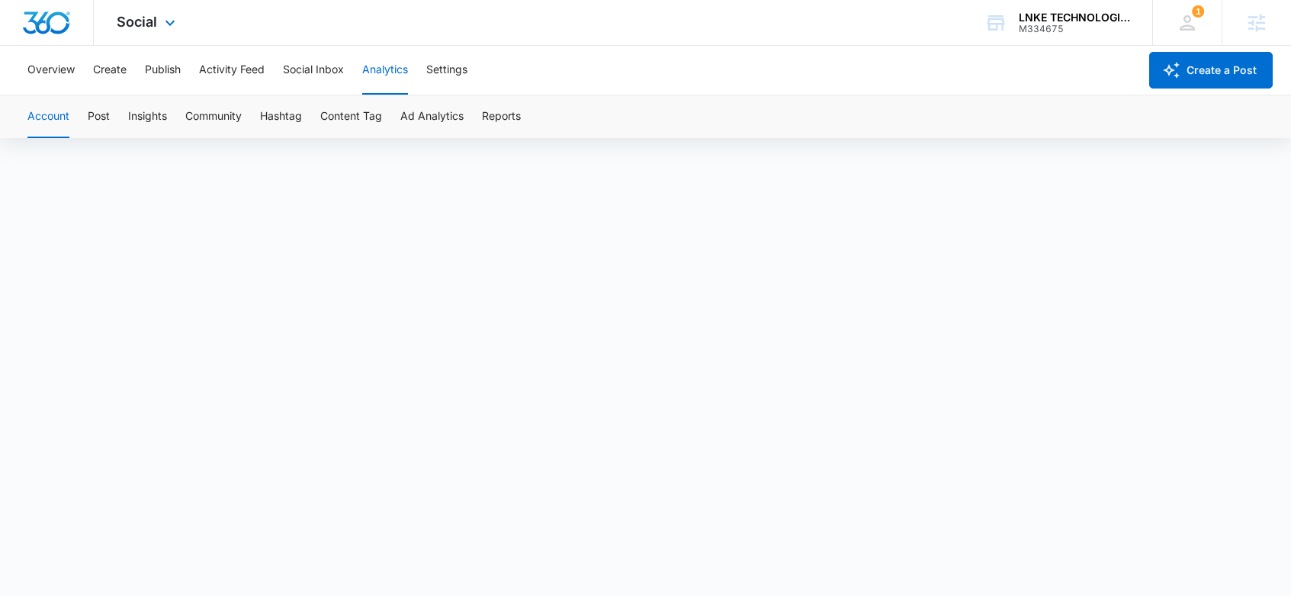
click at [50, 21] on img "Dashboard" at bounding box center [46, 22] width 49 height 23
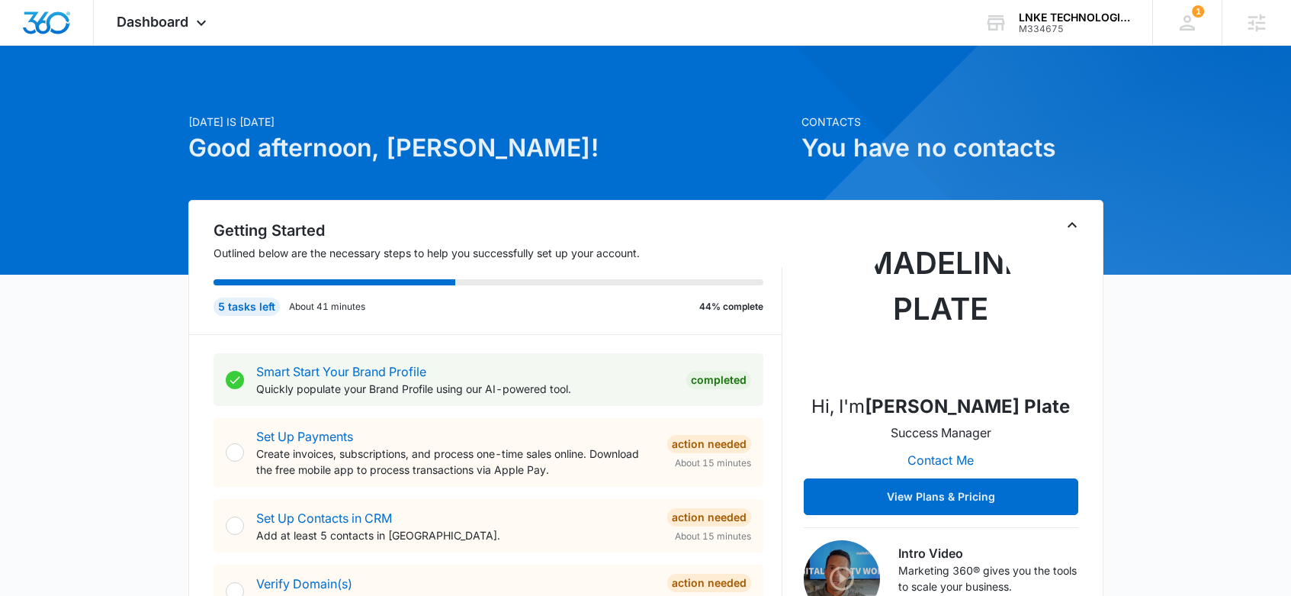
click at [453, 138] on h1 "Good afternoon, [PERSON_NAME]!" at bounding box center [490, 148] width 604 height 37
click at [184, 18] on span "Dashboard" at bounding box center [153, 22] width 72 height 16
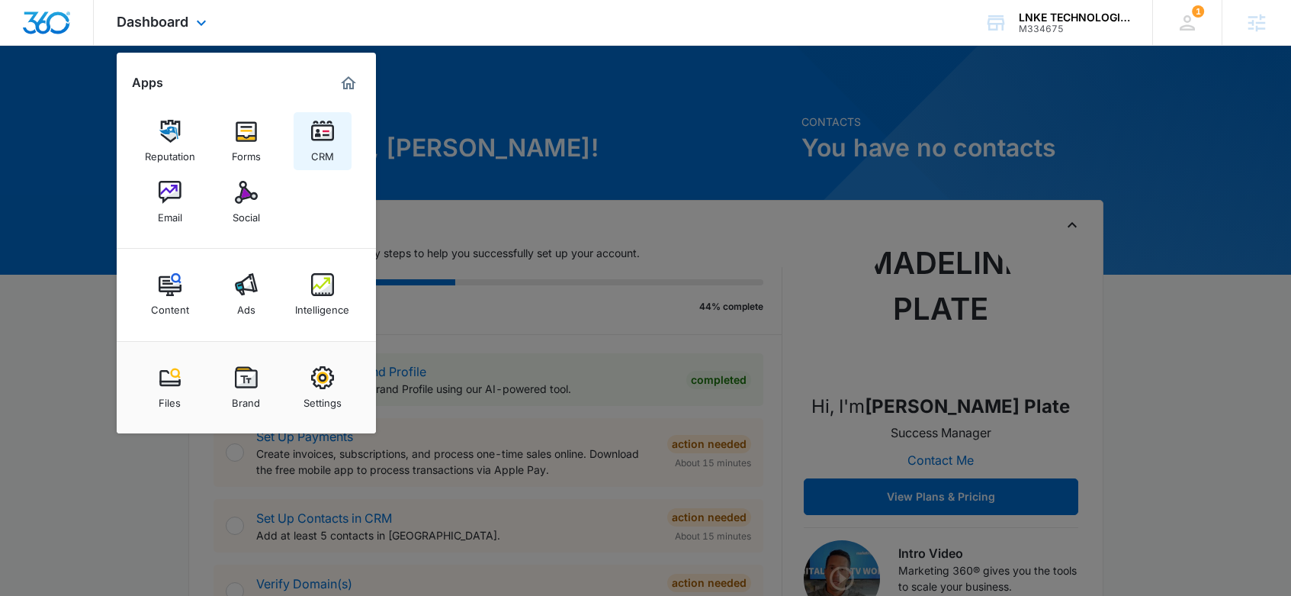
click at [317, 123] on img at bounding box center [322, 131] width 23 height 23
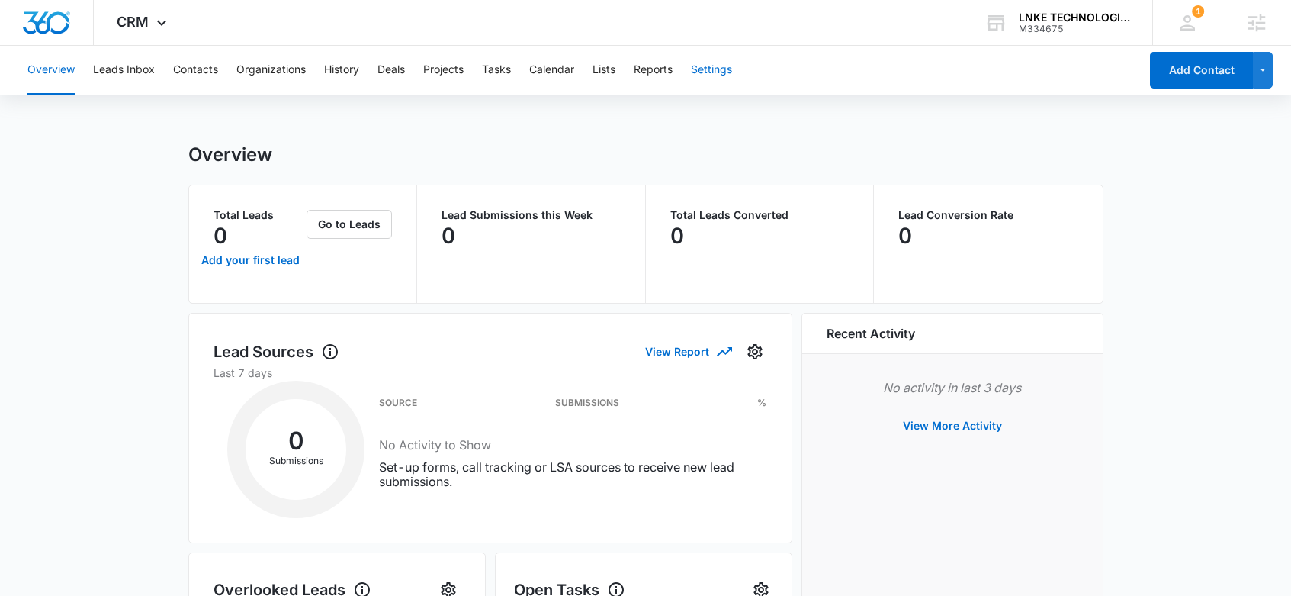
click at [718, 73] on button "Settings" at bounding box center [711, 70] width 41 height 49
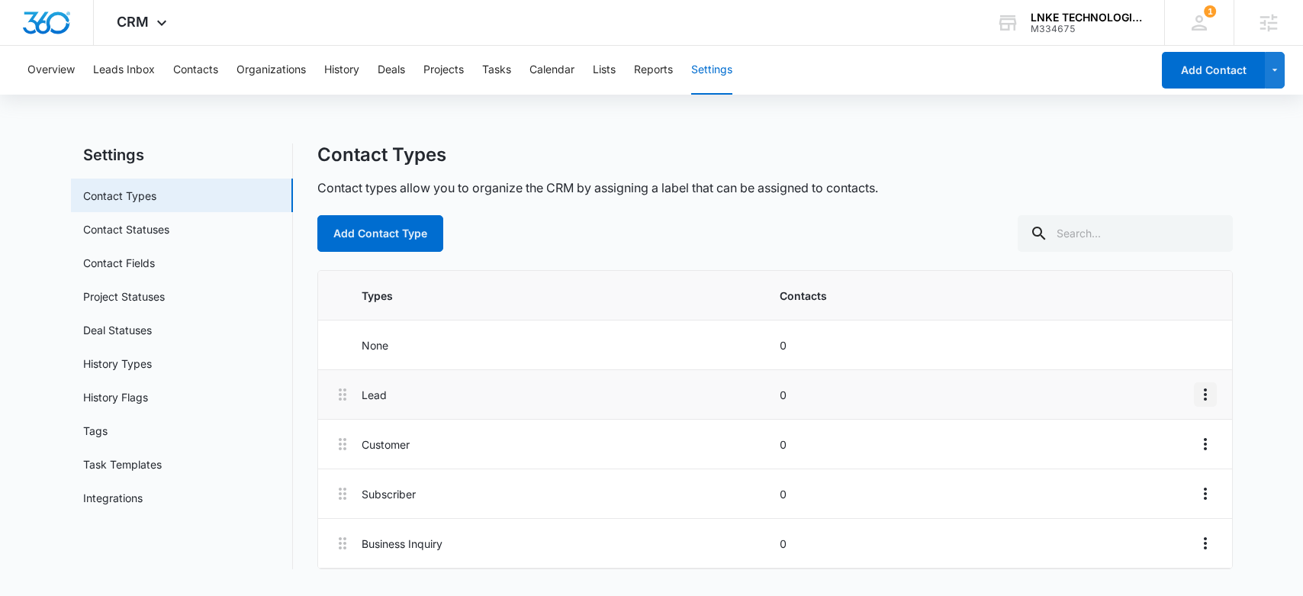
click at [1209, 400] on icon "Overflow Menu" at bounding box center [1205, 394] width 18 height 18
click at [1166, 435] on div "Edit" at bounding box center [1163, 437] width 32 height 11
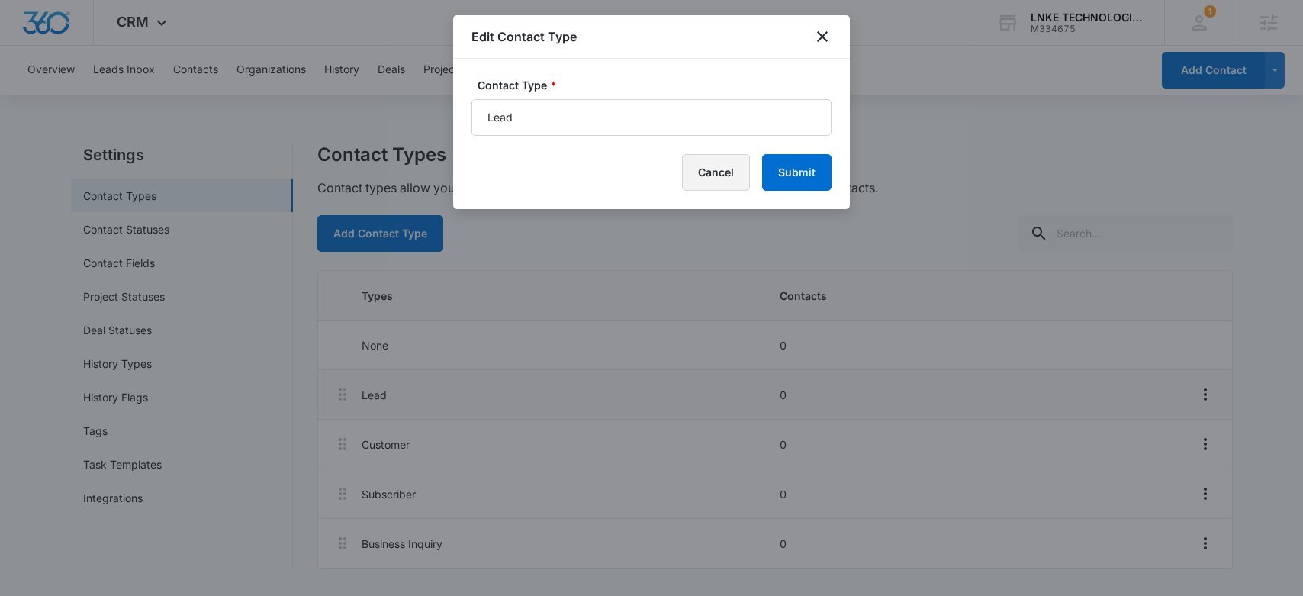
click at [705, 176] on button "Cancel" at bounding box center [716, 172] width 68 height 37
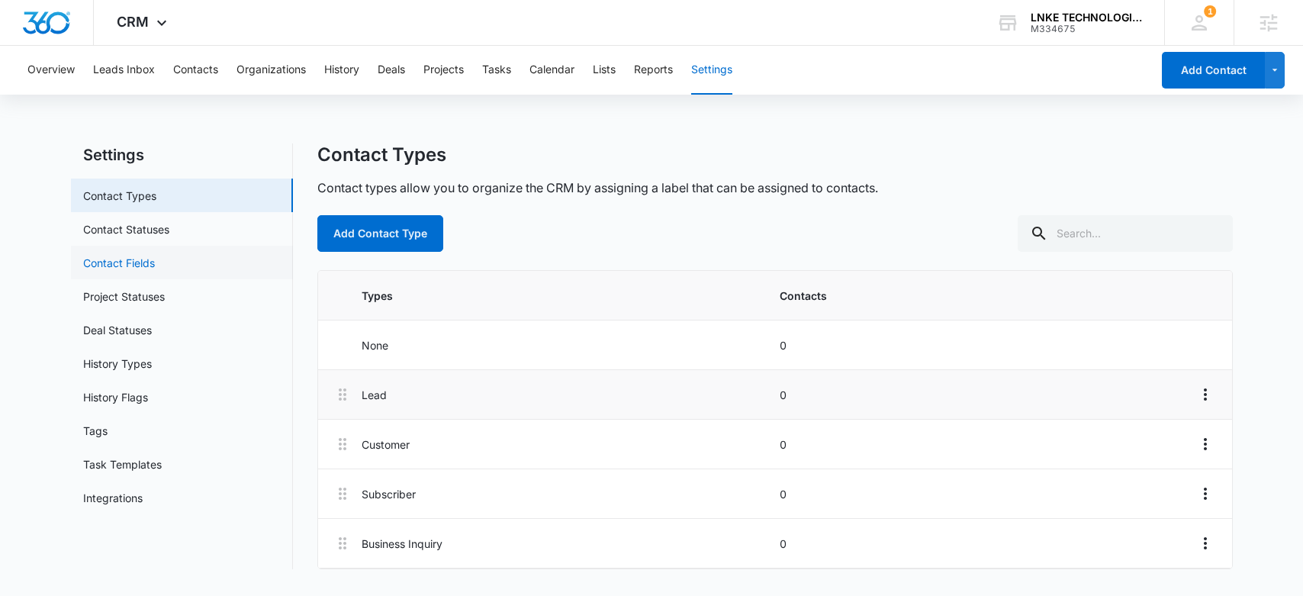
click at [133, 265] on link "Contact Fields" at bounding box center [119, 263] width 72 height 16
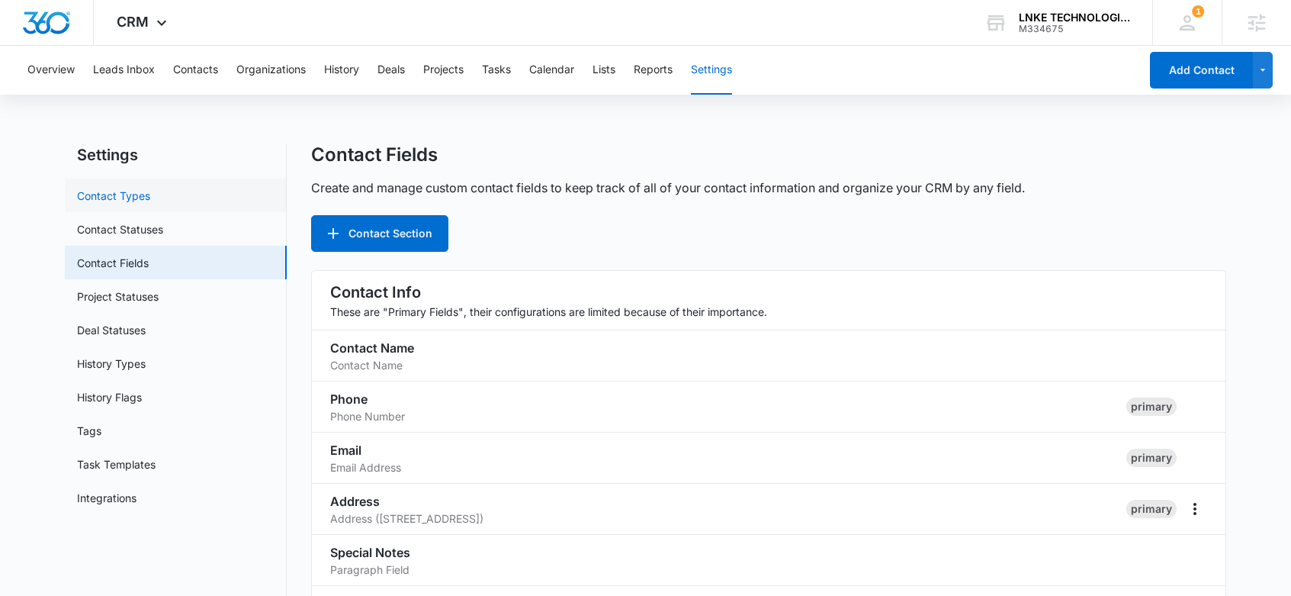
click at [121, 198] on link "Contact Types" at bounding box center [113, 196] width 73 height 16
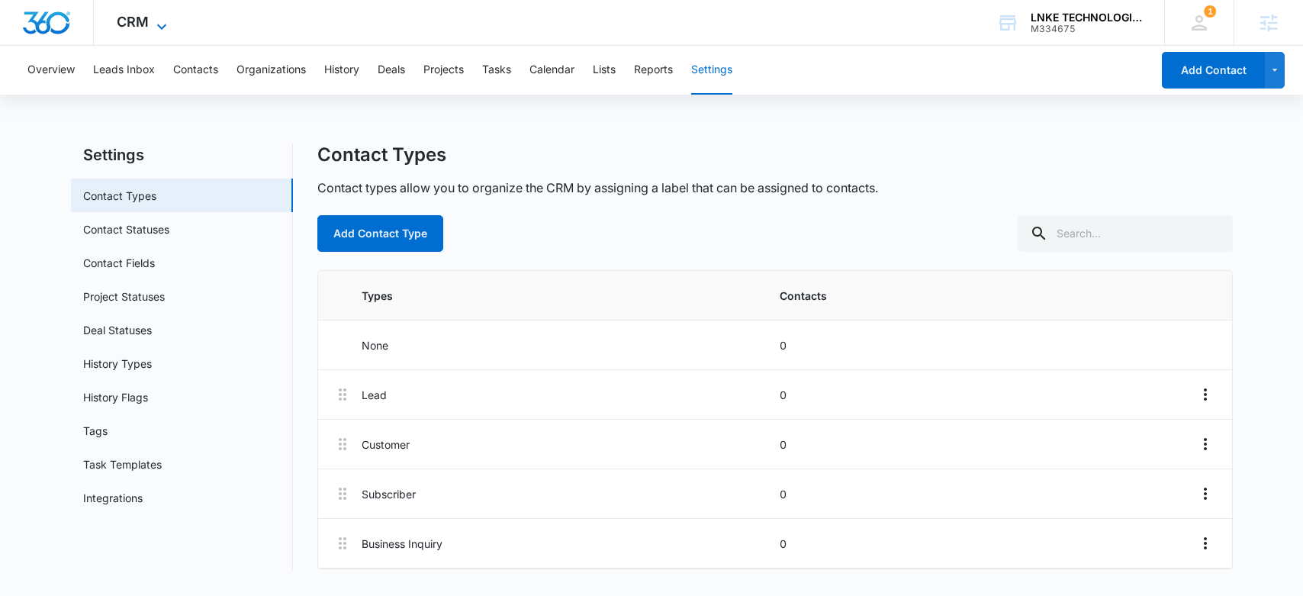
click at [155, 23] on icon at bounding box center [162, 27] width 18 height 18
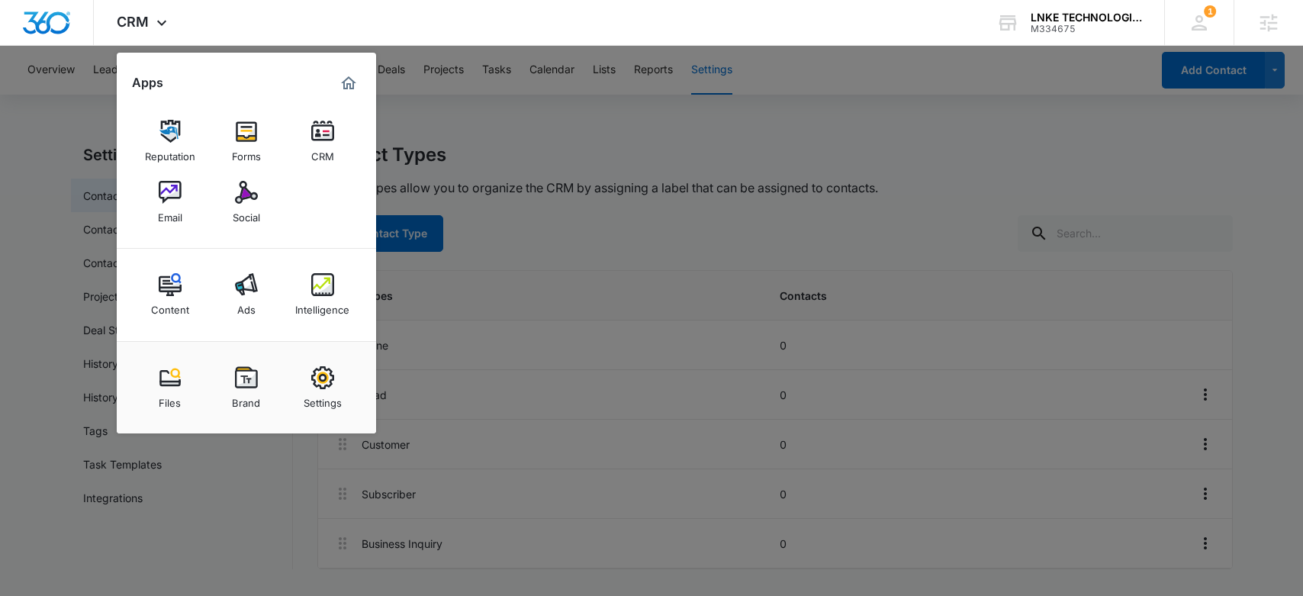
click at [551, 212] on div at bounding box center [651, 298] width 1303 height 596
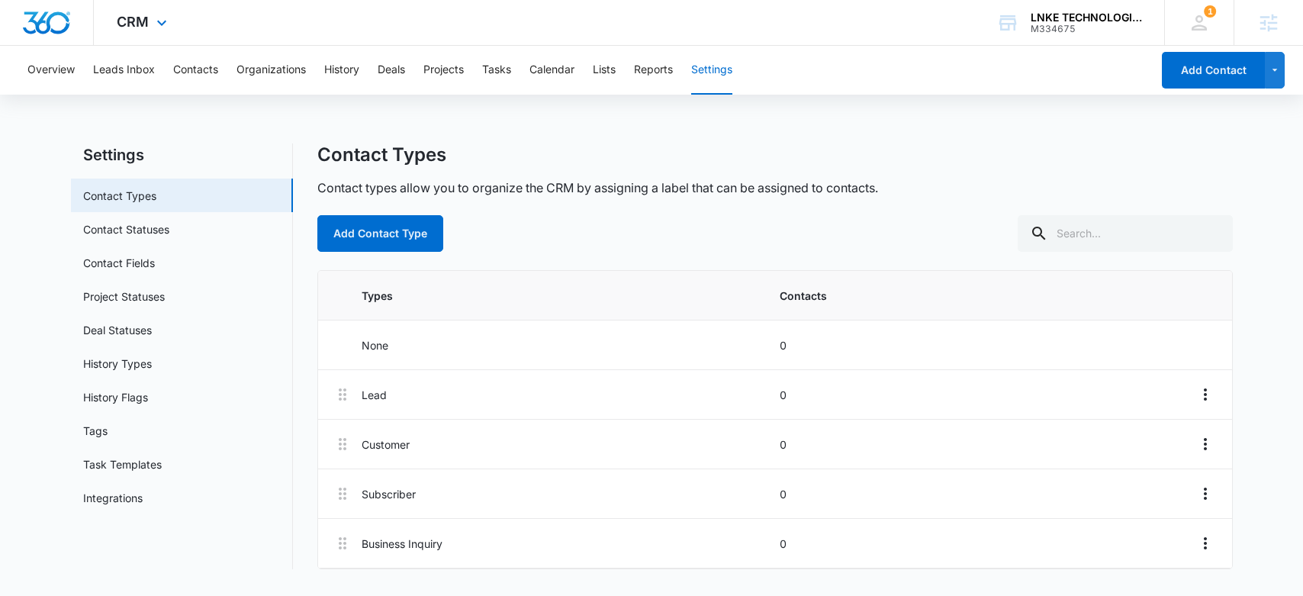
click at [163, 33] on div "CRM Apps Reputation Forms CRM Email Social Content Ads Intelligence Files Brand…" at bounding box center [144, 22] width 100 height 45
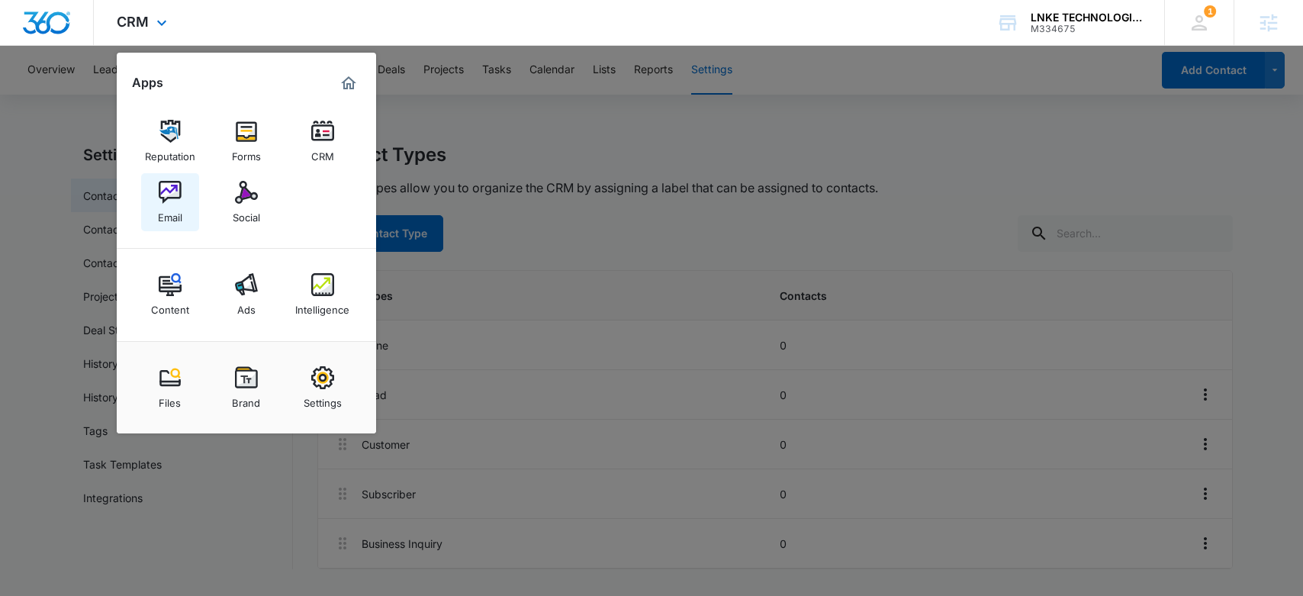
drag, startPoint x: 165, startPoint y: 197, endPoint x: 461, endPoint y: 207, distance: 296.1
click at [165, 196] on img at bounding box center [170, 192] width 23 height 23
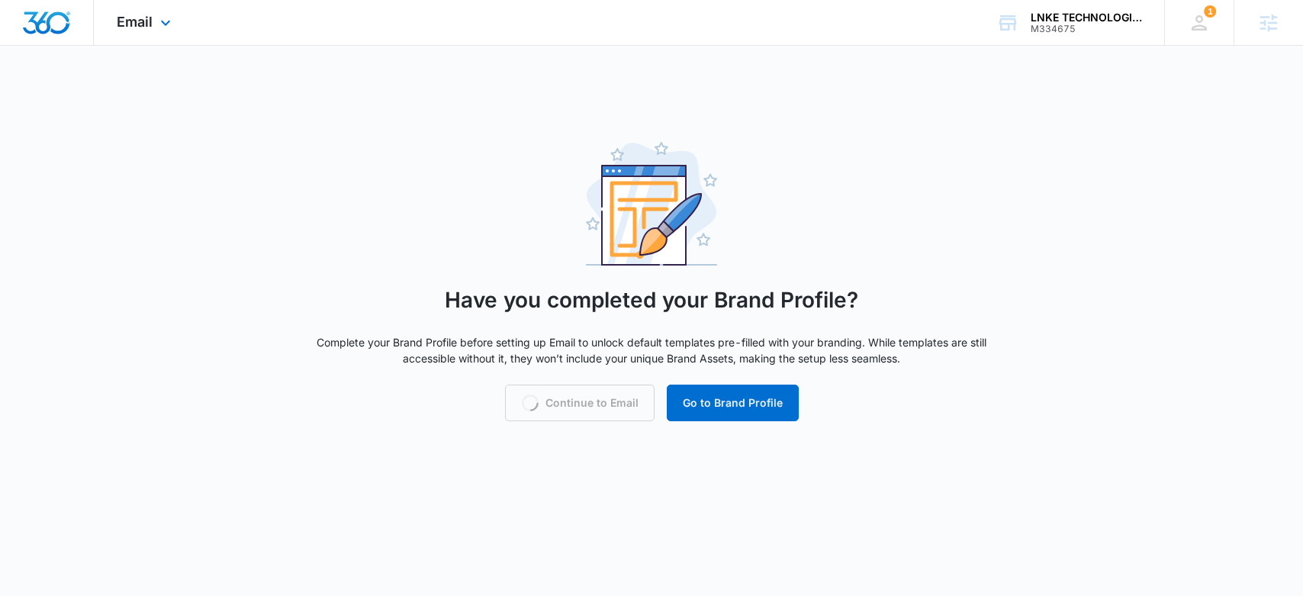
click at [63, 22] on img "Dashboard" at bounding box center [46, 22] width 49 height 23
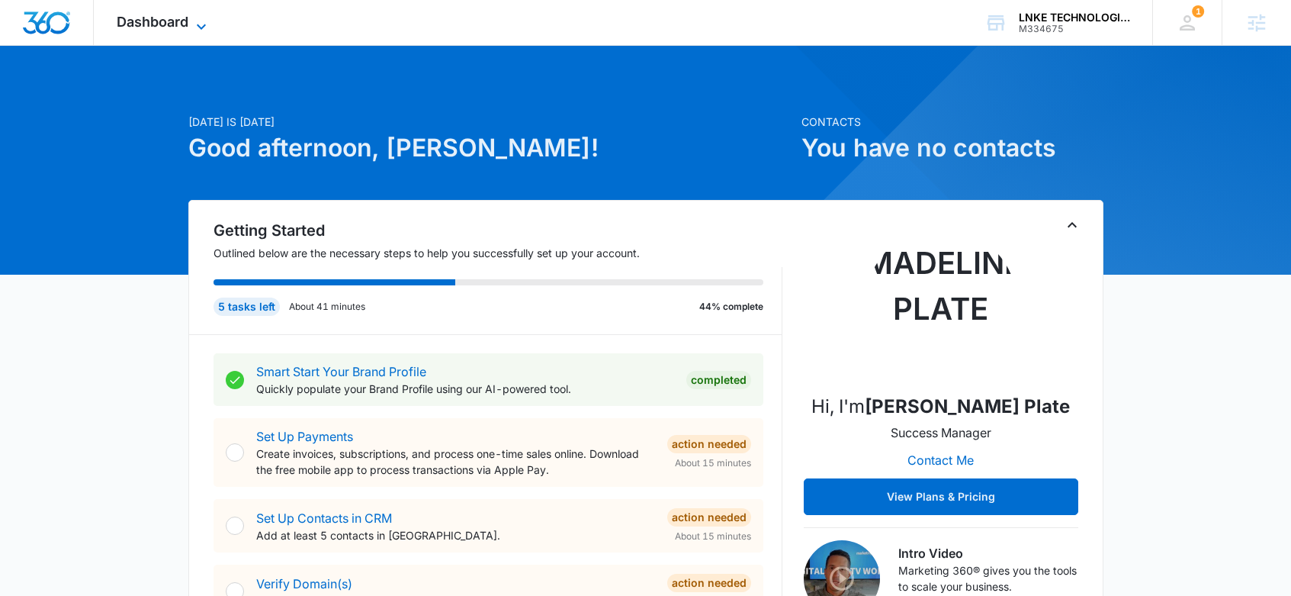
click at [124, 14] on span "Dashboard" at bounding box center [153, 22] width 72 height 16
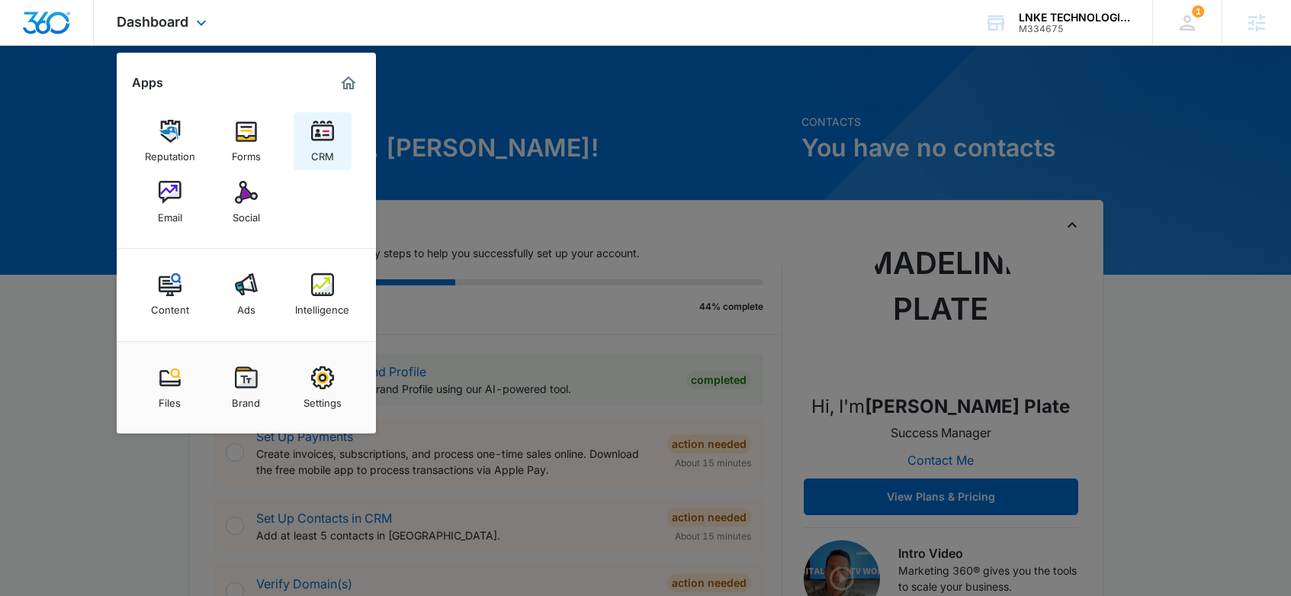
click at [320, 143] on div "CRM" at bounding box center [322, 153] width 23 height 20
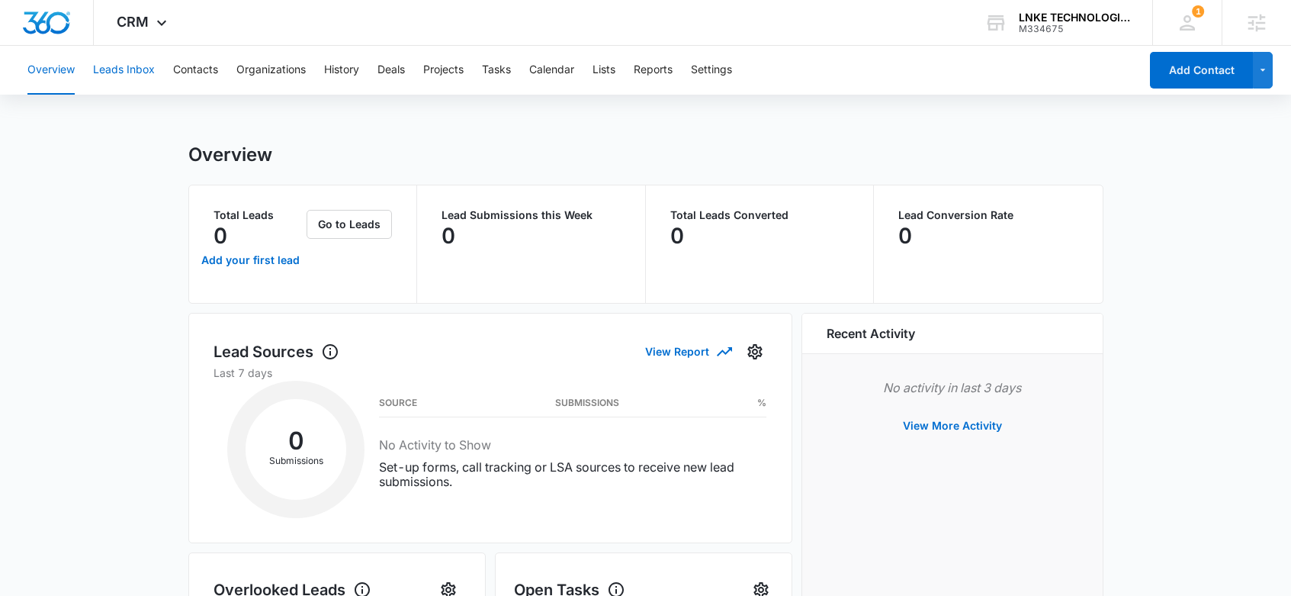
click at [125, 62] on button "Leads Inbox" at bounding box center [124, 70] width 62 height 49
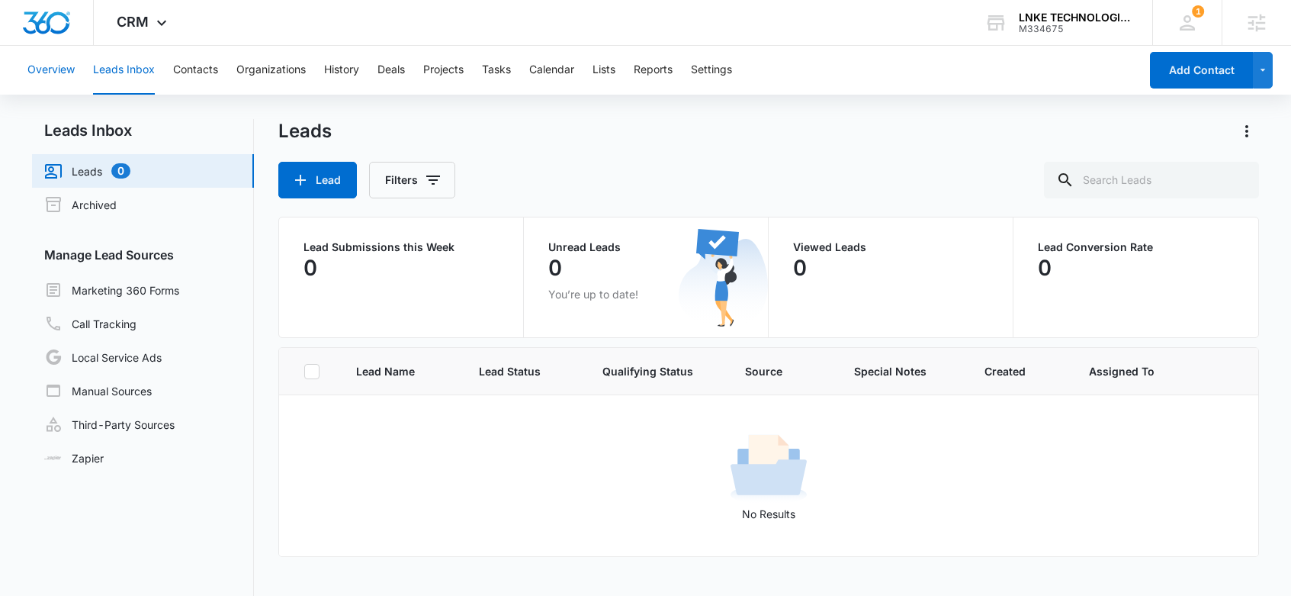
click at [45, 68] on button "Overview" at bounding box center [50, 70] width 47 height 49
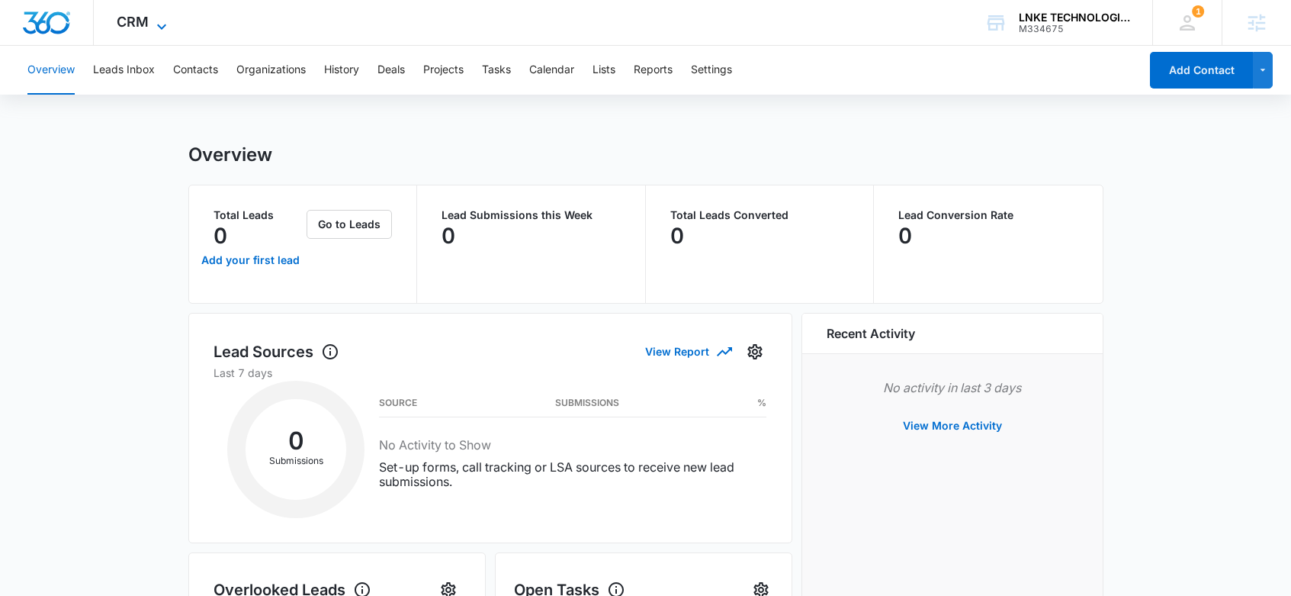
click at [144, 30] on div "CRM Apps Reputation Forms CRM Email Social Content Ads Intelligence Files Brand…" at bounding box center [144, 22] width 100 height 45
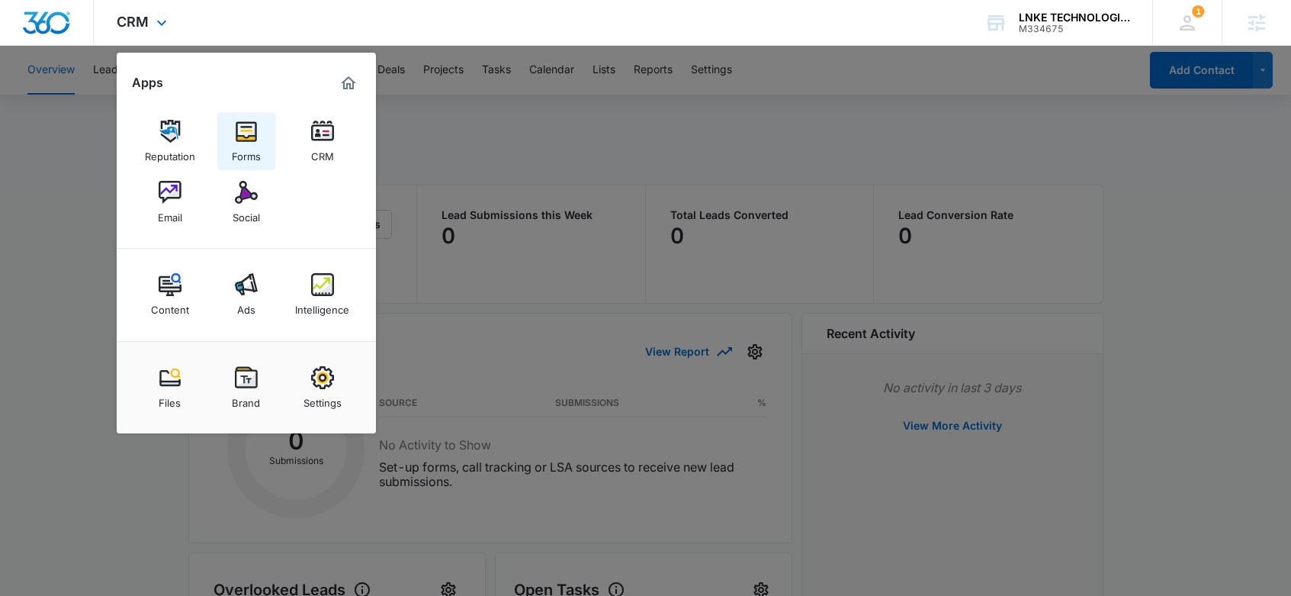
click at [230, 134] on link "Forms" at bounding box center [246, 141] width 58 height 58
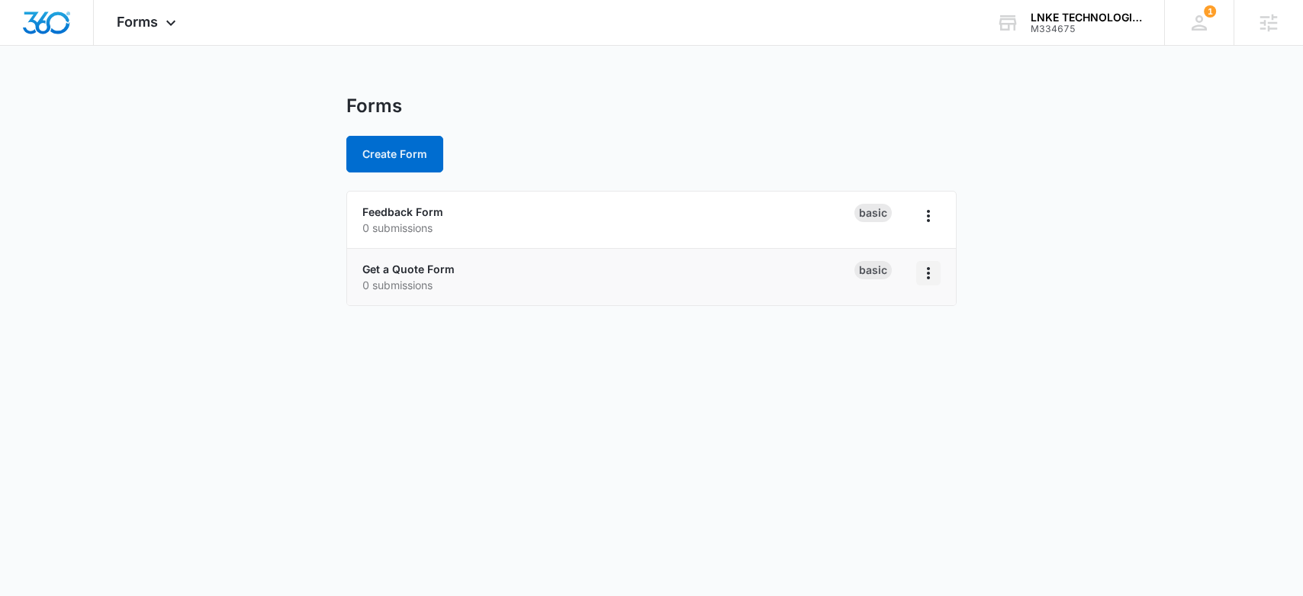
click at [924, 272] on icon "Overflow Menu" at bounding box center [928, 273] width 18 height 18
click at [885, 337] on div "Duplicate" at bounding box center [879, 338] width 47 height 11
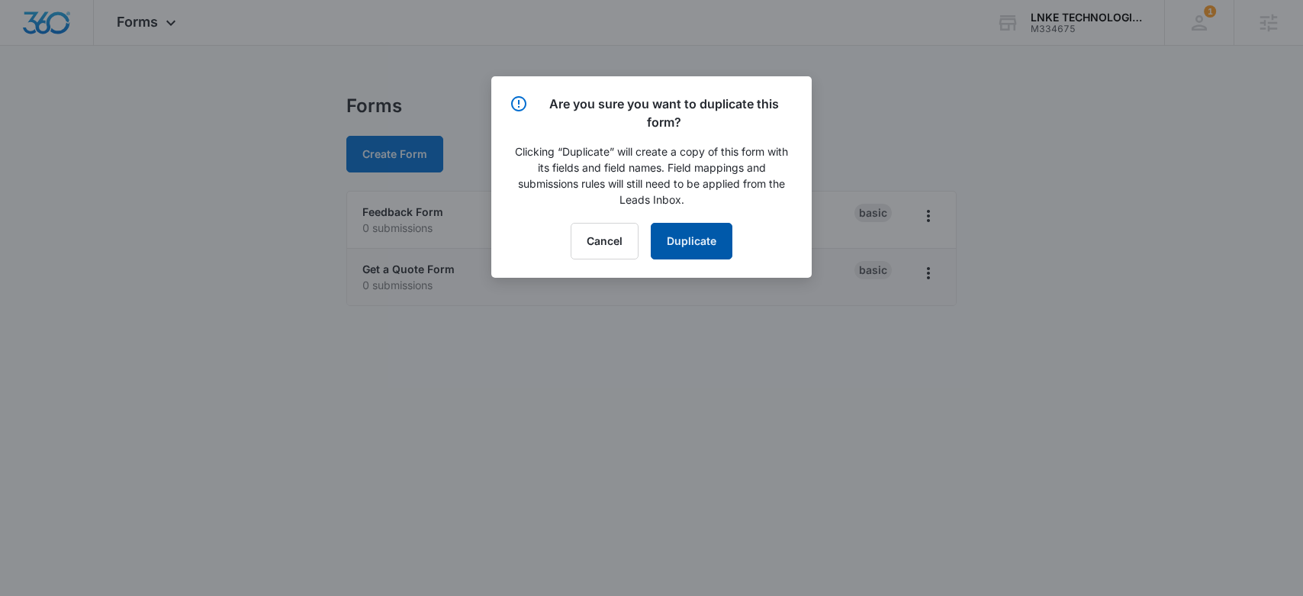
click at [702, 248] on button "Duplicate" at bounding box center [692, 241] width 82 height 37
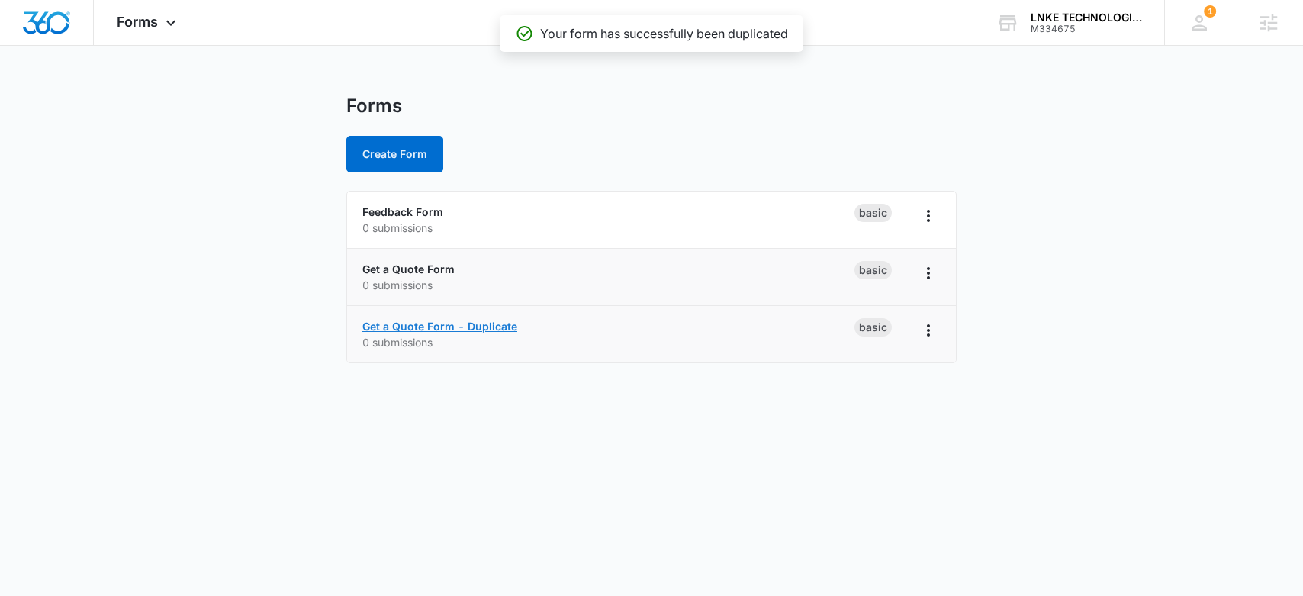
click at [493, 325] on link "Get a Quote Form - Duplicate" at bounding box center [439, 326] width 155 height 13
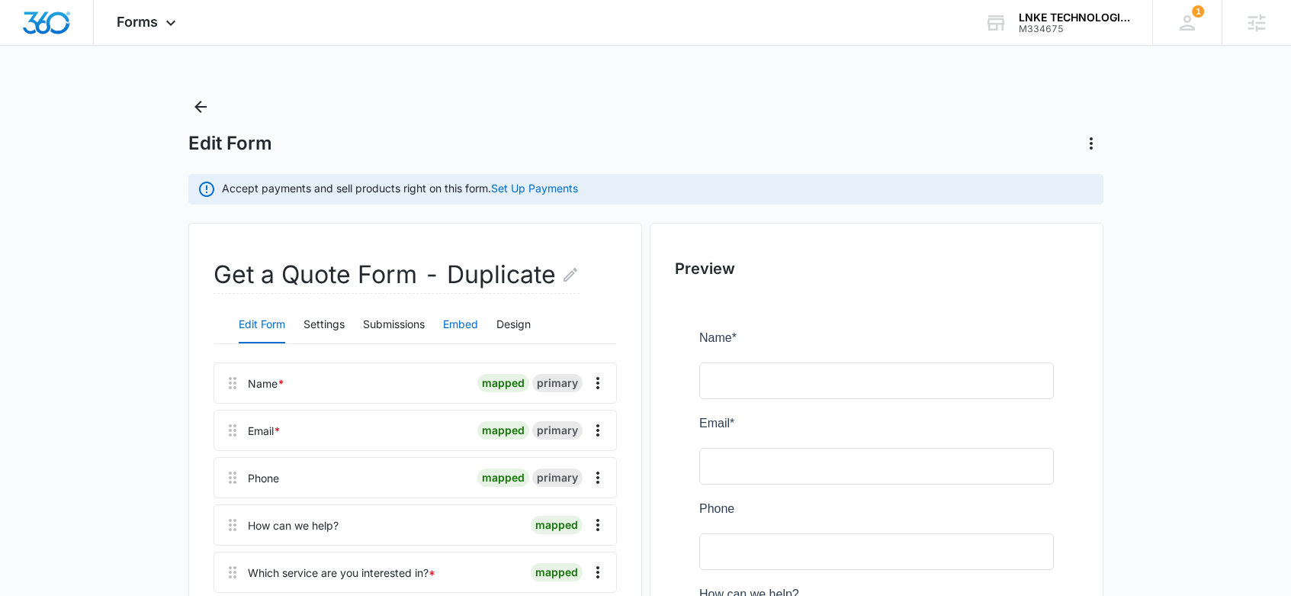
click at [463, 326] on button "Embed" at bounding box center [460, 325] width 35 height 37
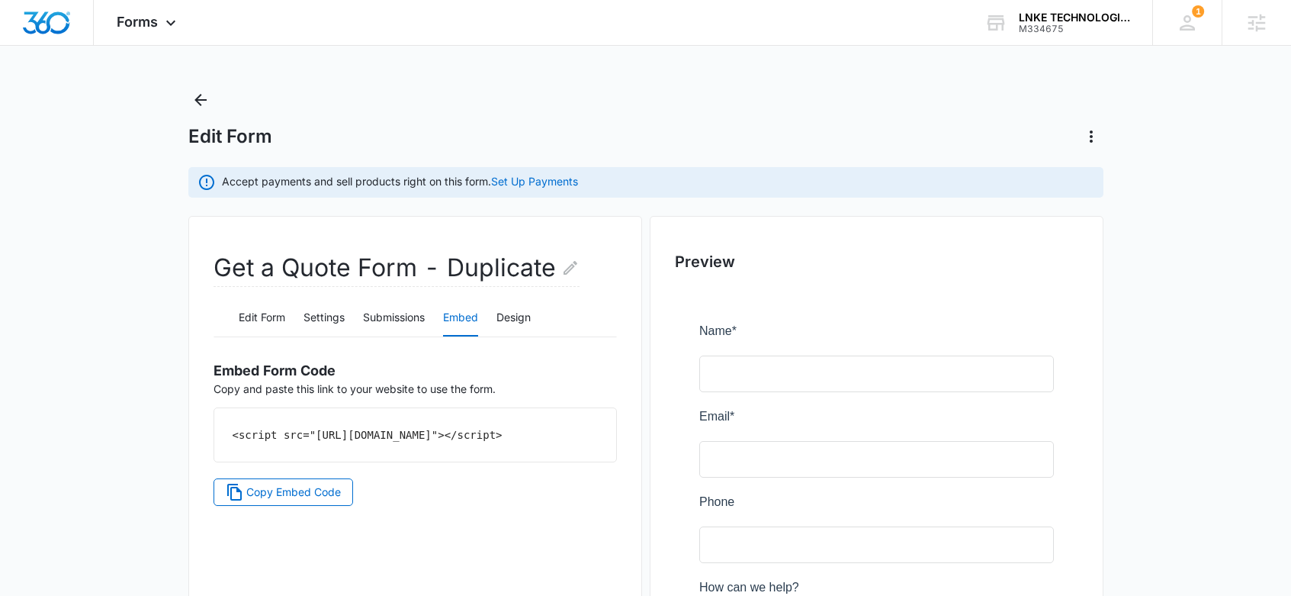
scroll to position [8, 0]
drag, startPoint x: 411, startPoint y: 456, endPoint x: 385, endPoint y: 451, distance: 26.3
click at [217, 435] on div "<script src="[URL][DOMAIN_NAME]"></script>" at bounding box center [415, 433] width 402 height 53
click at [457, 458] on div "<script src="[URL][DOMAIN_NAME]"></script>" at bounding box center [415, 433] width 402 height 53
drag, startPoint x: 535, startPoint y: 452, endPoint x: 239, endPoint y: 429, distance: 296.1
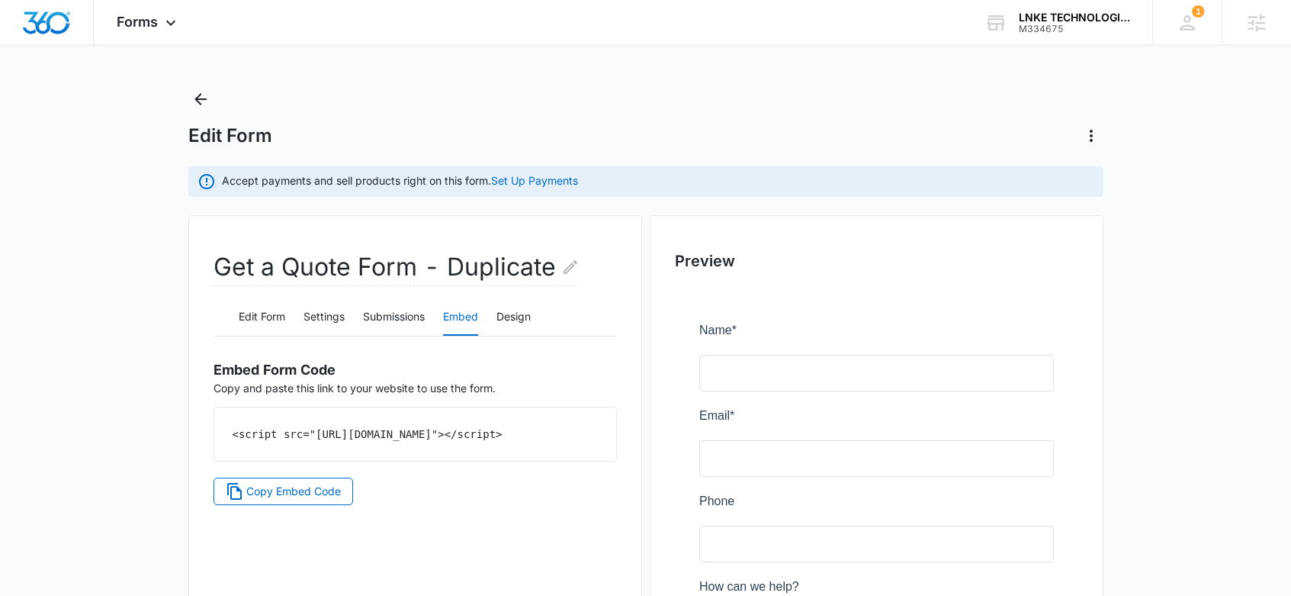
click at [239, 429] on div "<script src="[URL][DOMAIN_NAME]"></script>" at bounding box center [415, 433] width 402 height 53
click at [240, 428] on code "<script src="[URL][DOMAIN_NAME]"></script>" at bounding box center [368, 434] width 270 height 12
click at [524, 446] on div "<script src="[URL][DOMAIN_NAME]"></script>" at bounding box center [415, 433] width 402 height 53
drag, startPoint x: 487, startPoint y: 449, endPoint x: 265, endPoint y: 435, distance: 222.4
click at [265, 436] on div "<script src="[URL][DOMAIN_NAME]"></script>" at bounding box center [415, 433] width 402 height 53
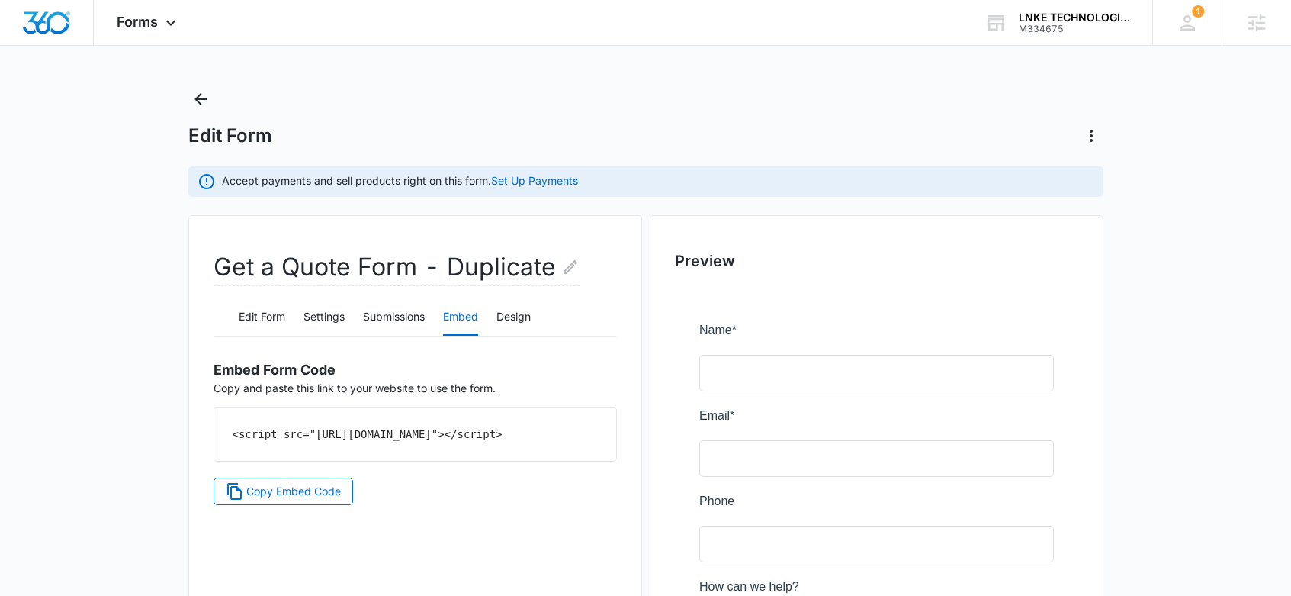
click at [268, 433] on code "<script src="[URL][DOMAIN_NAME]"></script>" at bounding box center [368, 434] width 270 height 12
click at [506, 423] on div "<script src="[URL][DOMAIN_NAME]"></script>" at bounding box center [415, 433] width 402 height 53
click at [250, 314] on button "Edit Form" at bounding box center [262, 317] width 47 height 37
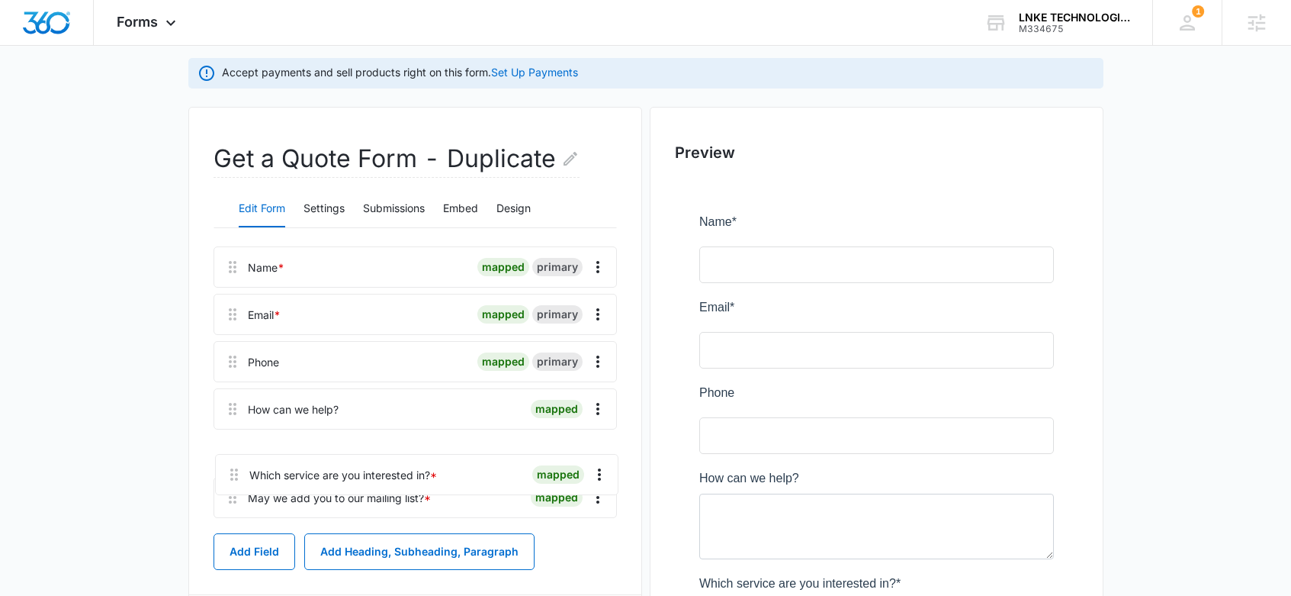
scroll to position [120, 0]
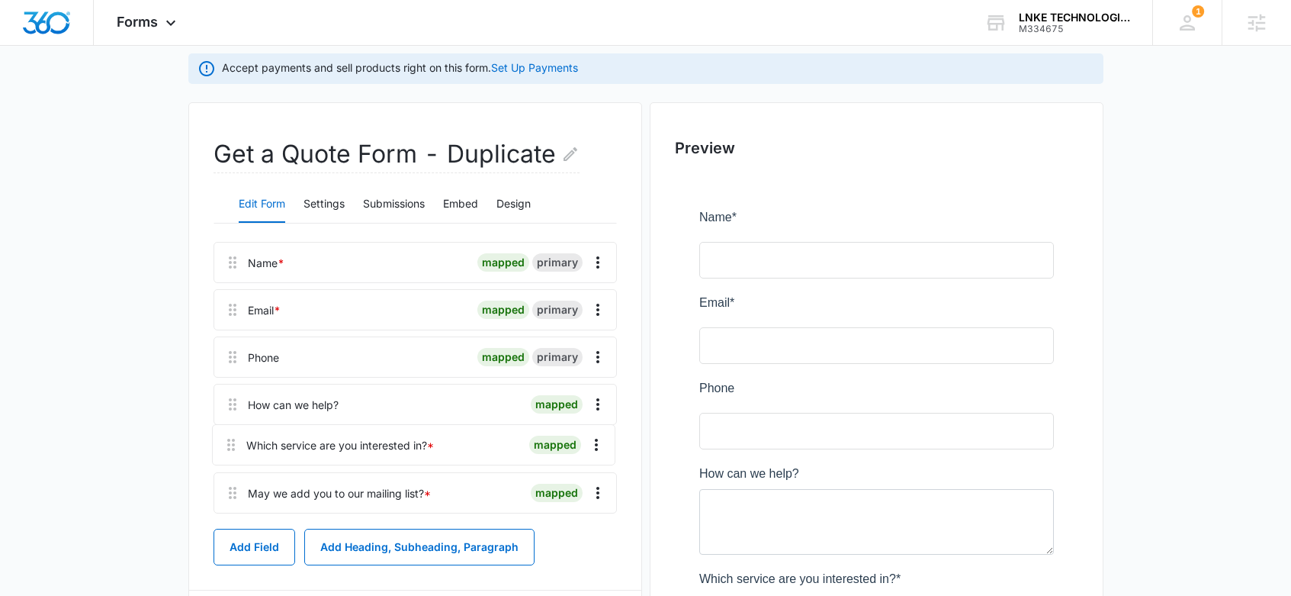
drag, startPoint x: 235, startPoint y: 474, endPoint x: 234, endPoint y: 439, distance: 35.9
click at [234, 439] on div "Name * mapped primary Email * mapped primary Phone mapped primary How can we he…" at bounding box center [415, 381] width 403 height 278
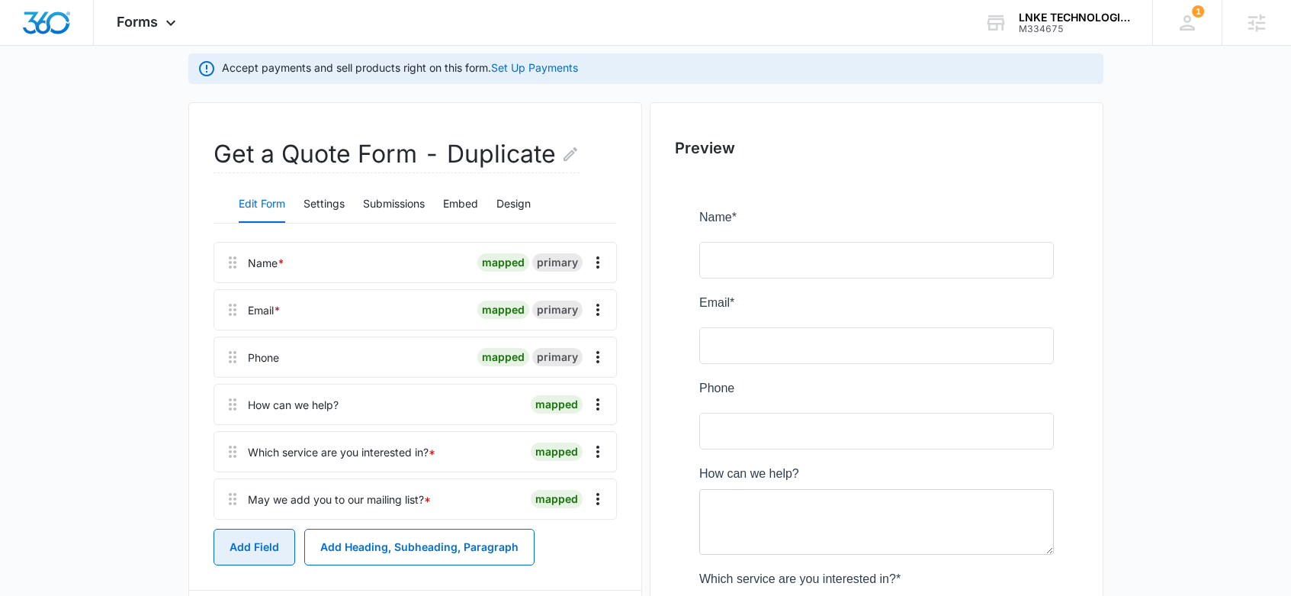
click at [249, 543] on button "Add Field" at bounding box center [255, 547] width 82 height 37
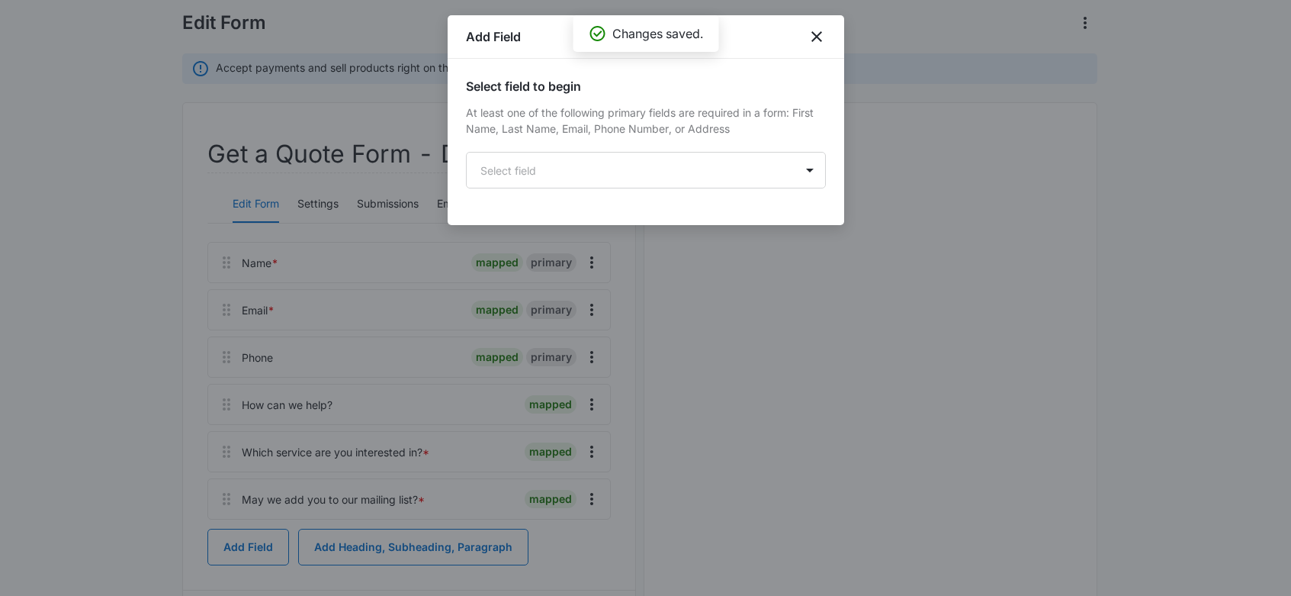
scroll to position [0, 0]
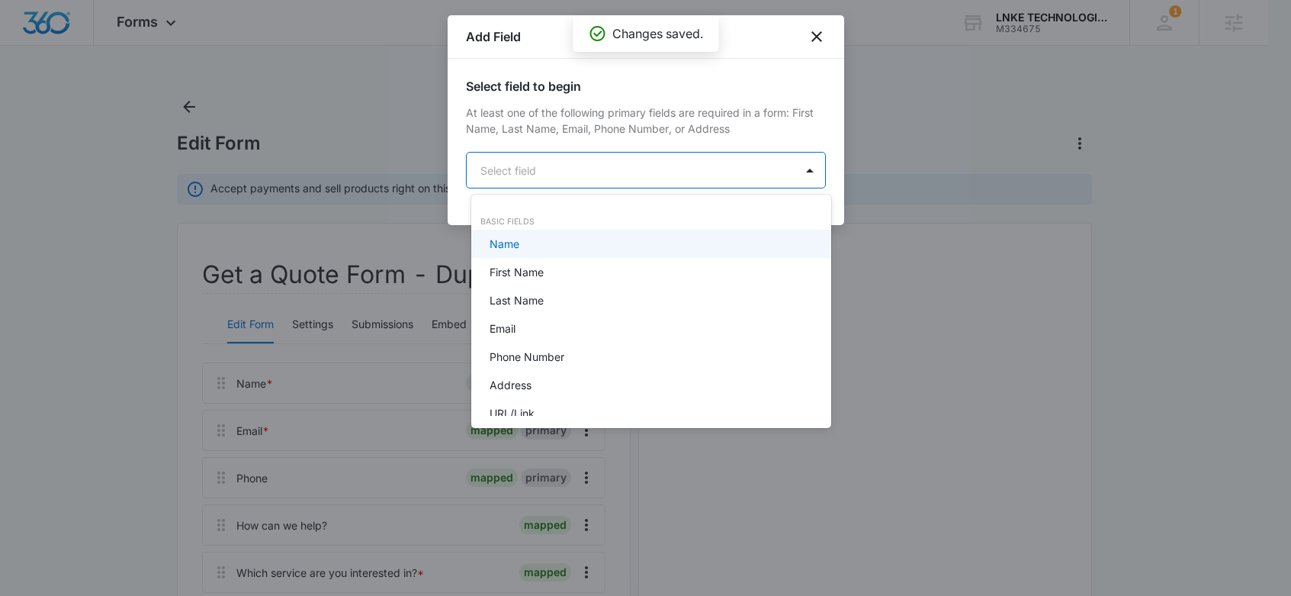
click at [620, 177] on body "Forms Apps Reputation Forms CRM Email Social Content Ads Intelligence Files Bra…" at bounding box center [645, 298] width 1291 height 596
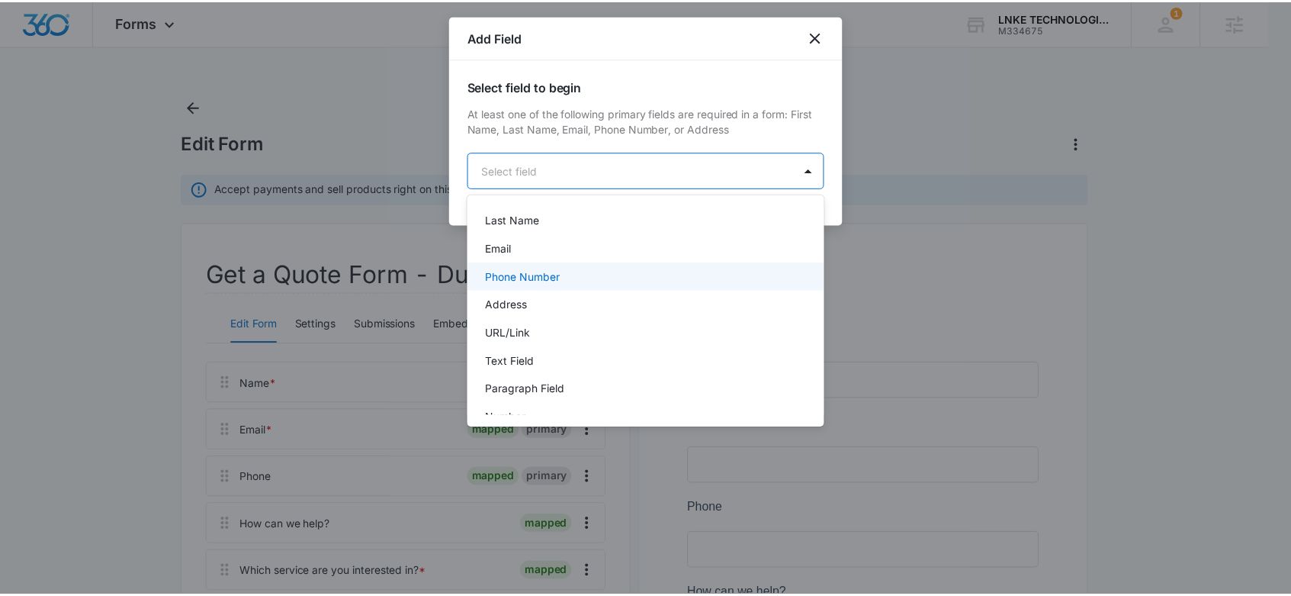
scroll to position [79, 0]
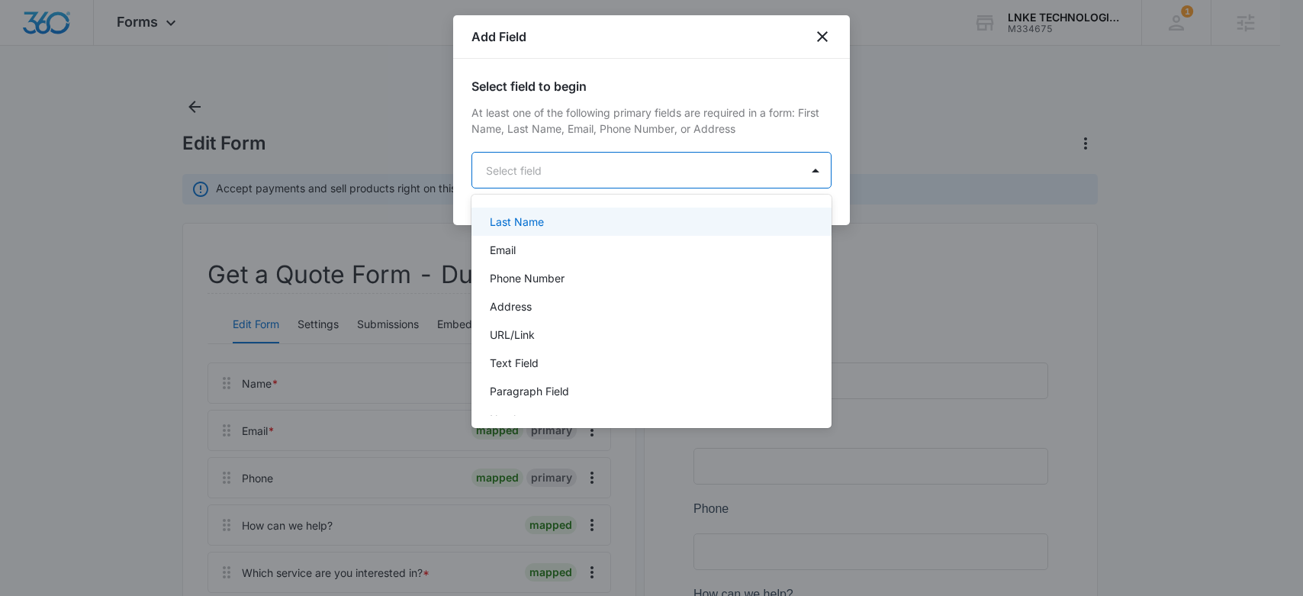
click at [821, 32] on div at bounding box center [651, 298] width 1303 height 596
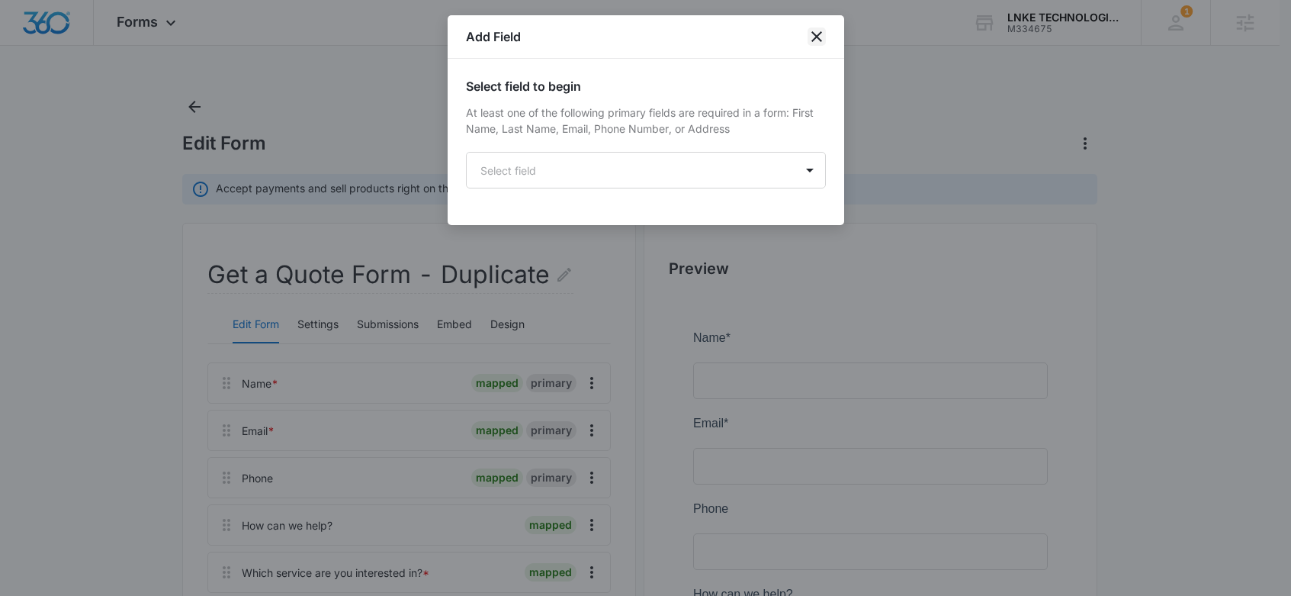
click at [815, 45] on icon "close" at bounding box center [817, 36] width 18 height 18
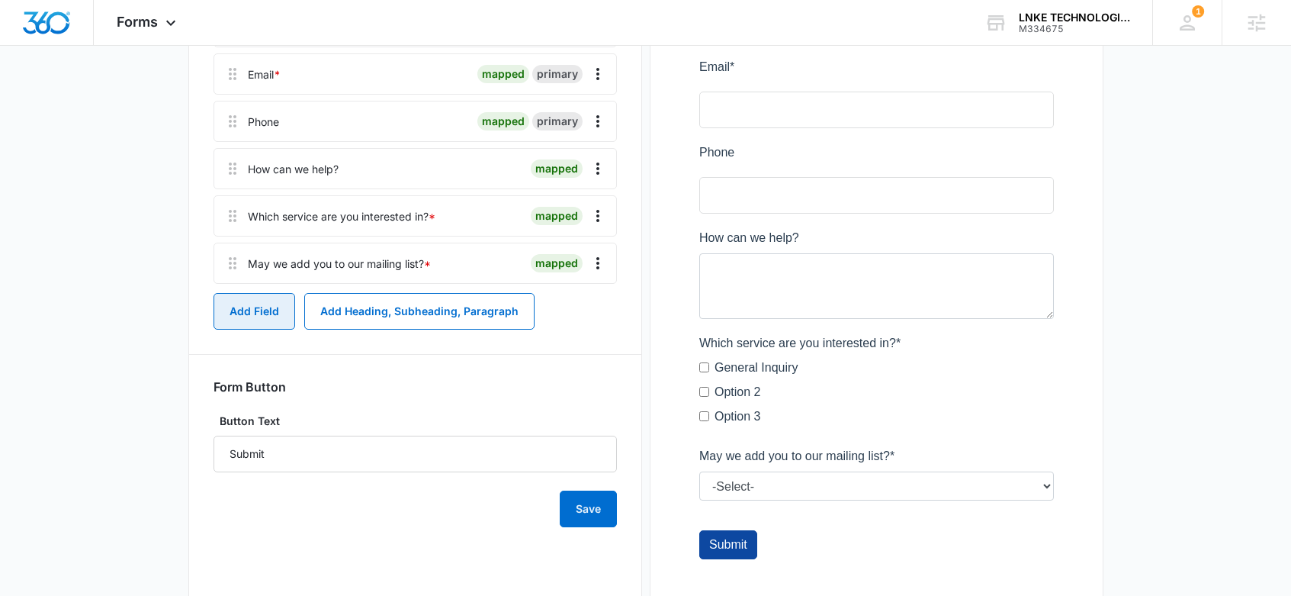
scroll to position [423, 0]
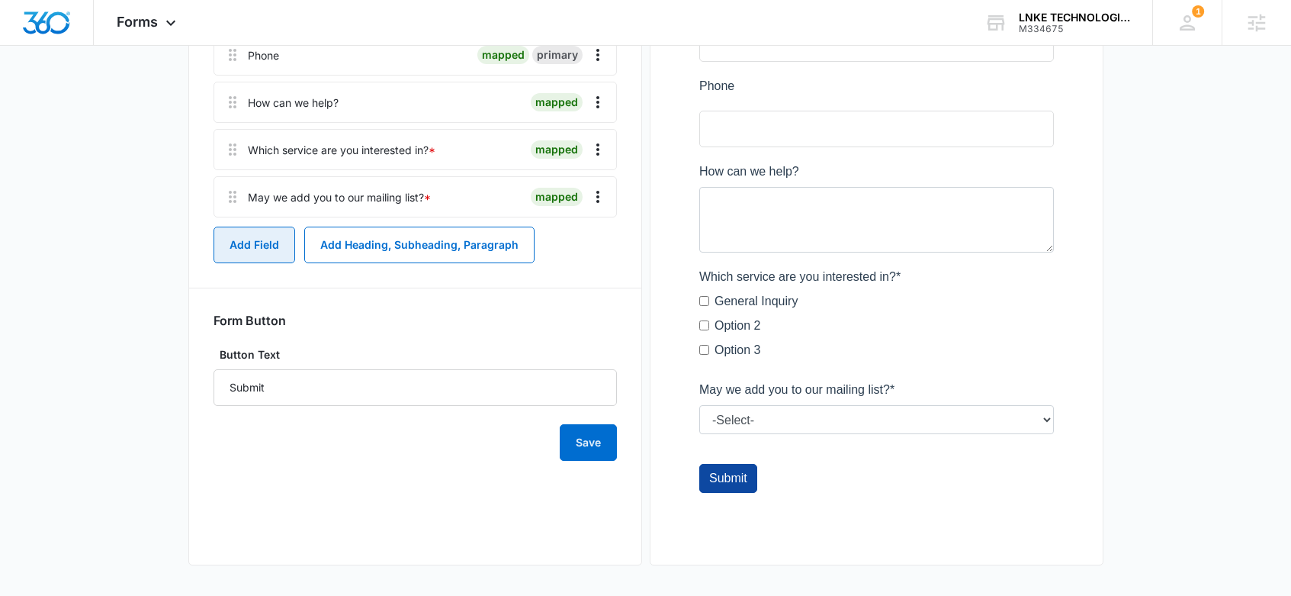
click at [262, 249] on button "Add Field" at bounding box center [255, 245] width 82 height 37
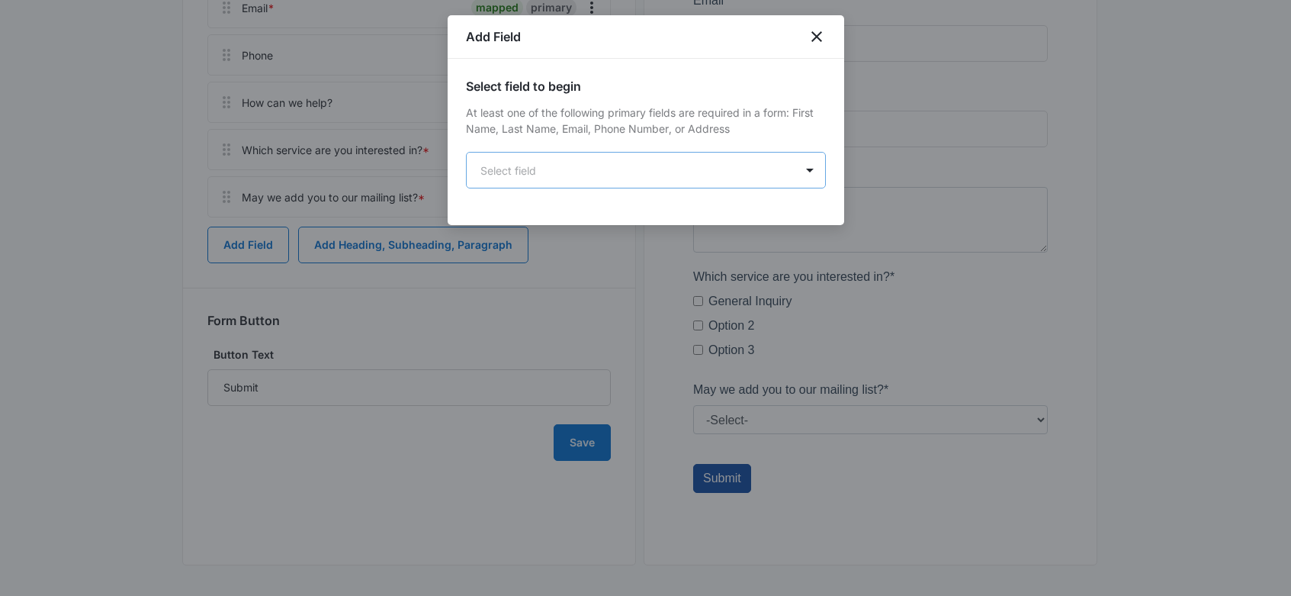
click at [641, 188] on div "Select field to begin At least one of the following primary fields are required…" at bounding box center [646, 142] width 397 height 166
click at [641, 175] on body "Forms Apps Reputation Forms CRM Email Social Content Ads Intelligence Files Bra…" at bounding box center [645, 86] width 1291 height 1018
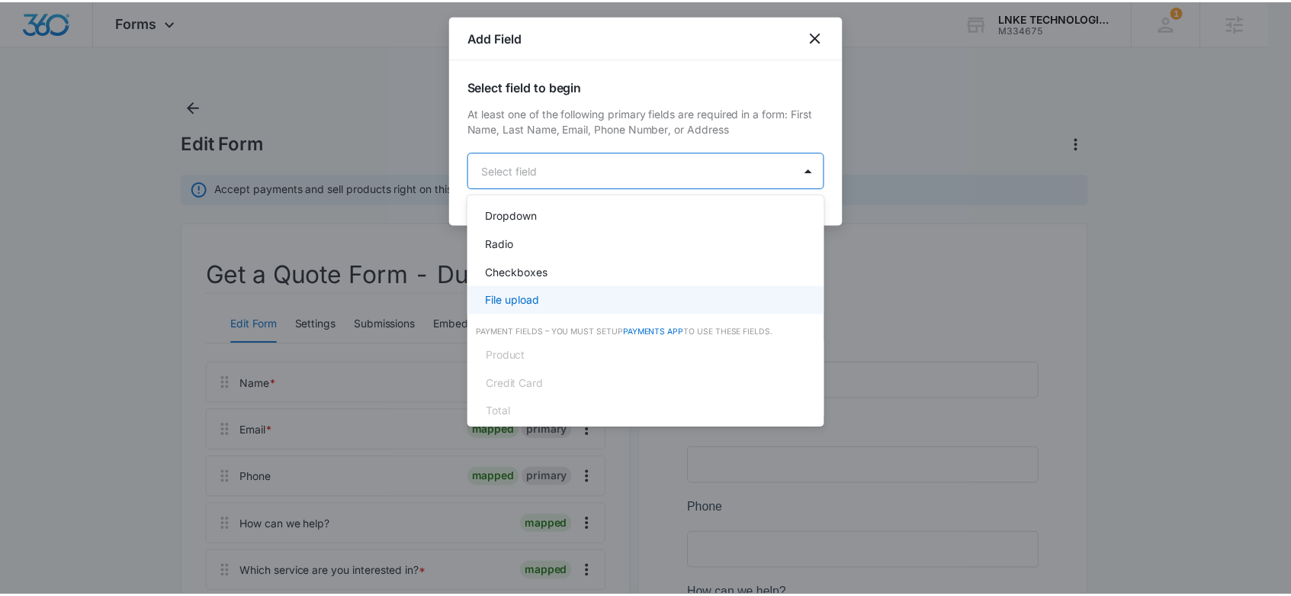
scroll to position [375, 0]
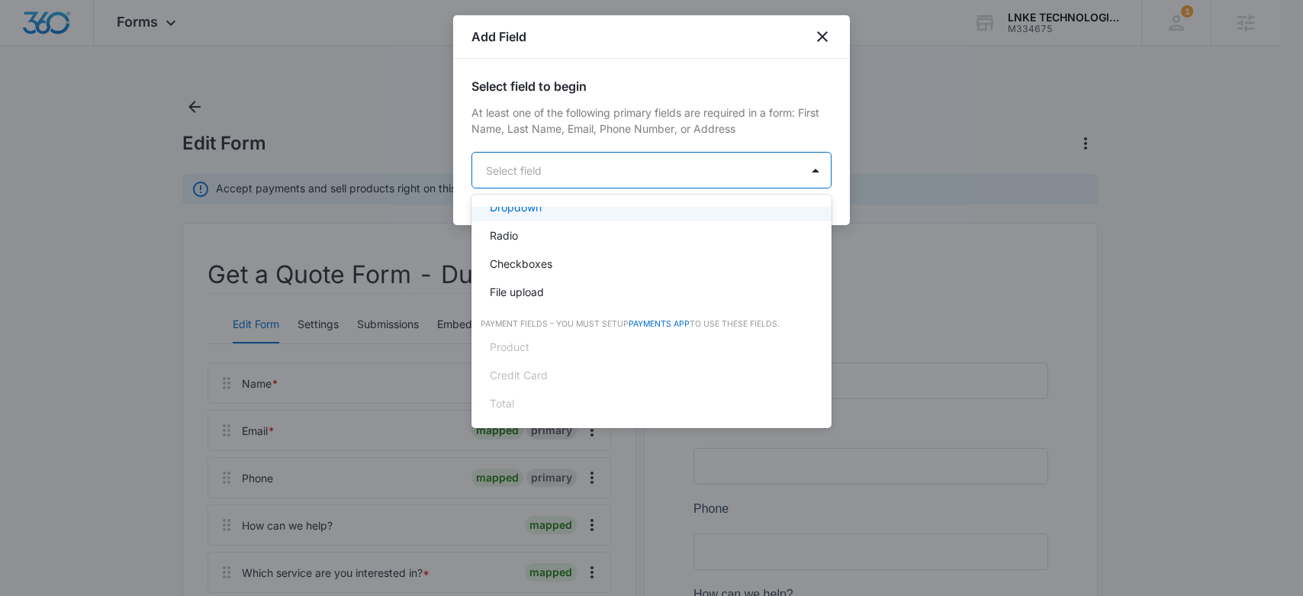
click at [825, 37] on div at bounding box center [651, 298] width 1303 height 596
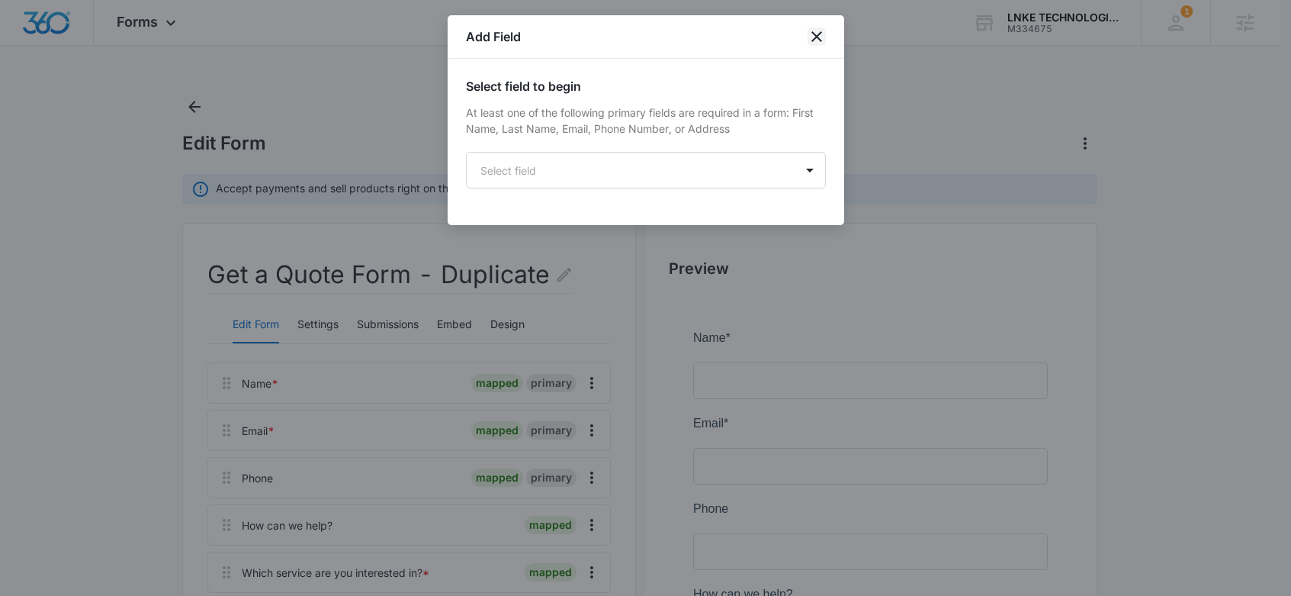
click at [815, 40] on icon "close" at bounding box center [817, 36] width 18 height 18
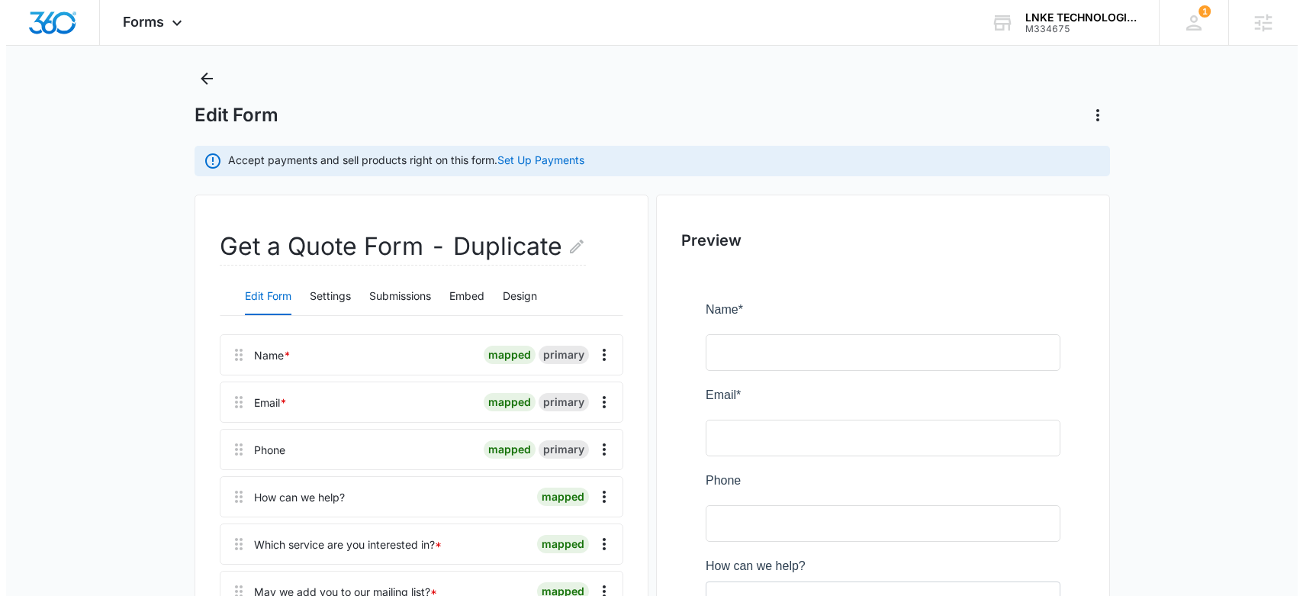
scroll to position [0, 0]
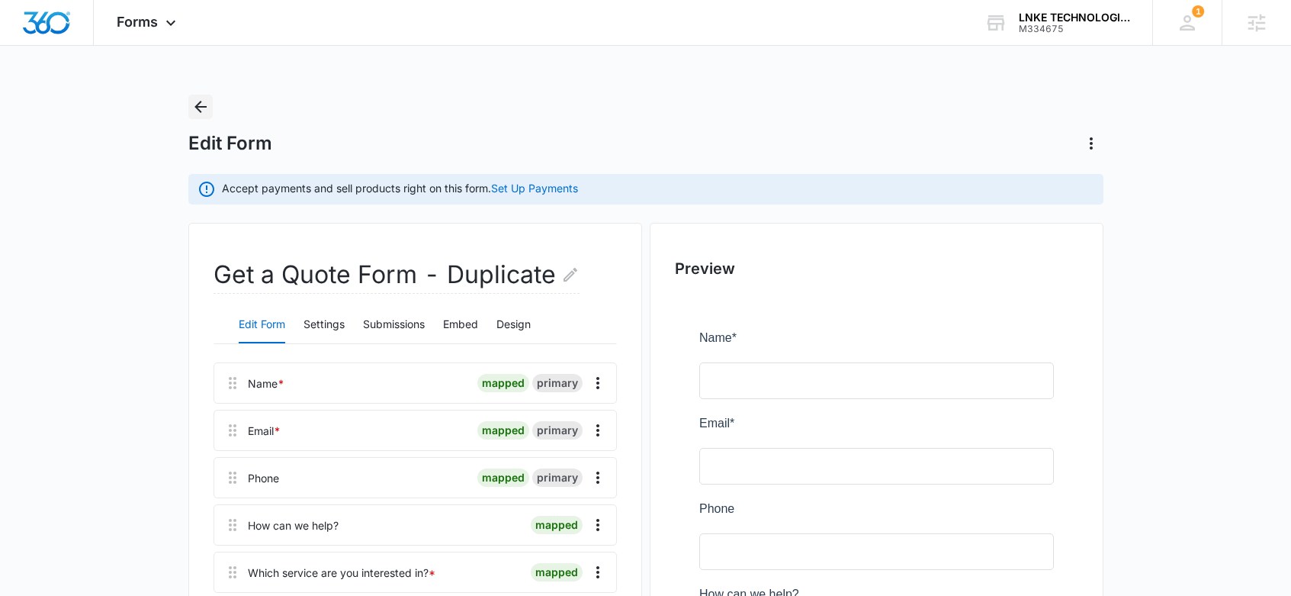
click at [193, 98] on icon "Back" at bounding box center [200, 107] width 18 height 18
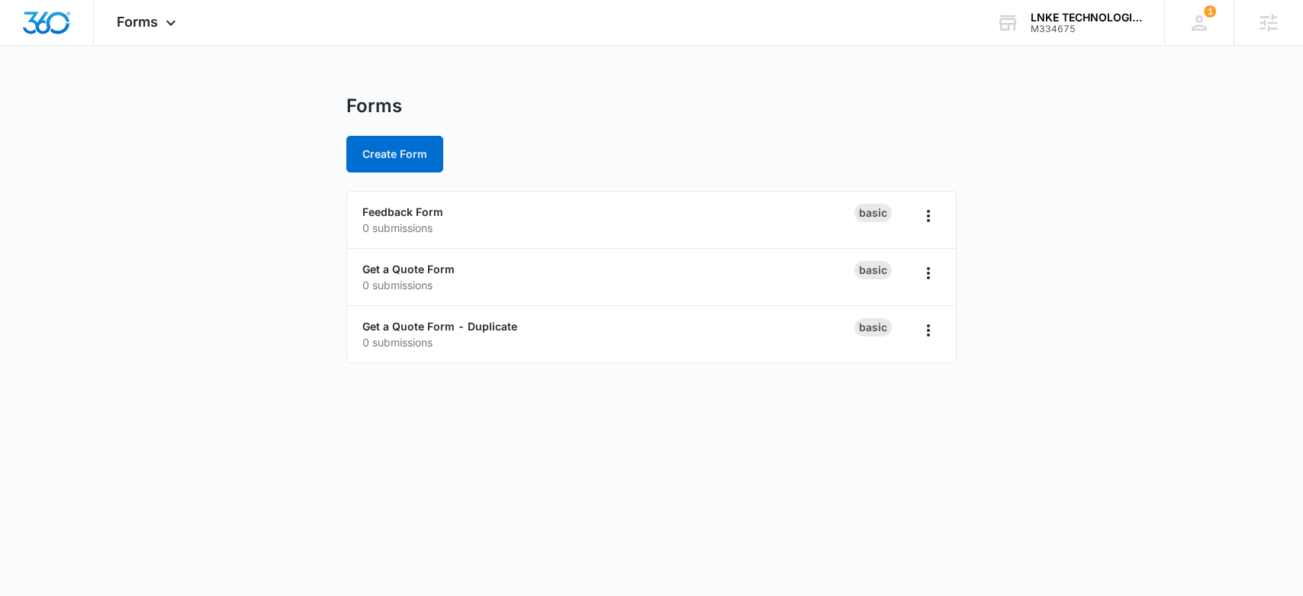
click at [693, 116] on div "Forms" at bounding box center [651, 106] width 610 height 23
click at [445, 268] on link "Get a Quote Form" at bounding box center [408, 268] width 92 height 13
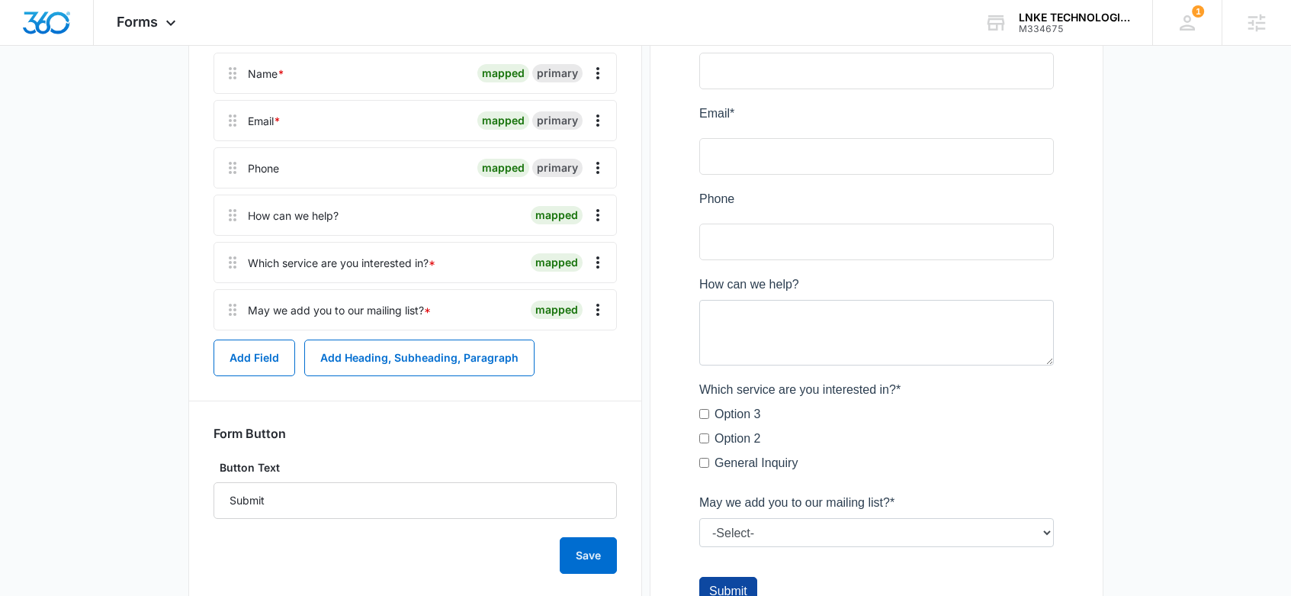
scroll to position [423, 0]
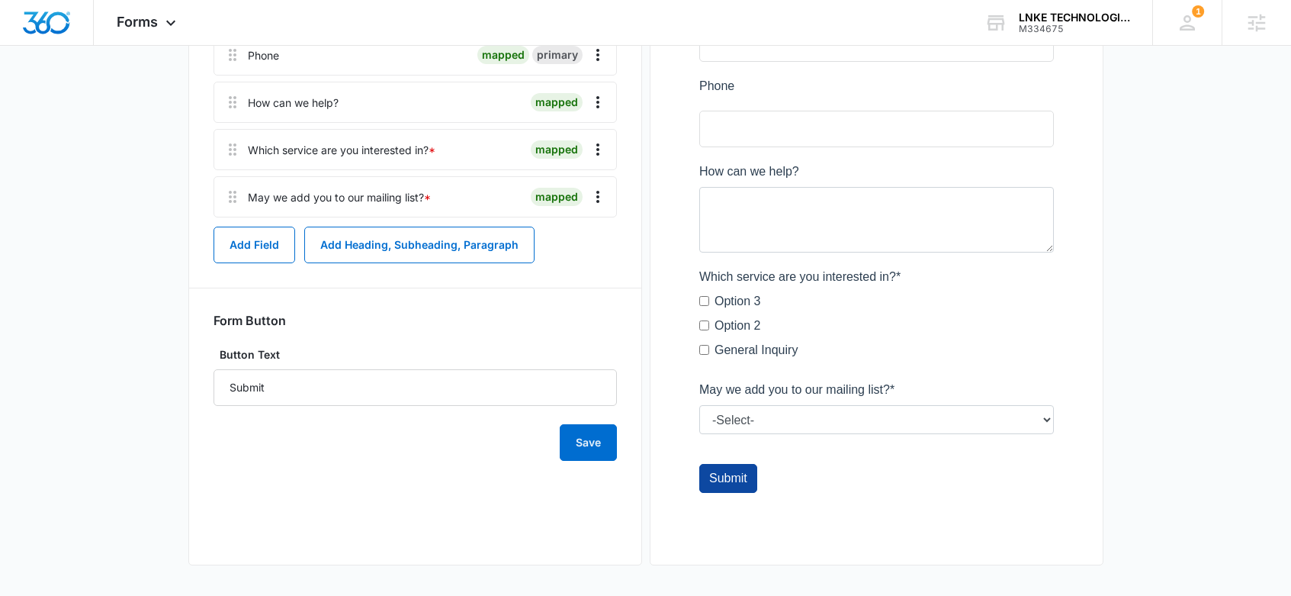
drag, startPoint x: 873, startPoint y: 448, endPoint x: 792, endPoint y: 453, distance: 81.0
click at [792, 453] on div at bounding box center [876, 206] width 403 height 667
click at [795, 451] on div at bounding box center [876, 206] width 403 height 667
click at [866, 418] on div at bounding box center [876, 206] width 403 height 667
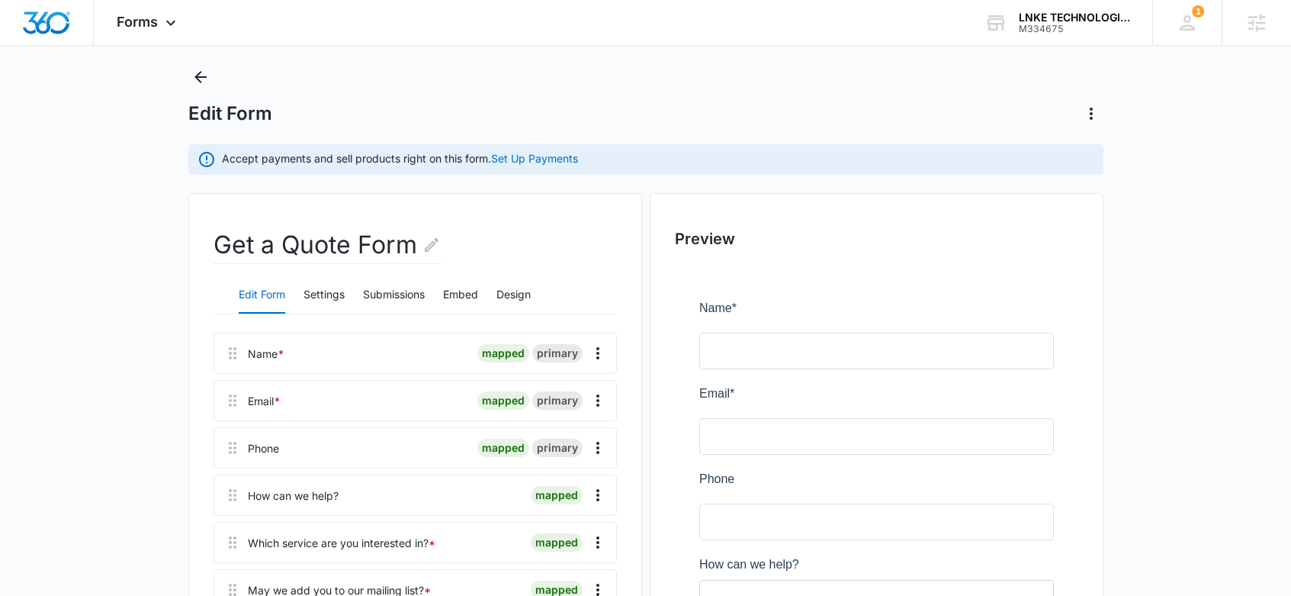
scroll to position [0, 0]
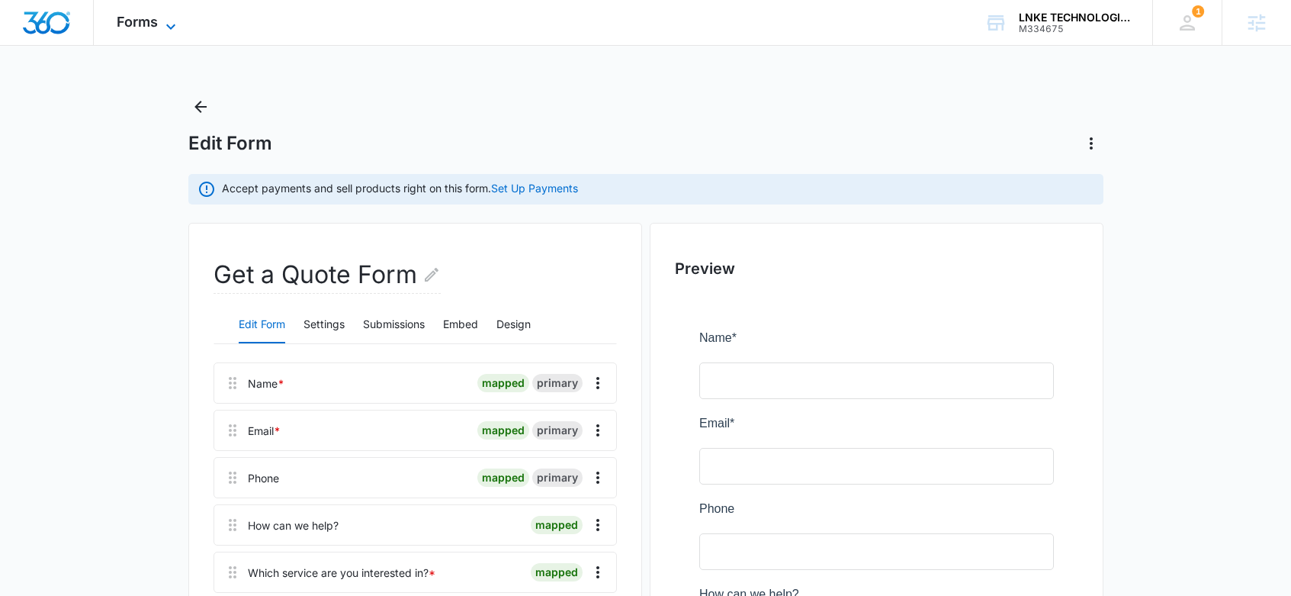
click at [153, 26] on span "Forms" at bounding box center [137, 22] width 41 height 16
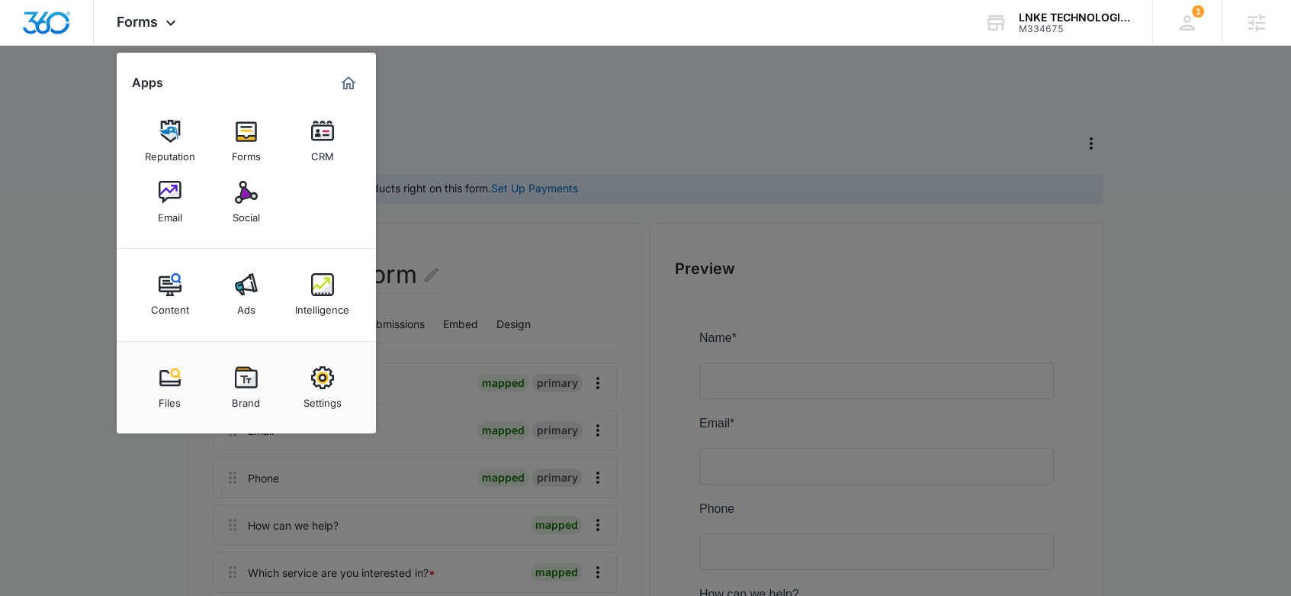
click at [236, 384] on img at bounding box center [246, 377] width 23 height 23
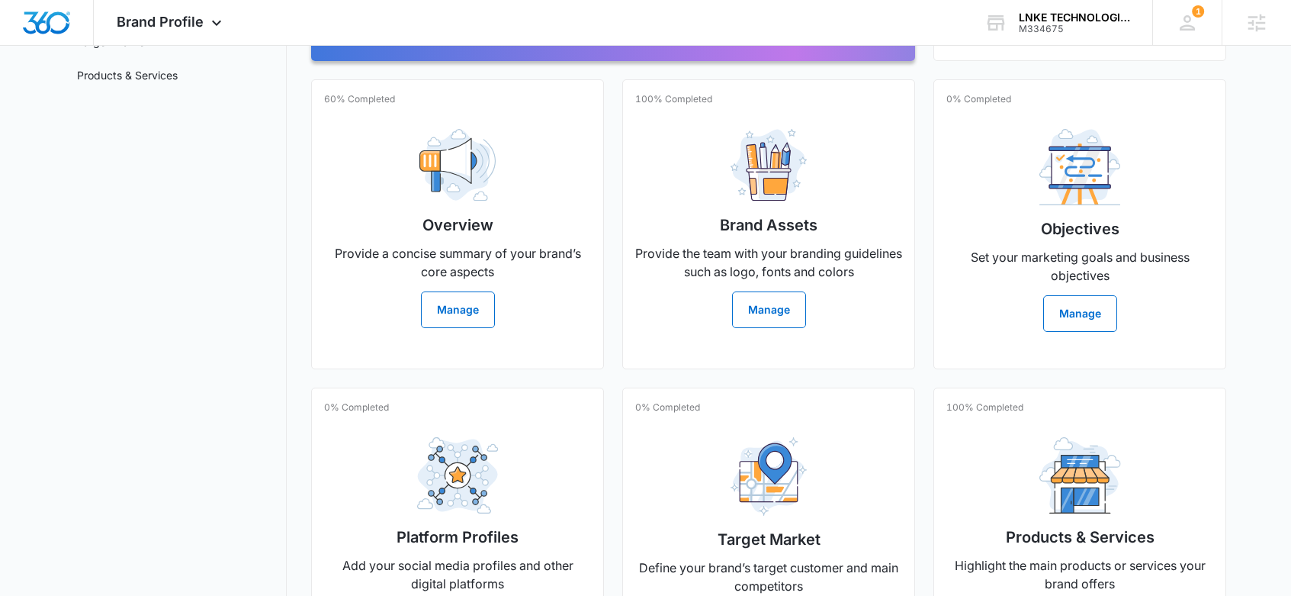
scroll to position [276, 0]
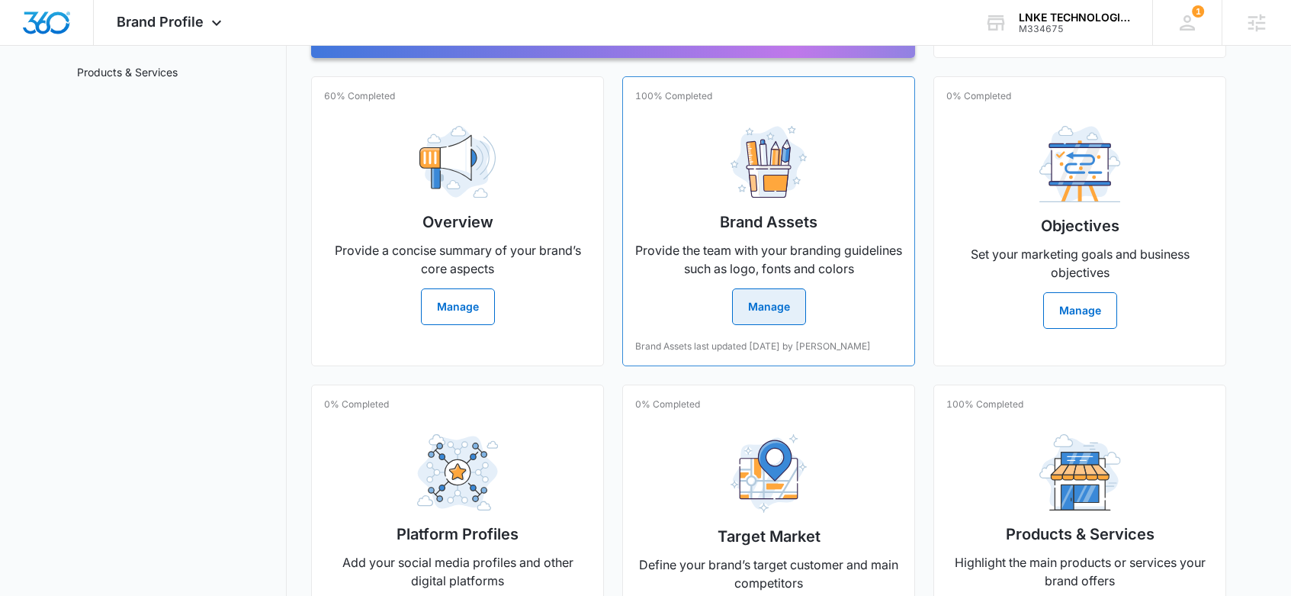
click at [750, 288] on button "Manage" at bounding box center [769, 306] width 74 height 37
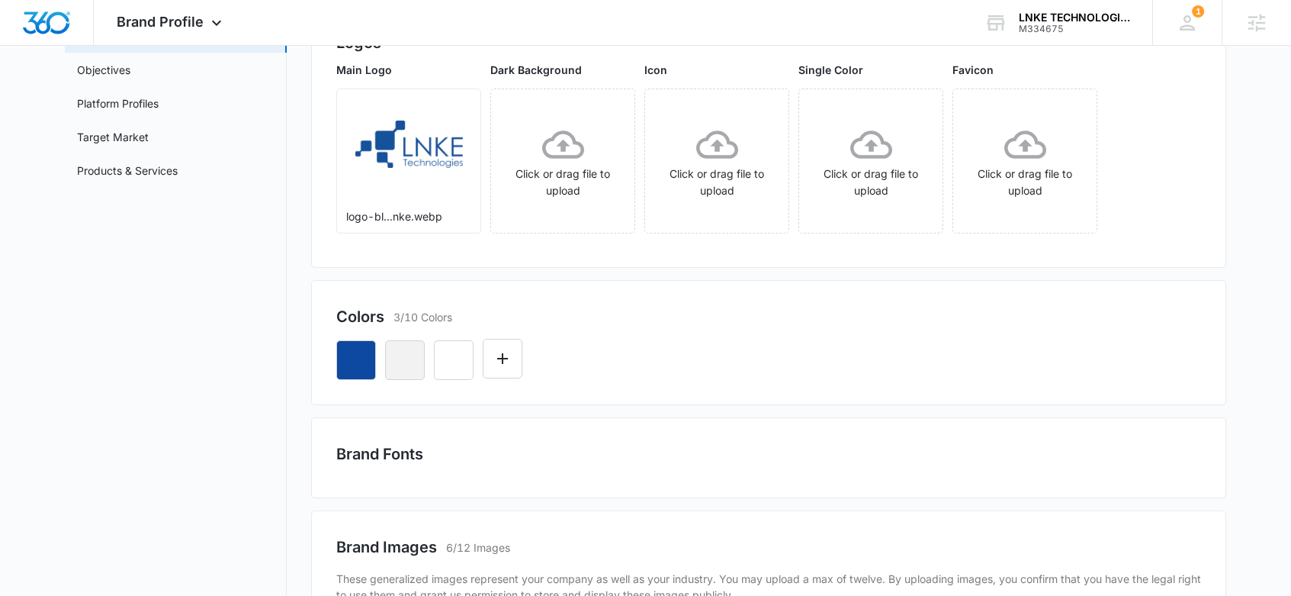
scroll to position [187, 0]
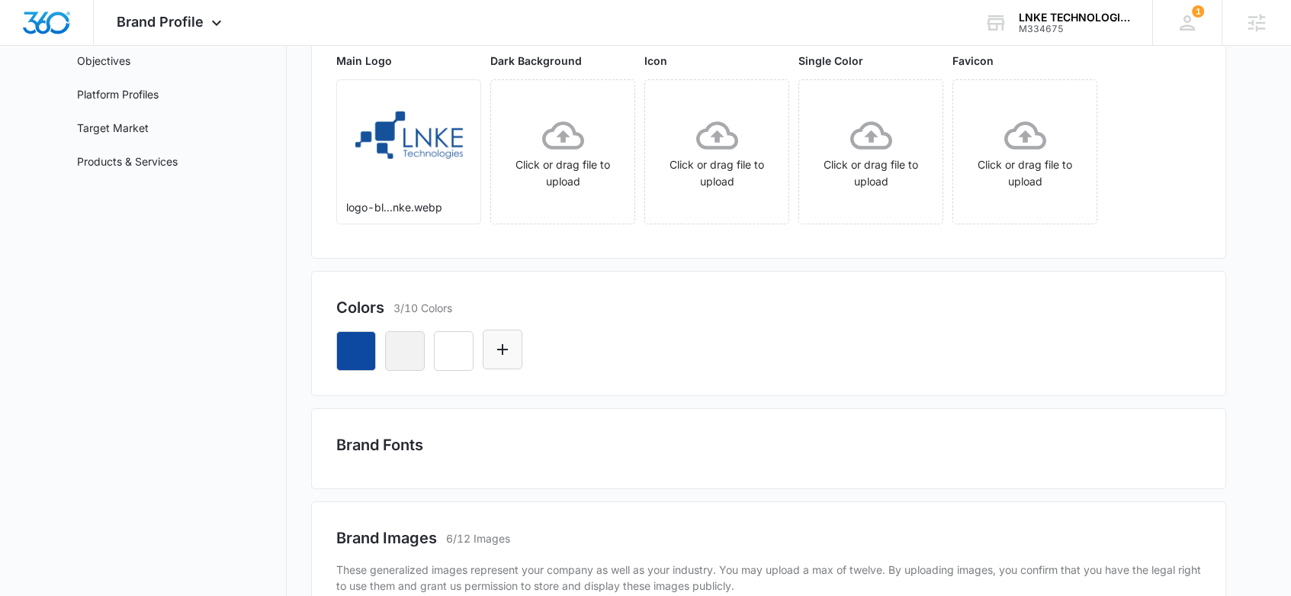
click at [506, 354] on icon "Edit Color" at bounding box center [502, 349] width 18 height 18
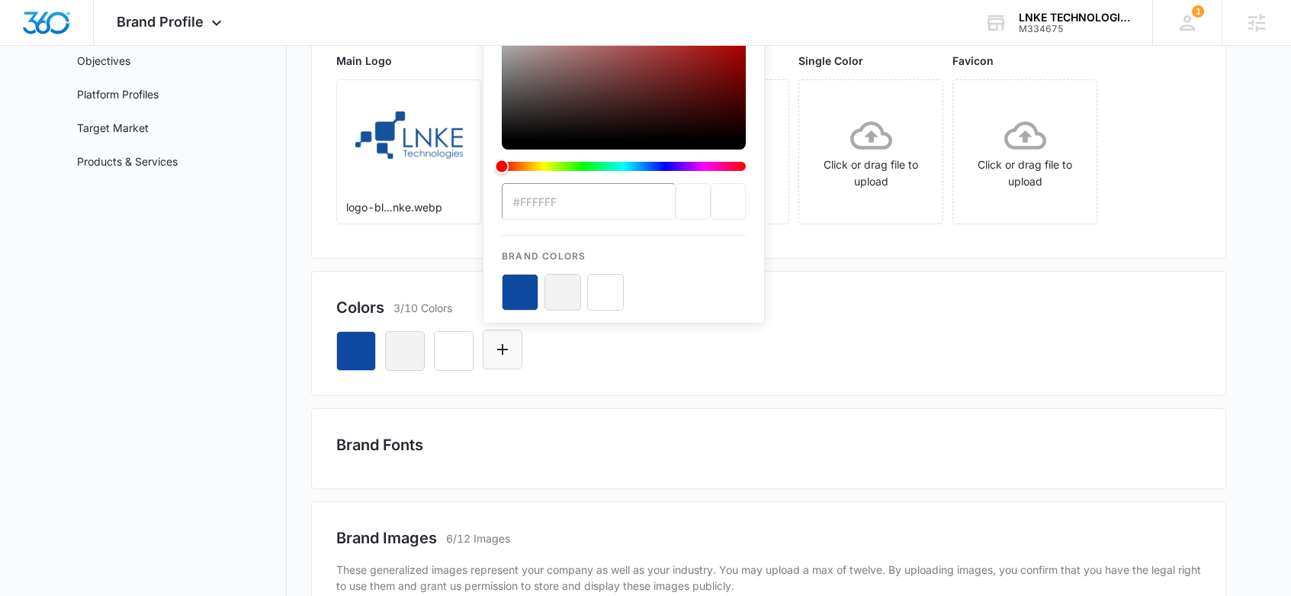
scroll to position [0, 0]
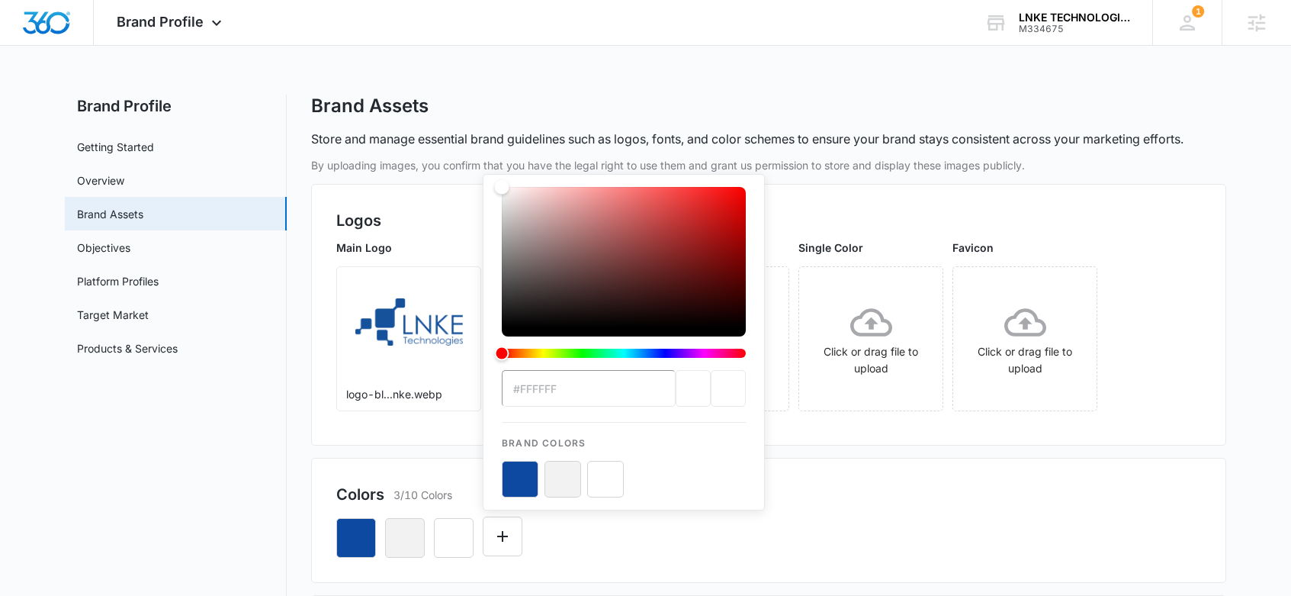
click at [853, 478] on div "Colors 3/10 Colors #FFFFFF Brand Colors" at bounding box center [768, 520] width 915 height 125
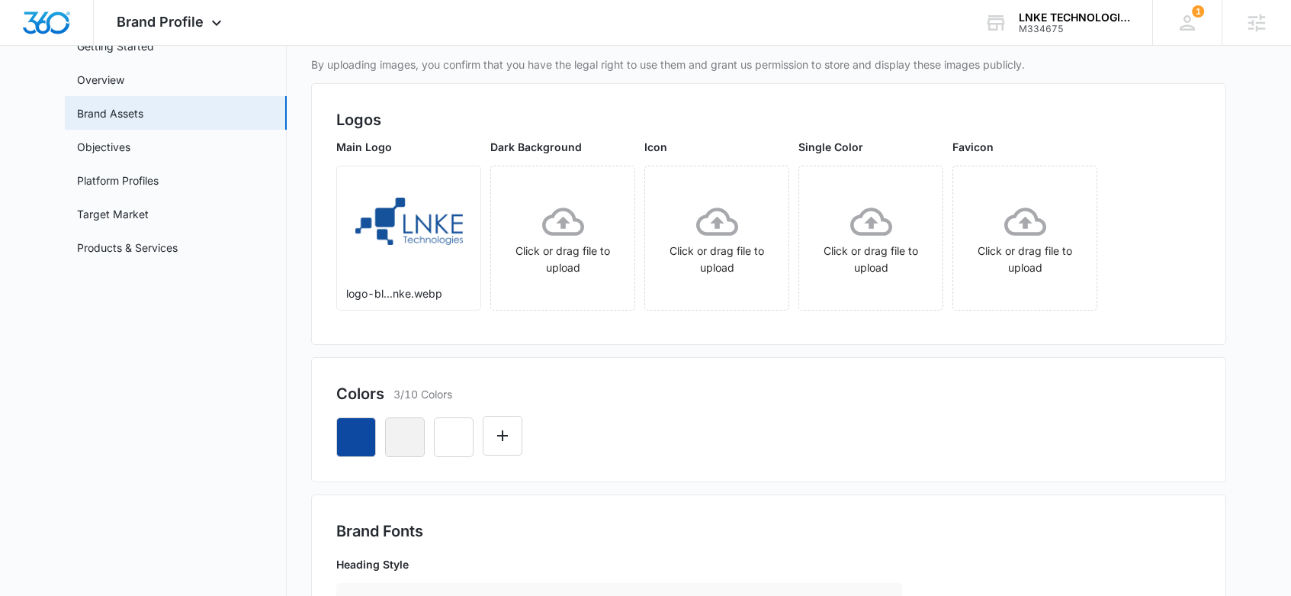
scroll to position [105, 0]
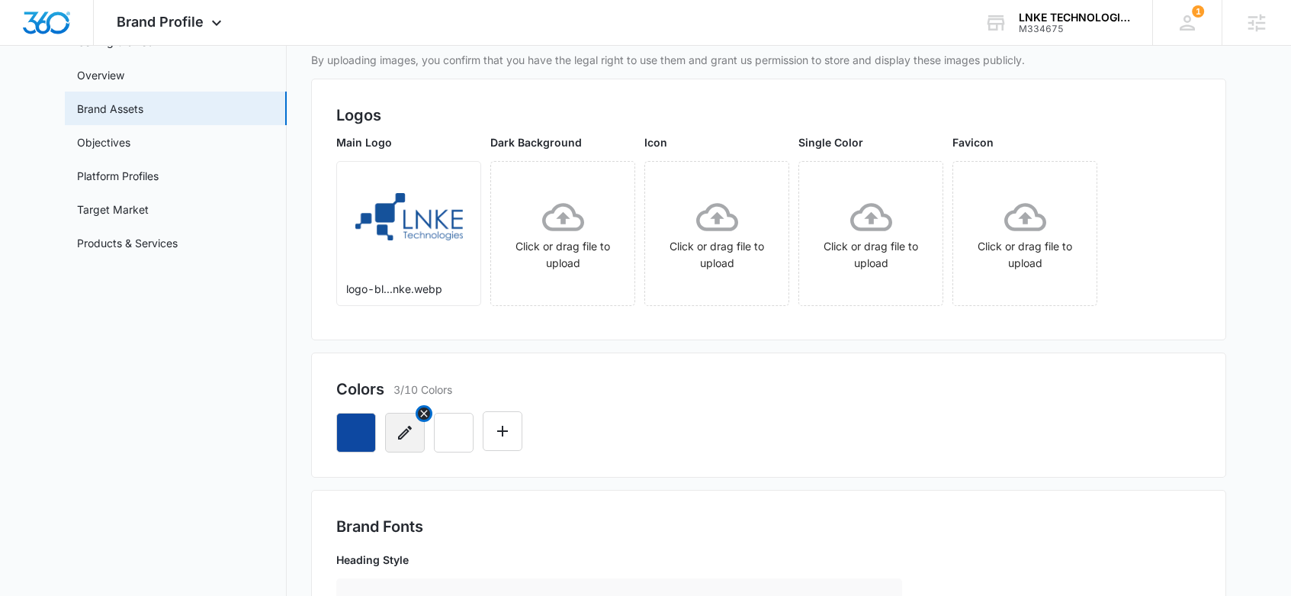
click at [422, 410] on icon "Remove" at bounding box center [424, 413] width 12 height 12
click at [641, 444] on div at bounding box center [768, 426] width 865 height 52
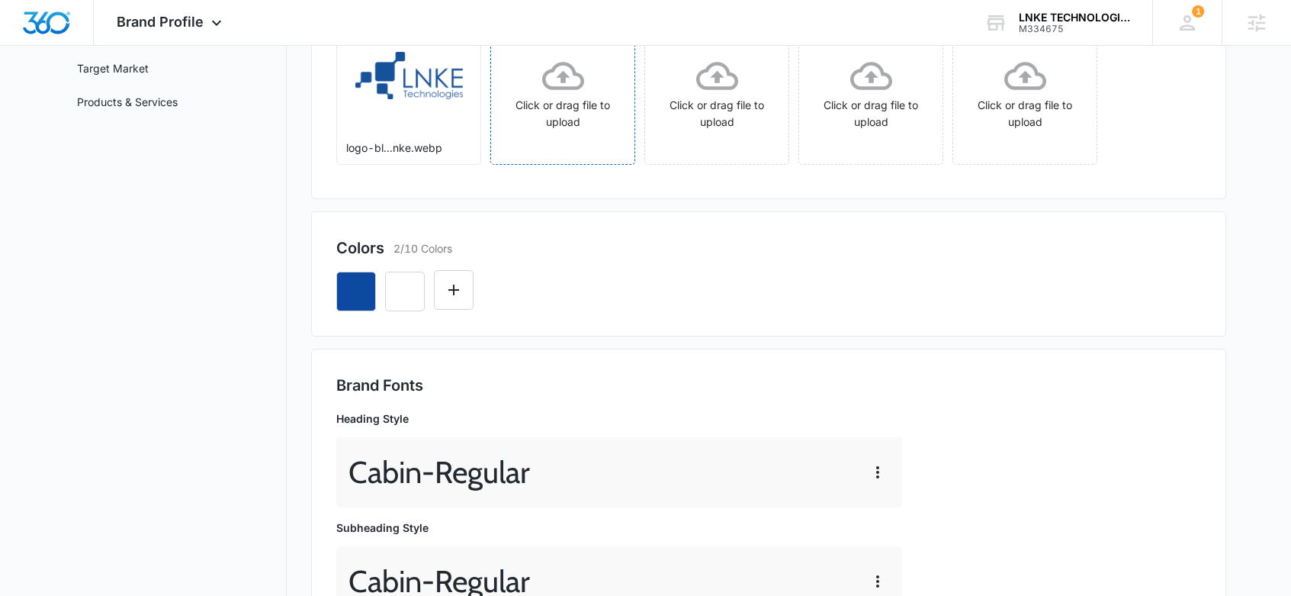
scroll to position [0, 0]
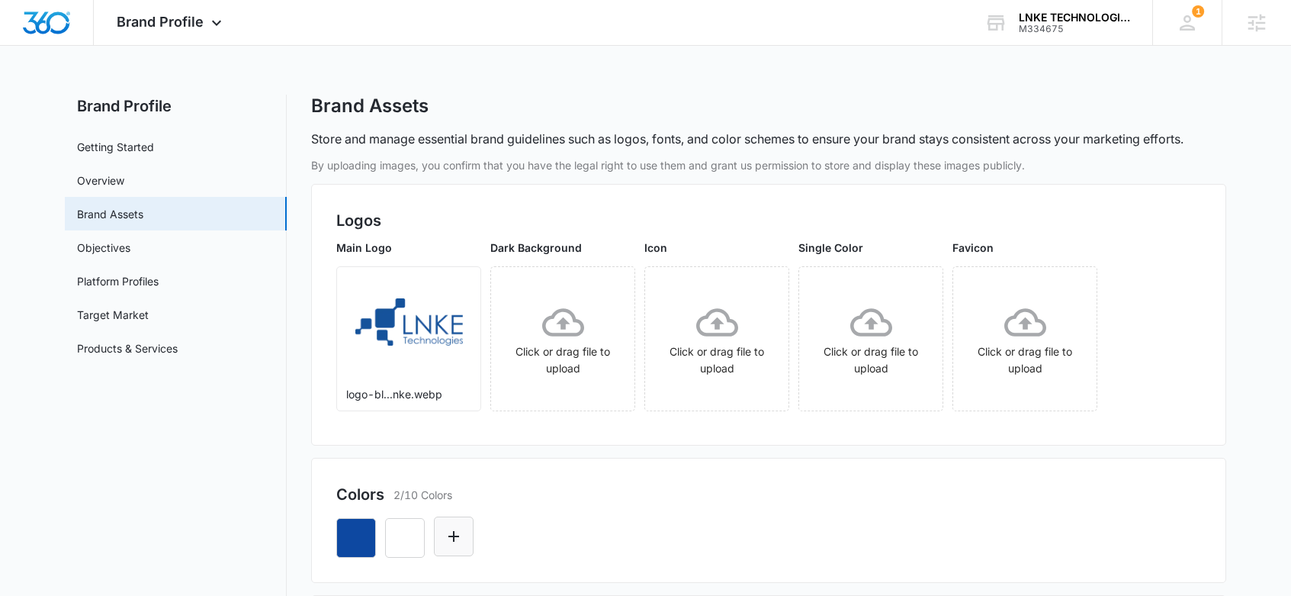
click at [450, 537] on icon "Edit Color" at bounding box center [454, 536] width 18 height 18
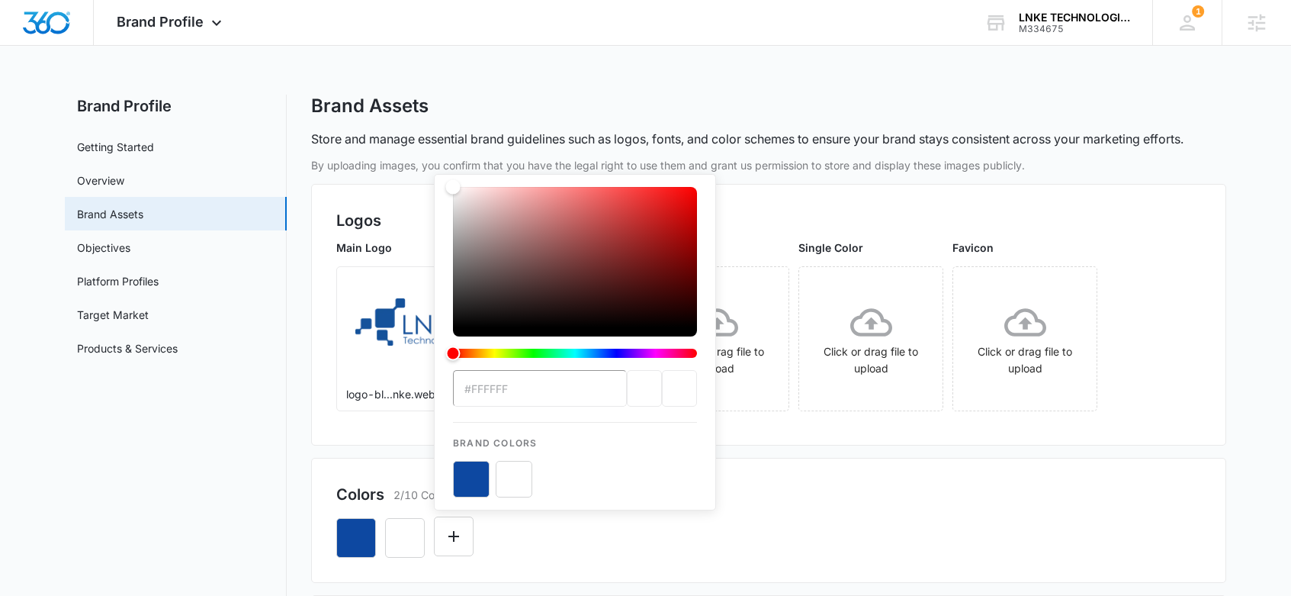
click at [457, 333] on div "color-picker" at bounding box center [575, 261] width 244 height 149
click at [457, 336] on div "color-picker" at bounding box center [575, 278] width 244 height 183
click at [460, 334] on div "color-picker" at bounding box center [575, 278] width 244 height 183
click at [461, 338] on div "color-picker" at bounding box center [575, 278] width 244 height 183
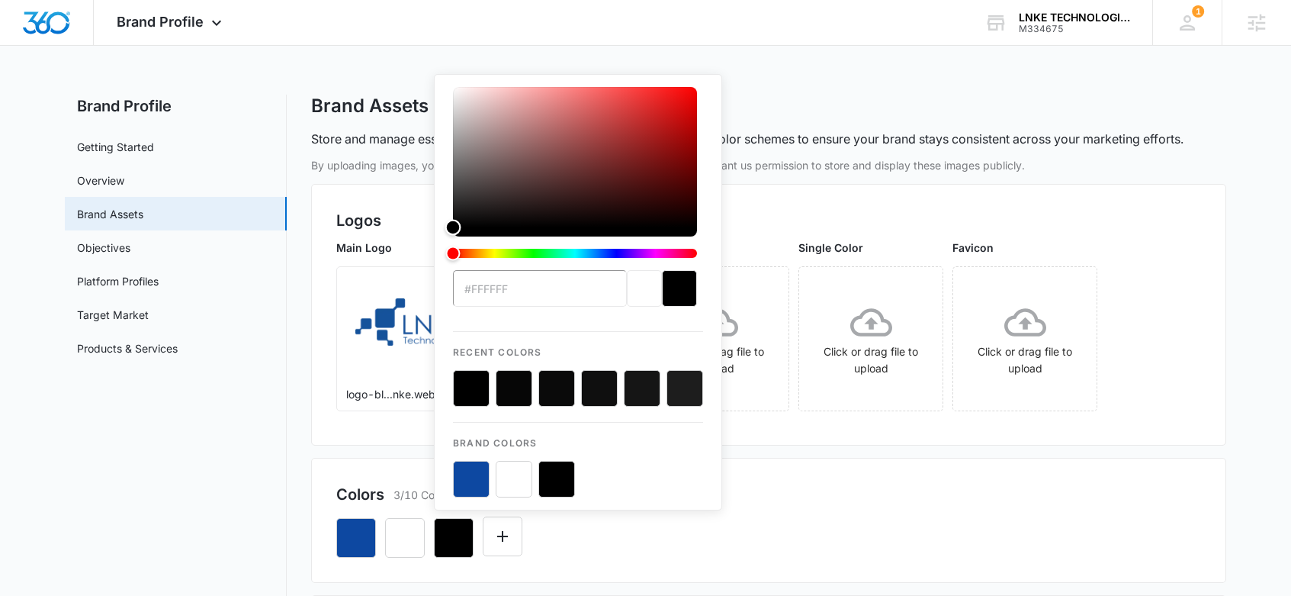
drag, startPoint x: 448, startPoint y: 182, endPoint x: 459, endPoint y: 375, distance: 194.0
click at [453, 371] on div "#FFFFFF Recent Colors Brand Colors" at bounding box center [578, 292] width 250 height 410
click at [612, 538] on div "#FFFFFF Recent Colors Brand Colors" at bounding box center [768, 532] width 865 height 52
